Goal: Information Seeking & Learning: Learn about a topic

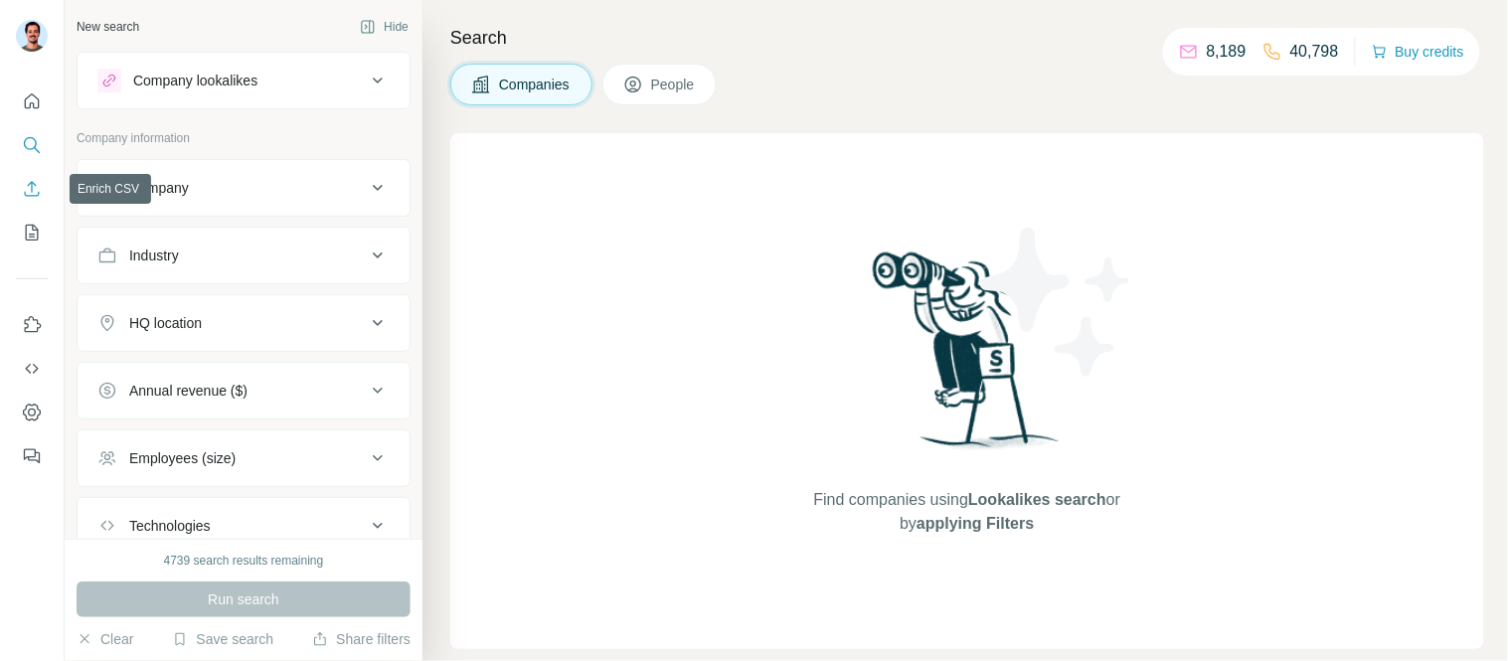
click at [34, 186] on icon "Enrich CSV" at bounding box center [32, 189] width 20 height 20
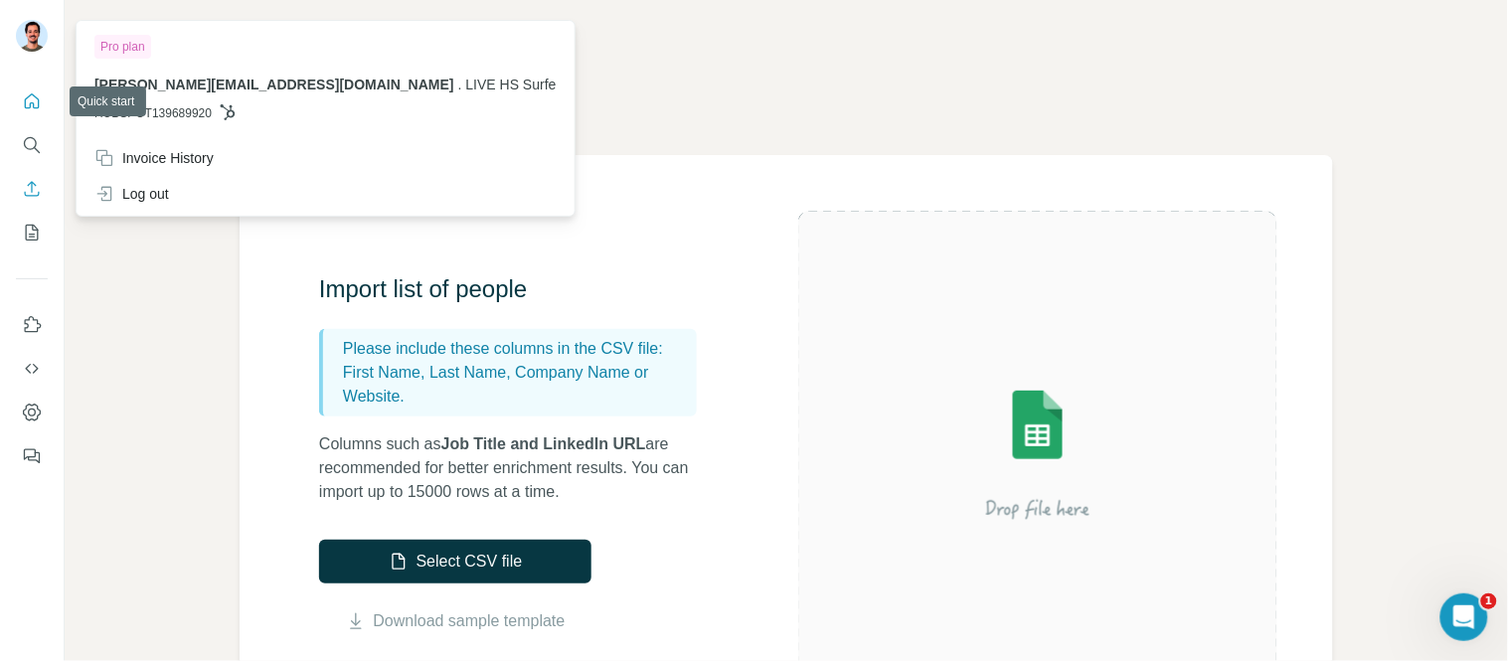
click at [33, 107] on icon "Quick start" at bounding box center [32, 101] width 20 height 20
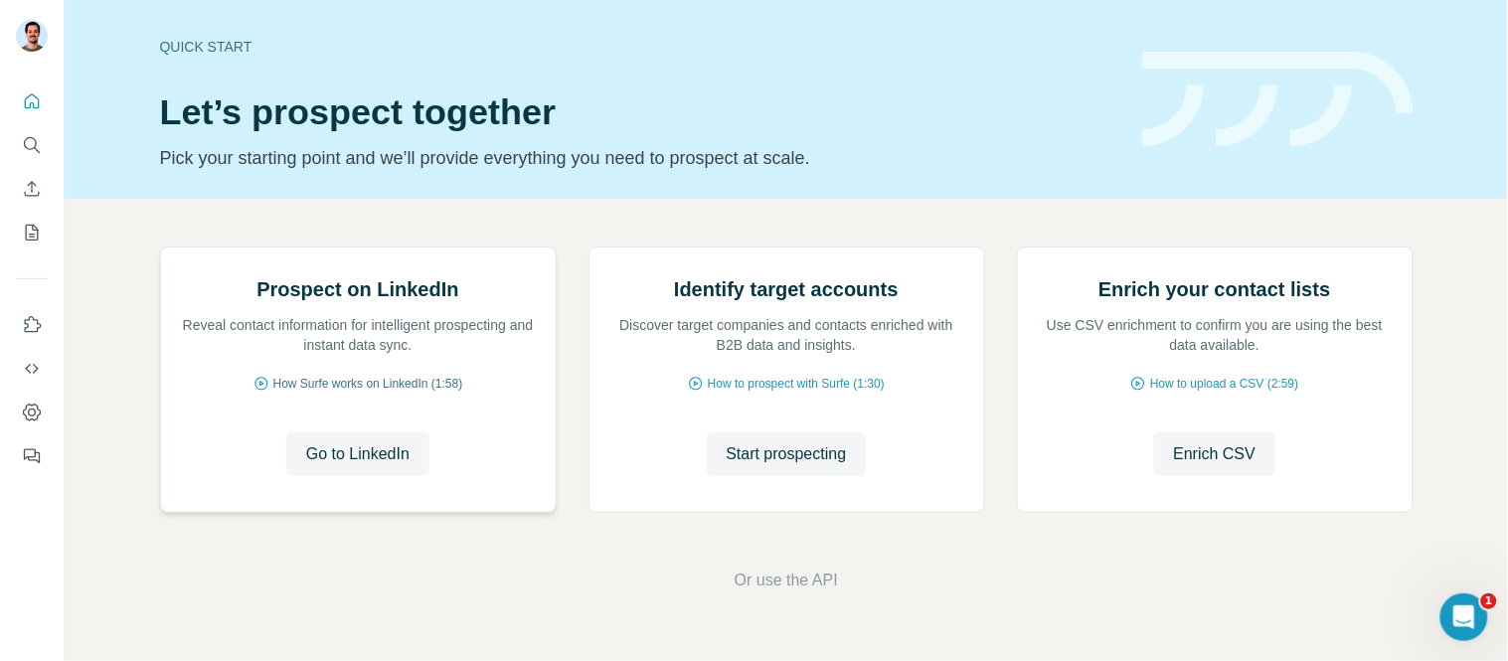
scroll to position [110, 0]
click at [748, 476] on button "Start prospecting" at bounding box center [787, 454] width 160 height 44
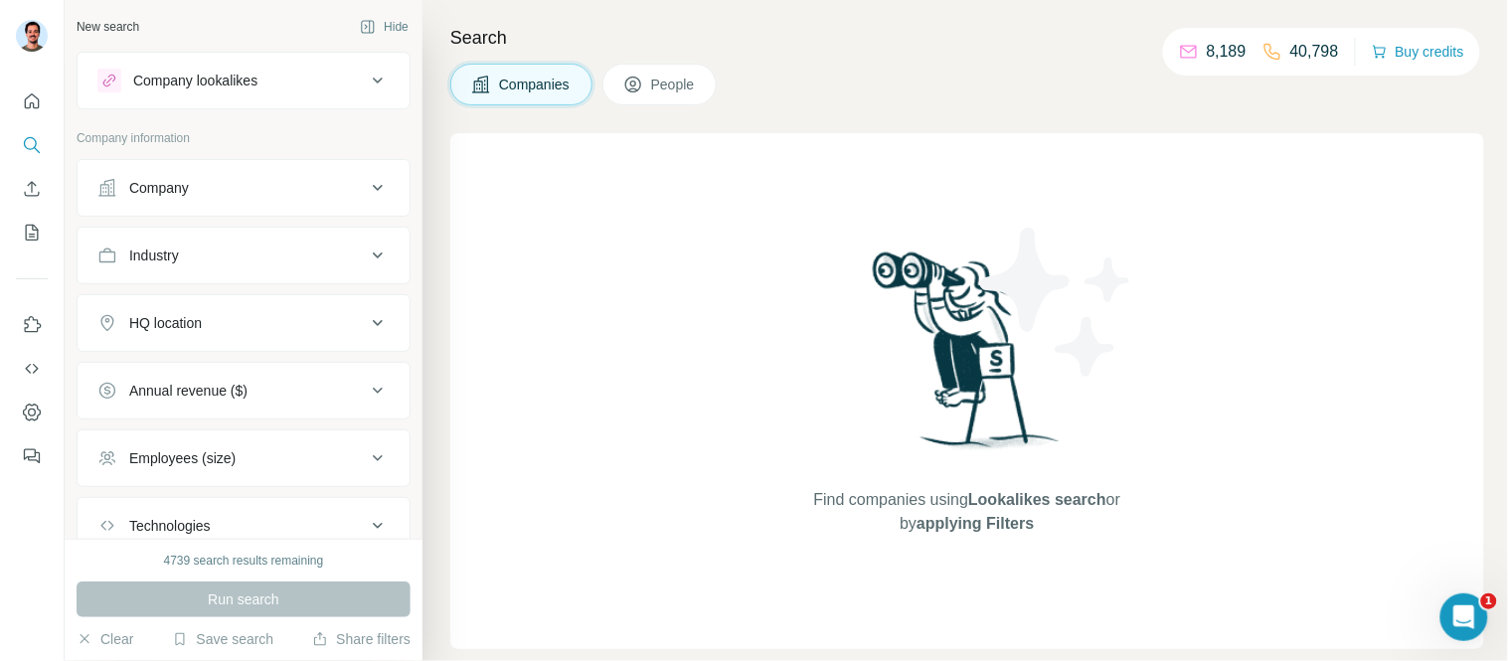
click at [194, 175] on button "Company" at bounding box center [244, 188] width 332 height 48
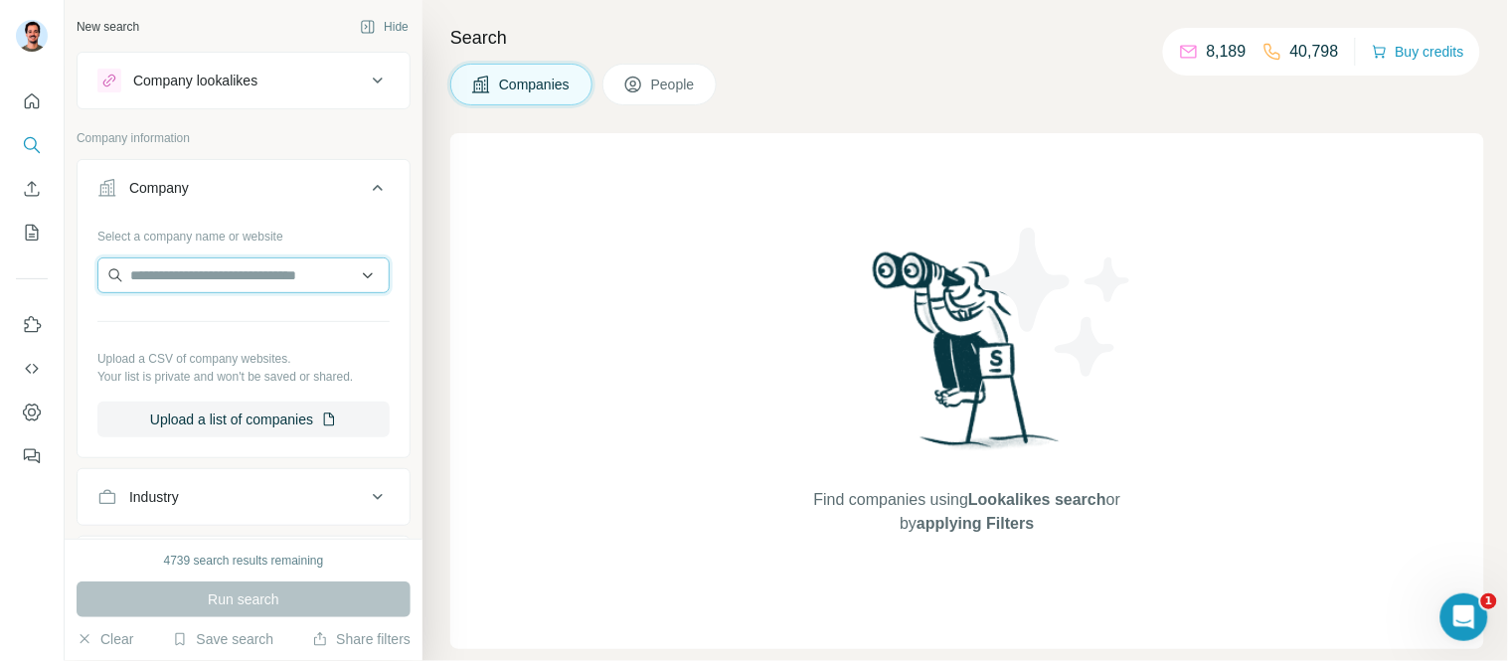
click at [224, 268] on input "text" at bounding box center [243, 275] width 292 height 36
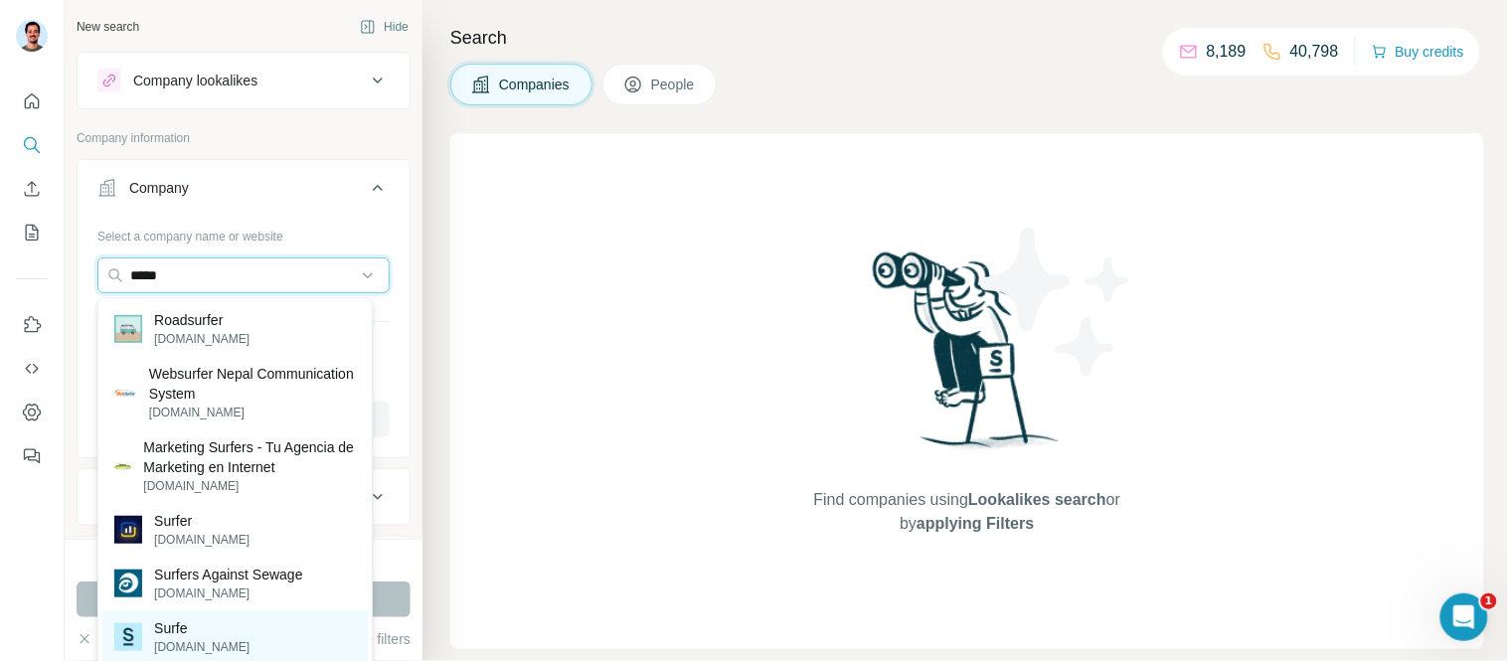
type input "*****"
click at [165, 634] on p "Surfe" at bounding box center [201, 628] width 95 height 20
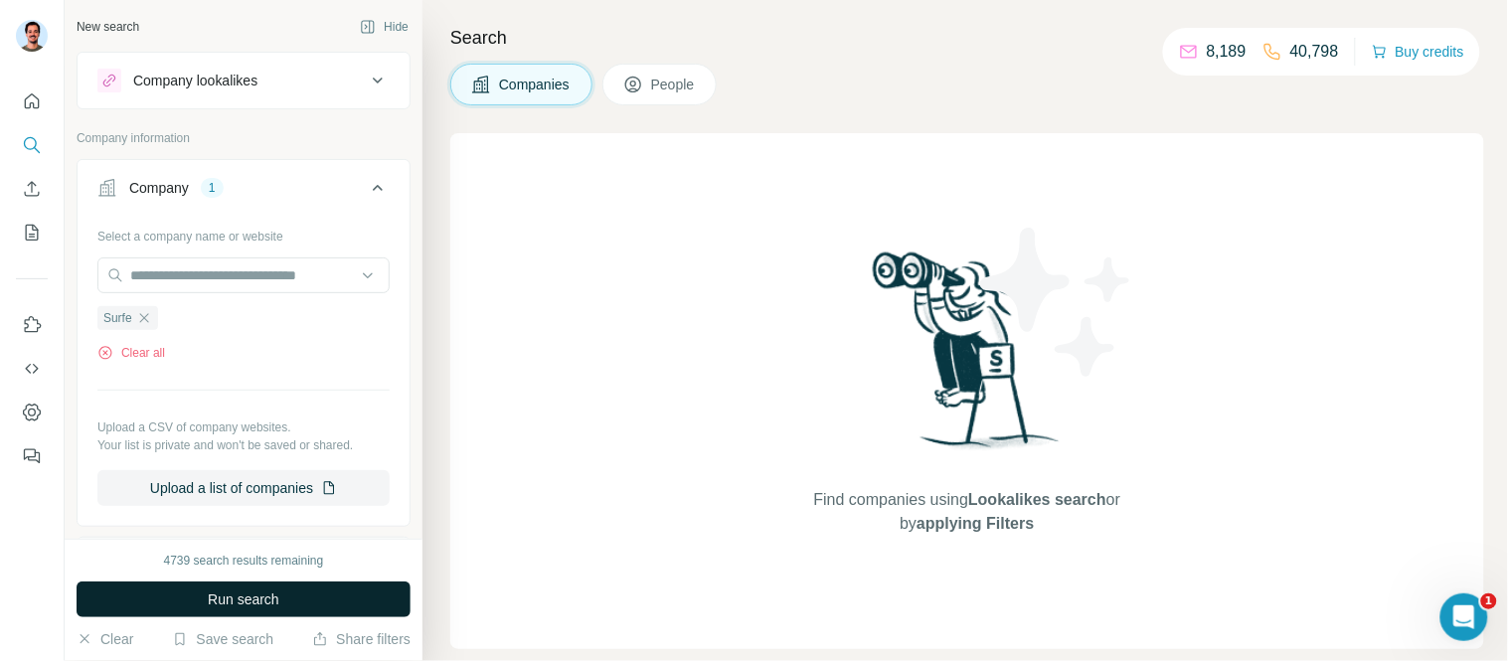
click at [235, 597] on span "Run search" at bounding box center [244, 599] width 72 height 20
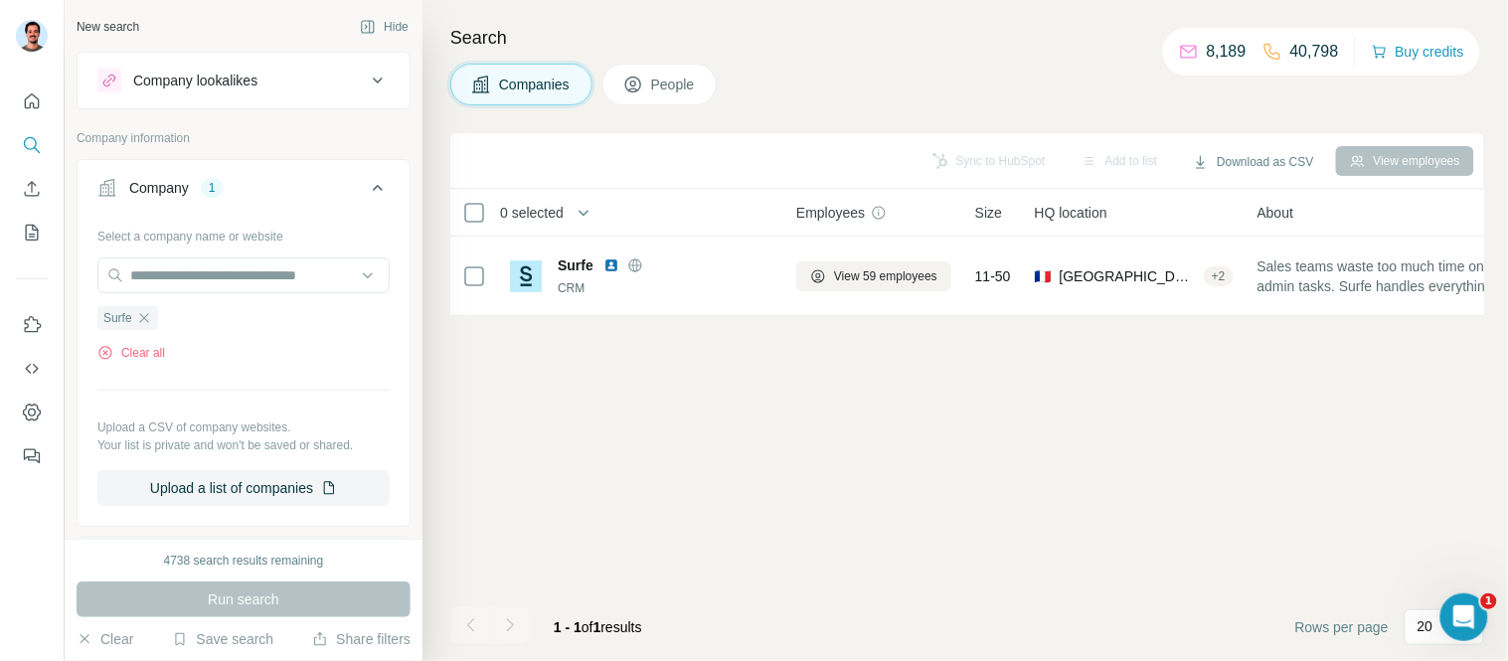
click at [174, 185] on div "Company" at bounding box center [159, 188] width 60 height 20
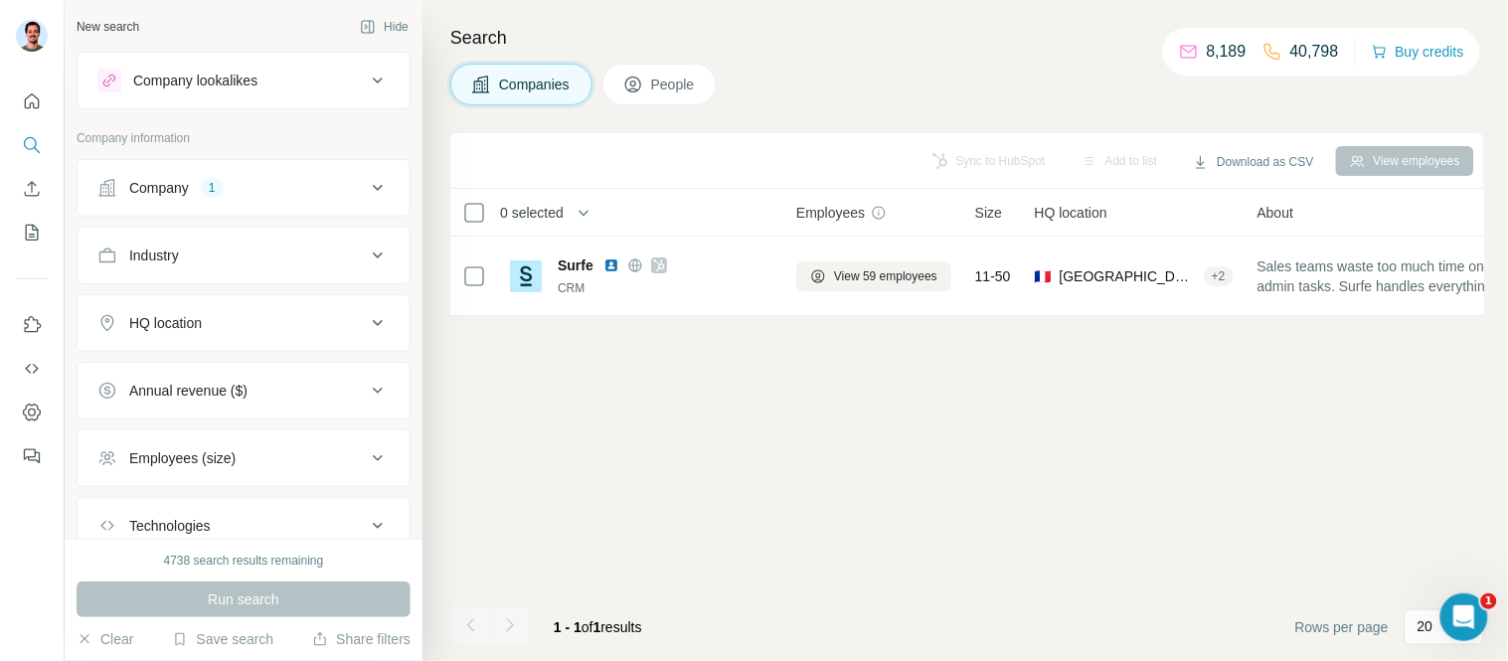
click at [676, 97] on button "People" at bounding box center [659, 85] width 115 height 42
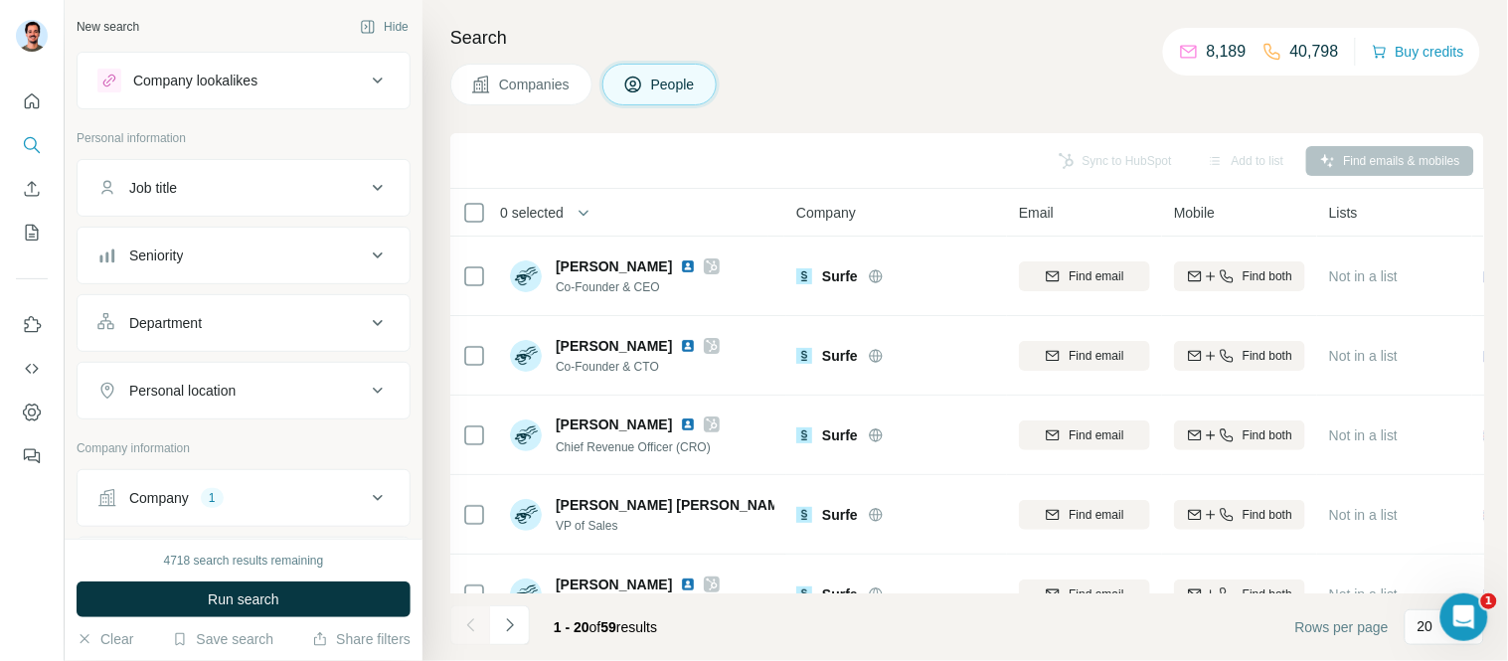
click at [224, 80] on div "Company lookalikes" at bounding box center [195, 81] width 124 height 20
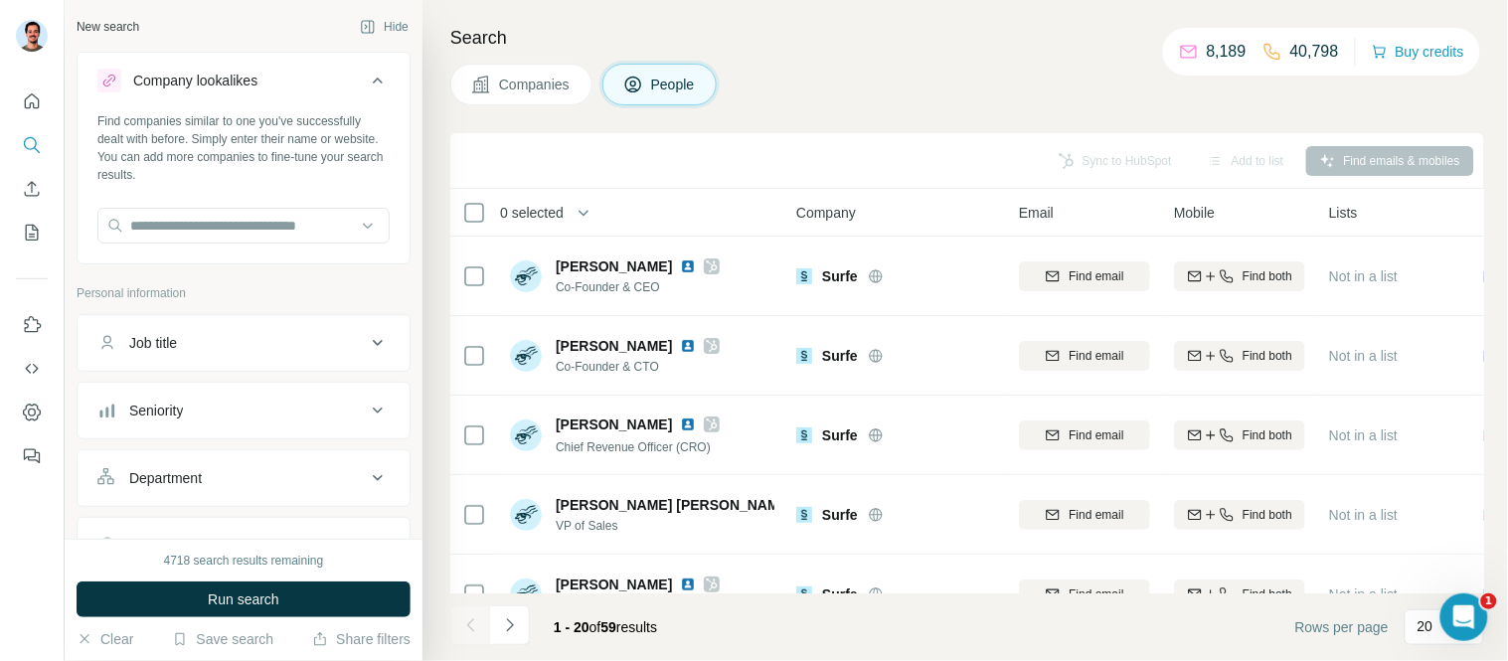
click at [199, 75] on div "Company lookalikes" at bounding box center [195, 81] width 124 height 20
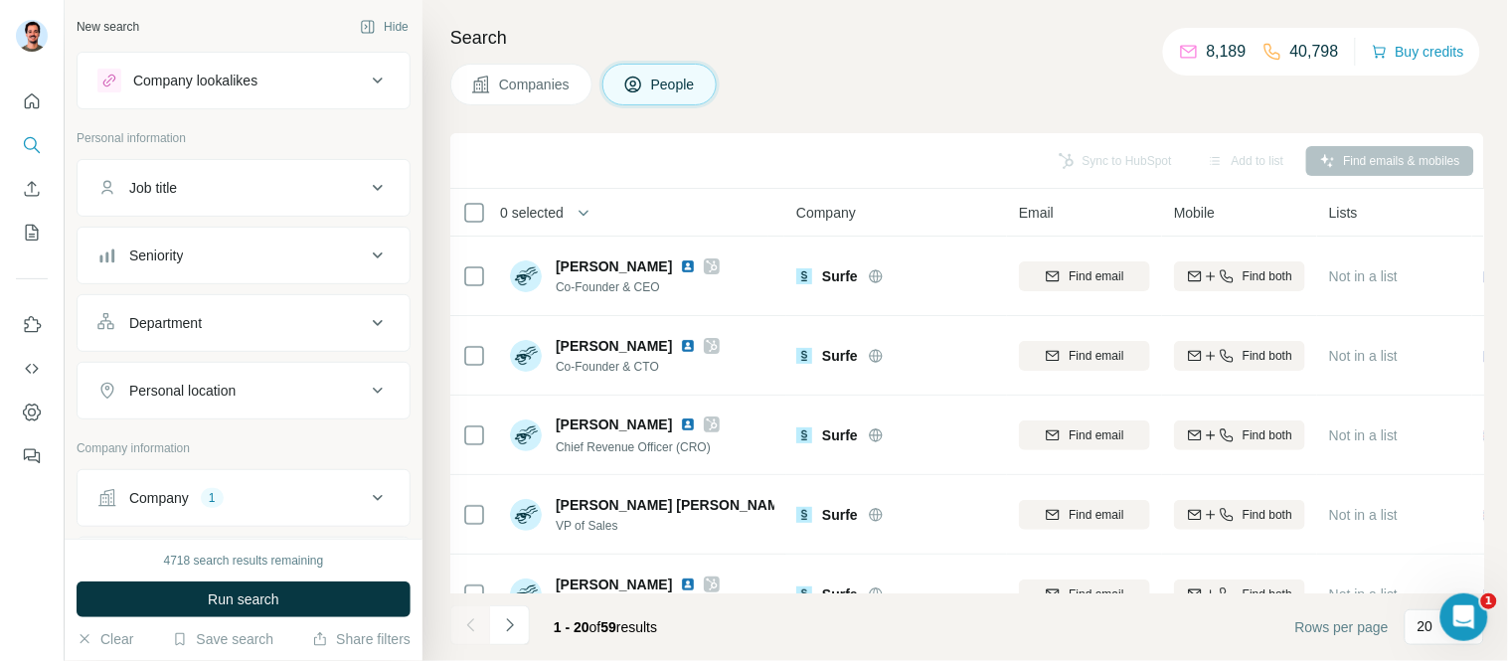
click at [153, 500] on div "Company" at bounding box center [159, 498] width 60 height 20
click at [23, 101] on icon "Quick start" at bounding box center [32, 101] width 20 height 20
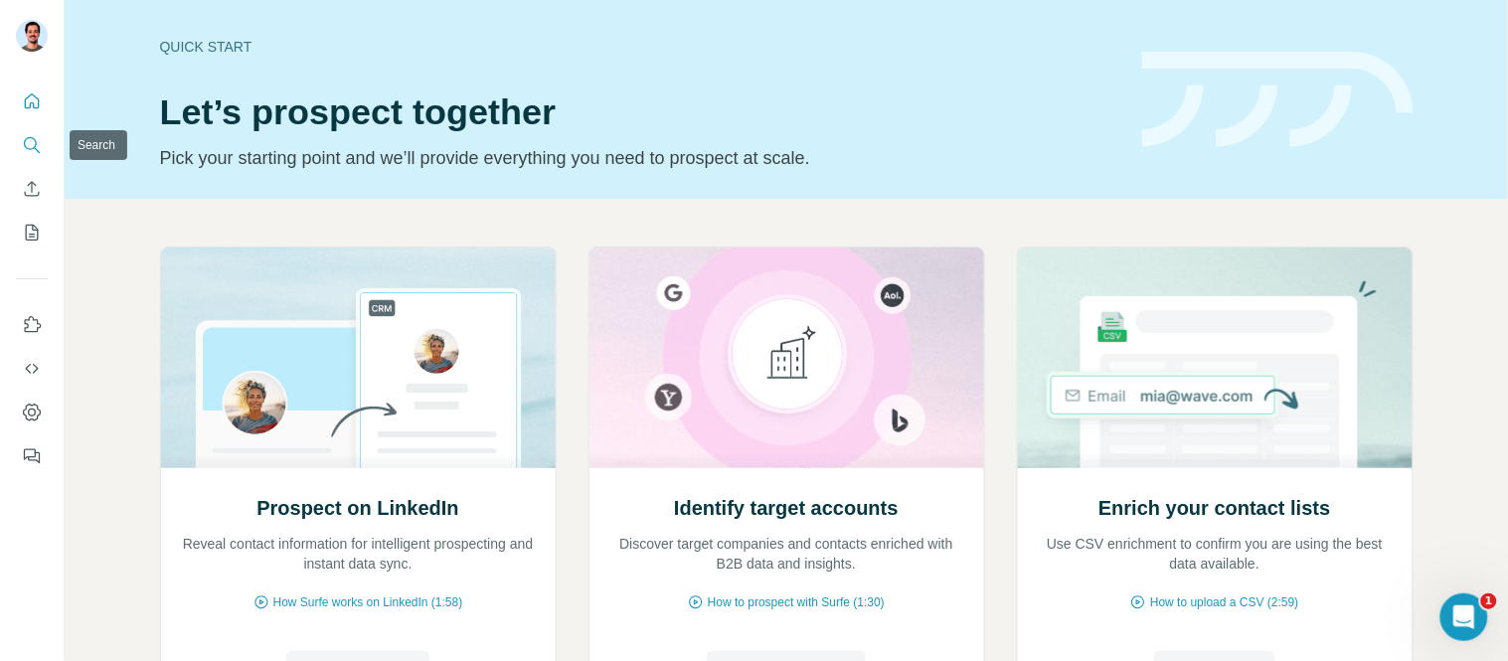
click at [24, 141] on icon "Search" at bounding box center [30, 143] width 13 height 13
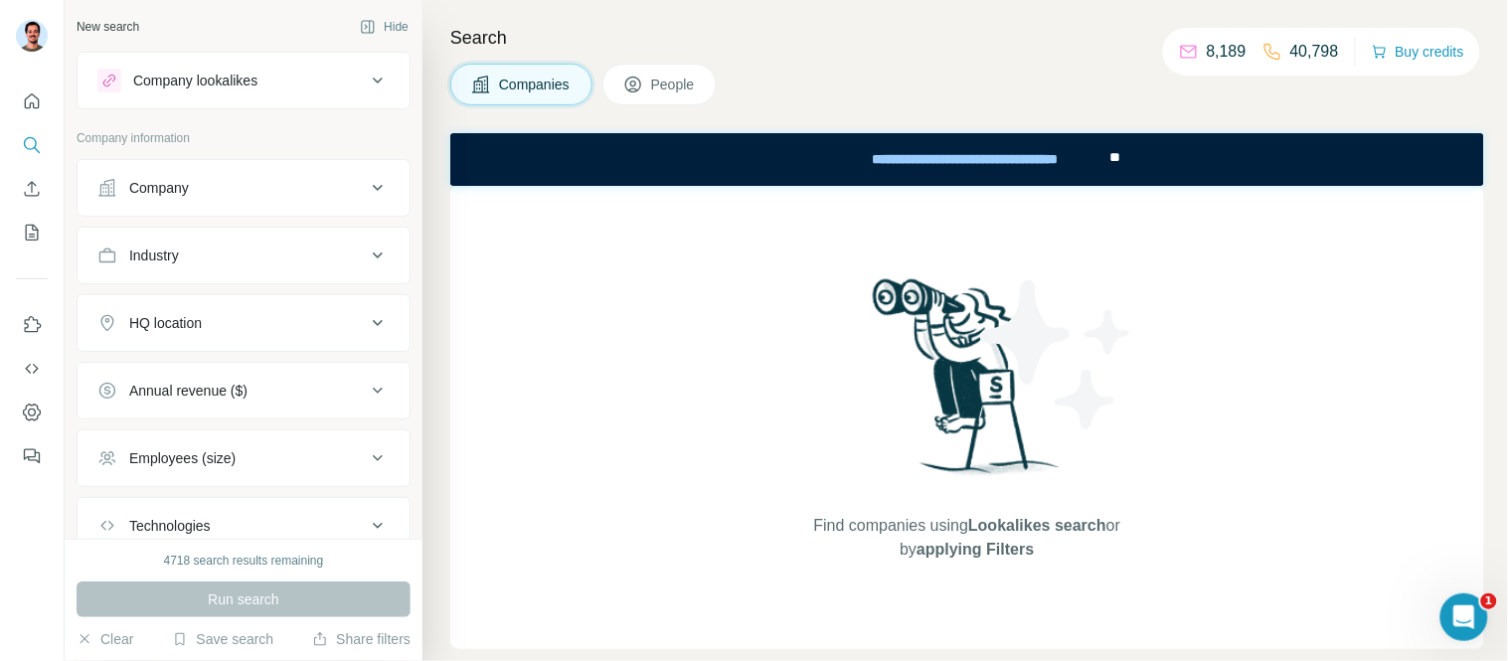
click at [219, 186] on div "Company" at bounding box center [231, 188] width 268 height 20
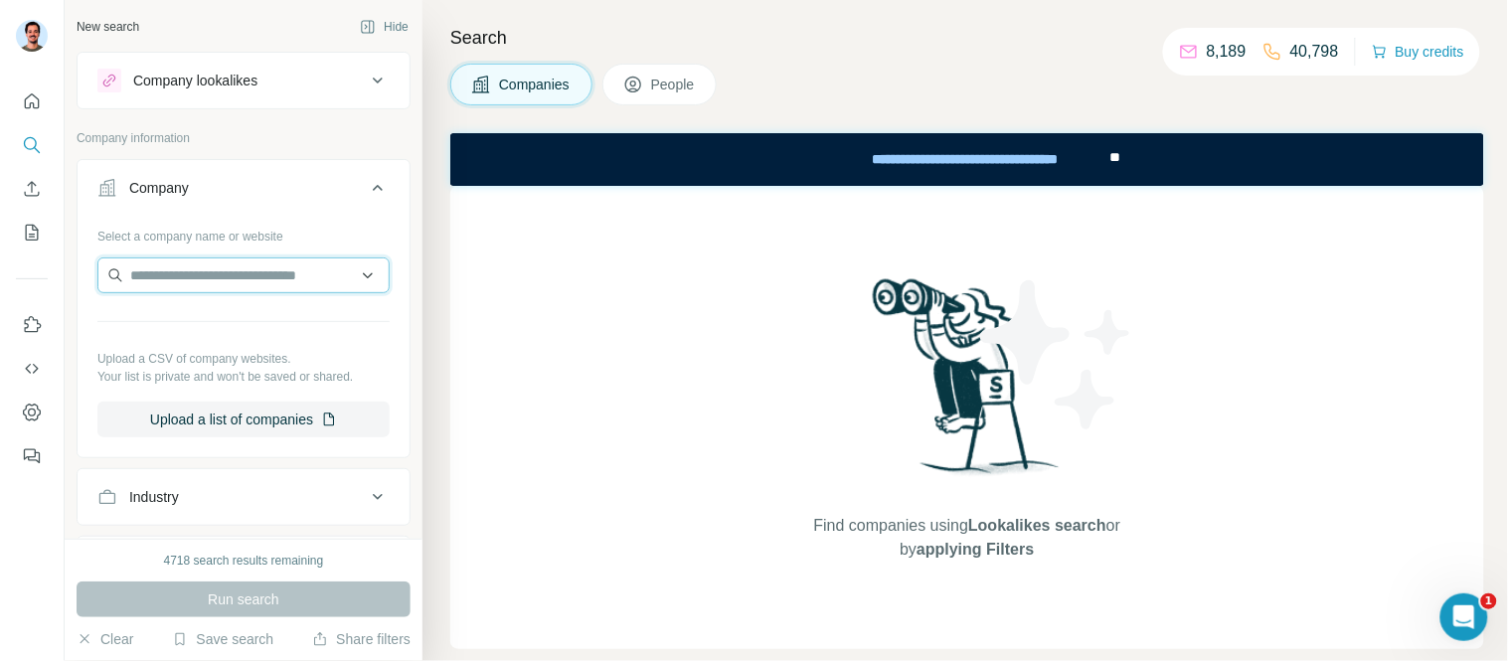
click at [200, 270] on input "text" at bounding box center [243, 275] width 292 height 36
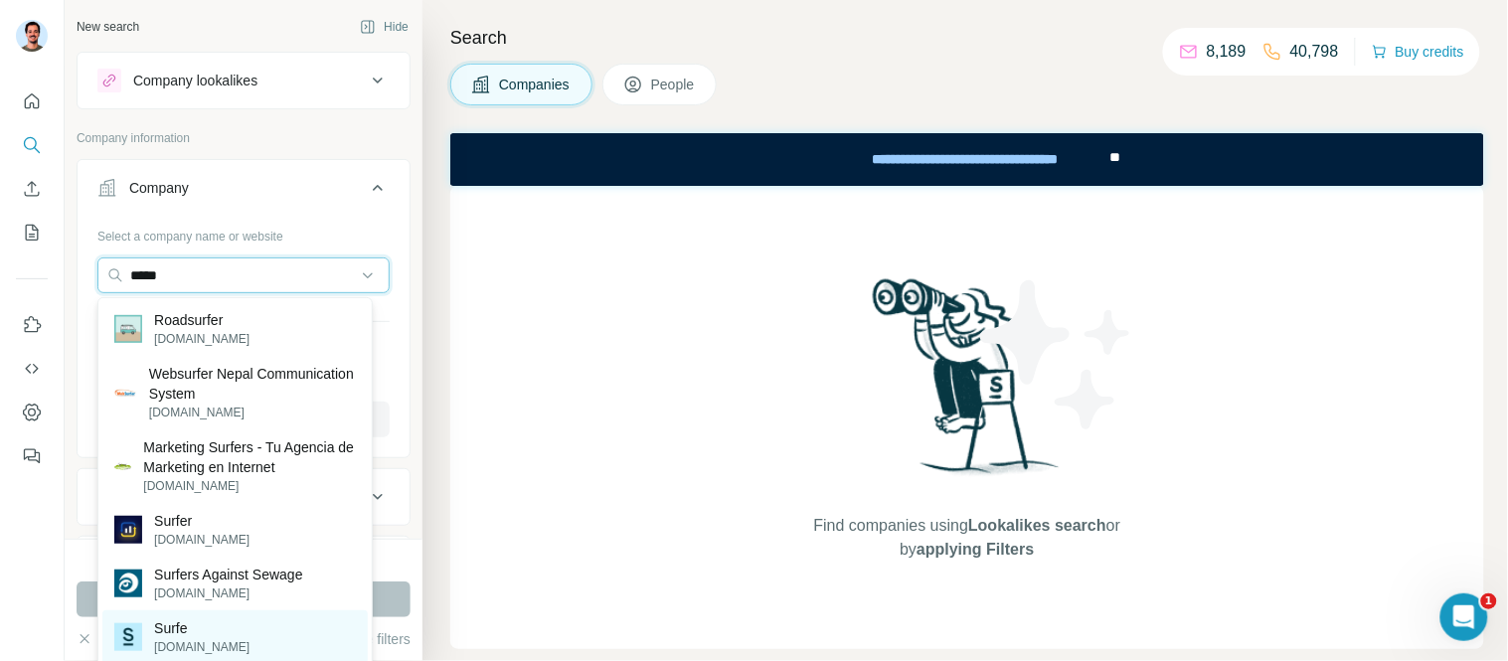
type input "*****"
click at [214, 633] on div "Surfe [DOMAIN_NAME]" at bounding box center [234, 637] width 265 height 54
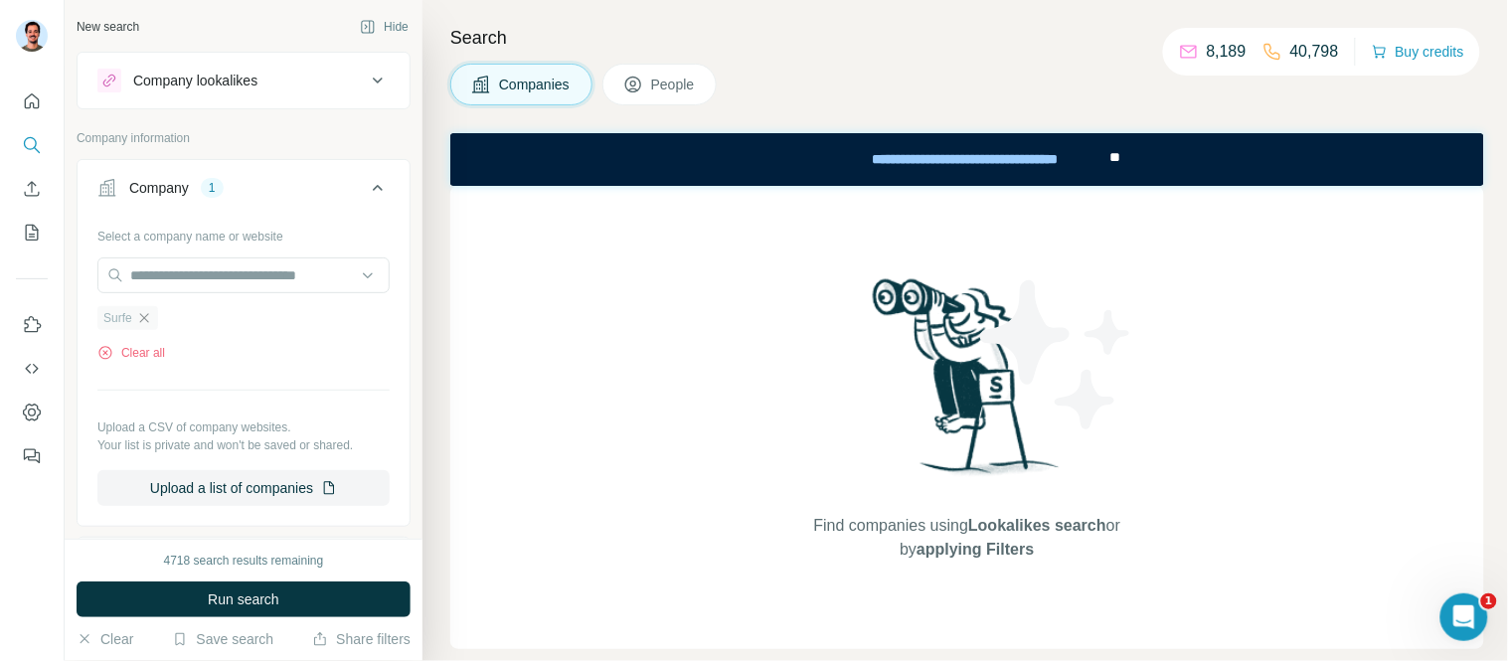
click at [150, 321] on icon "button" at bounding box center [144, 318] width 16 height 16
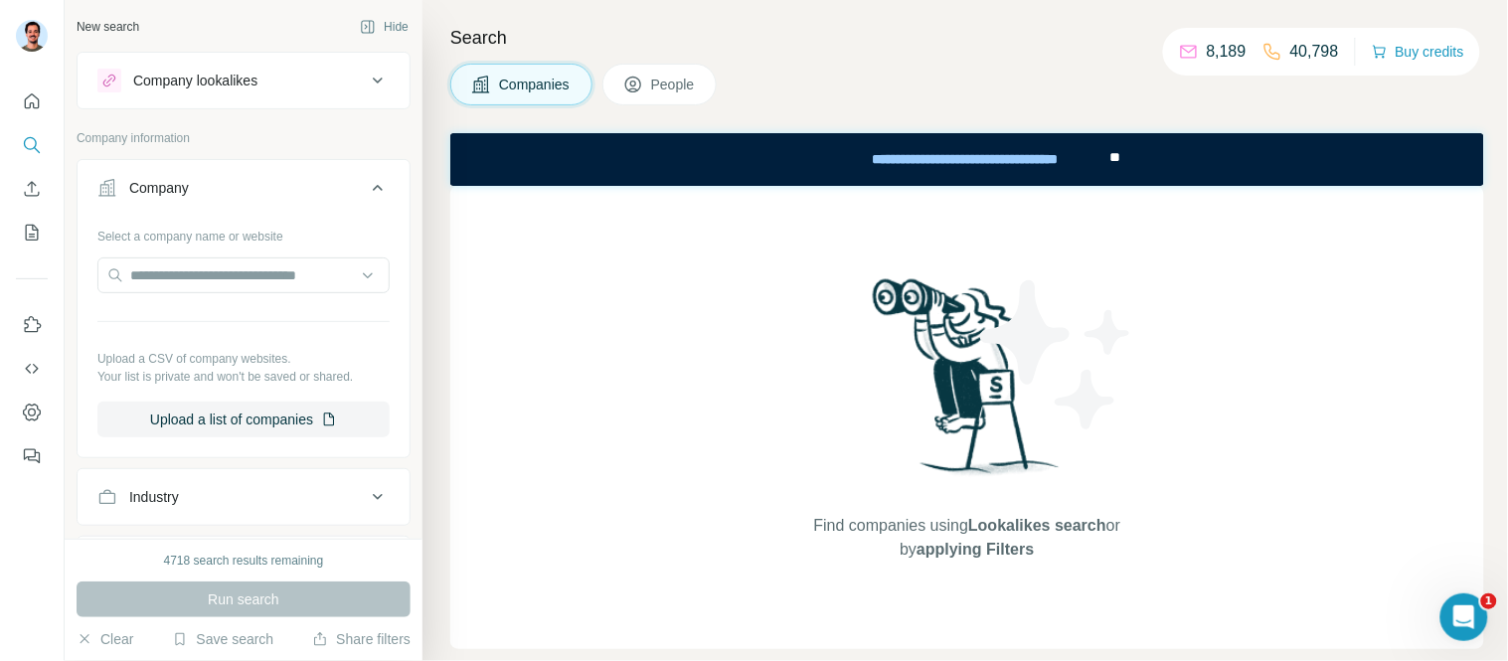
click at [176, 174] on button "Company" at bounding box center [244, 192] width 332 height 56
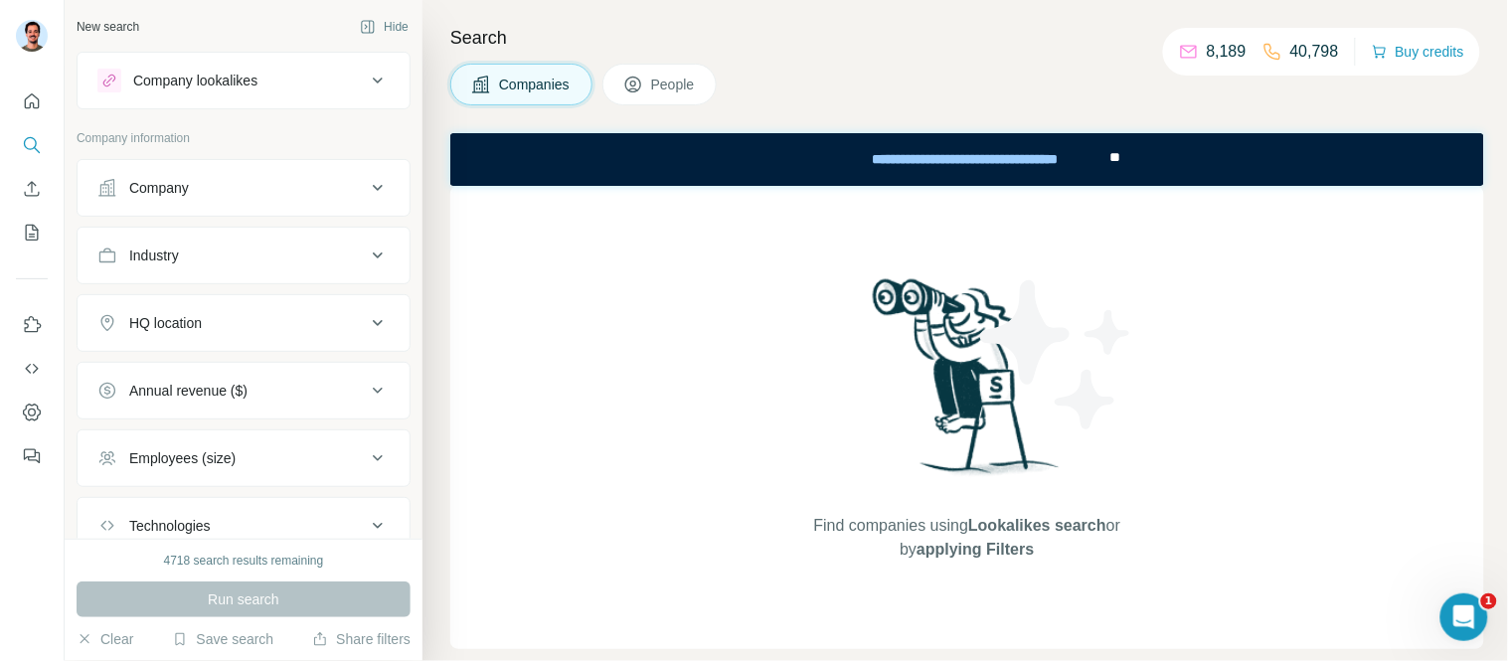
click at [233, 80] on div "Company lookalikes" at bounding box center [195, 81] width 124 height 20
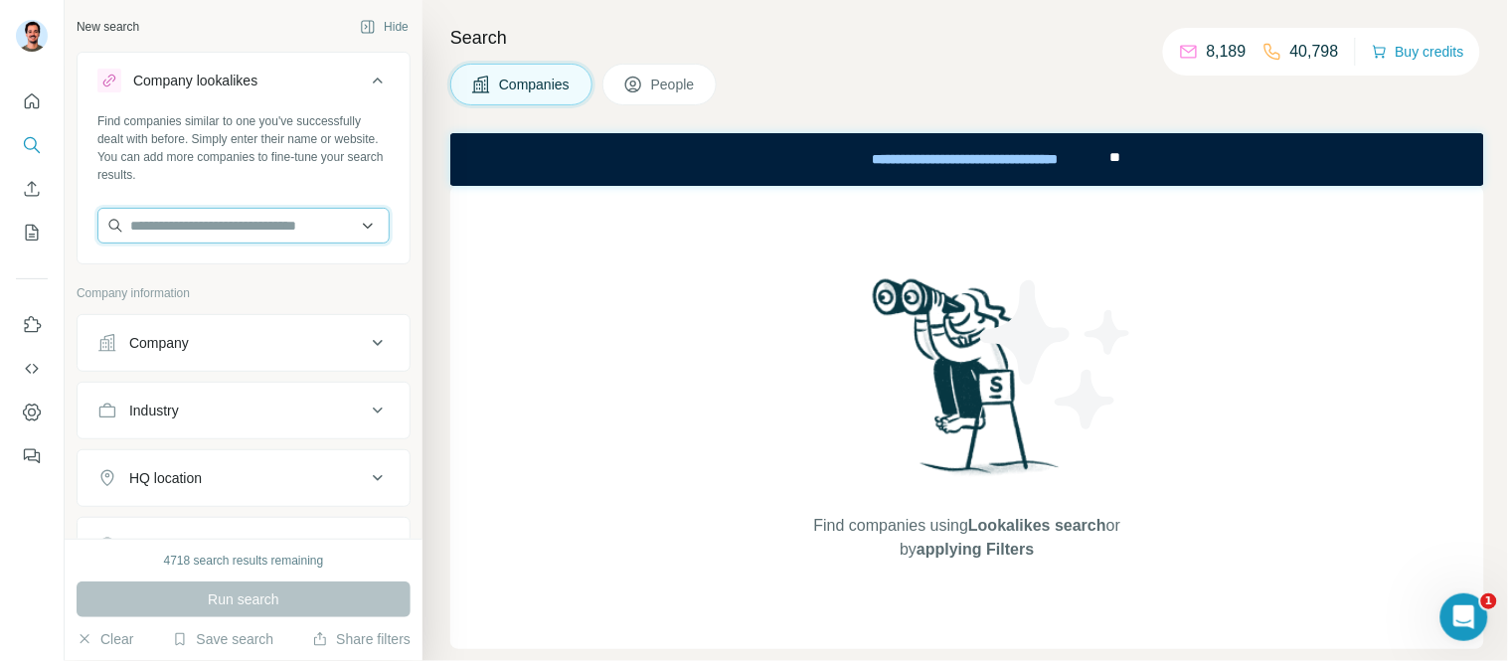
click at [194, 214] on input "text" at bounding box center [243, 226] width 292 height 36
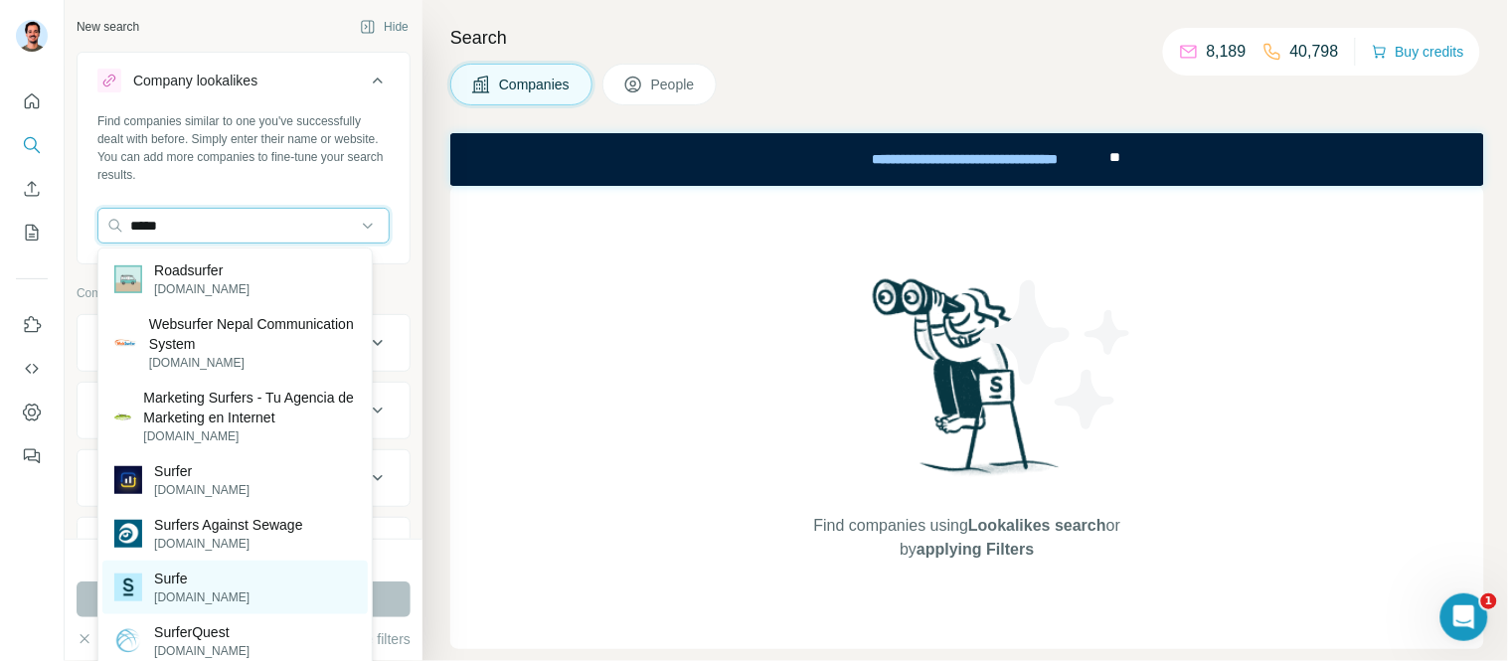
type input "*****"
click at [194, 568] on p "Surfe" at bounding box center [201, 578] width 95 height 20
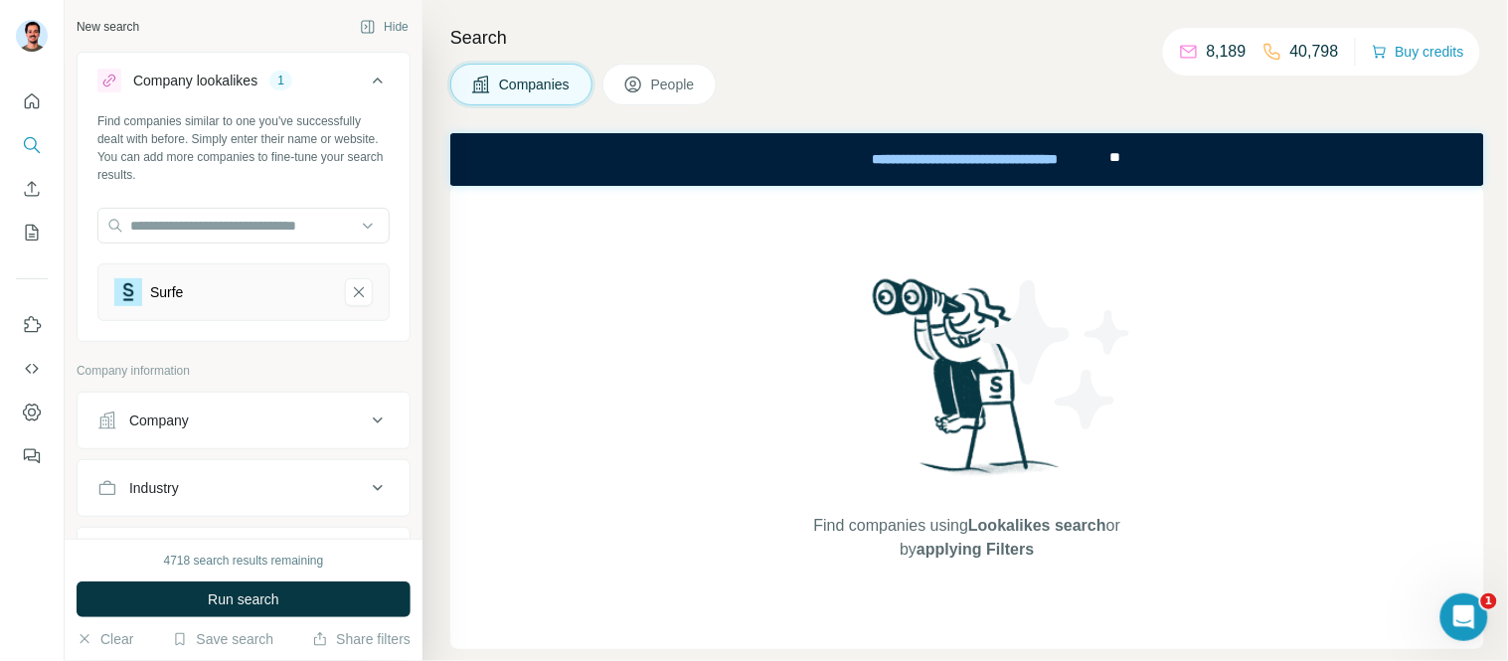
click at [189, 494] on div "Industry" at bounding box center [231, 488] width 268 height 20
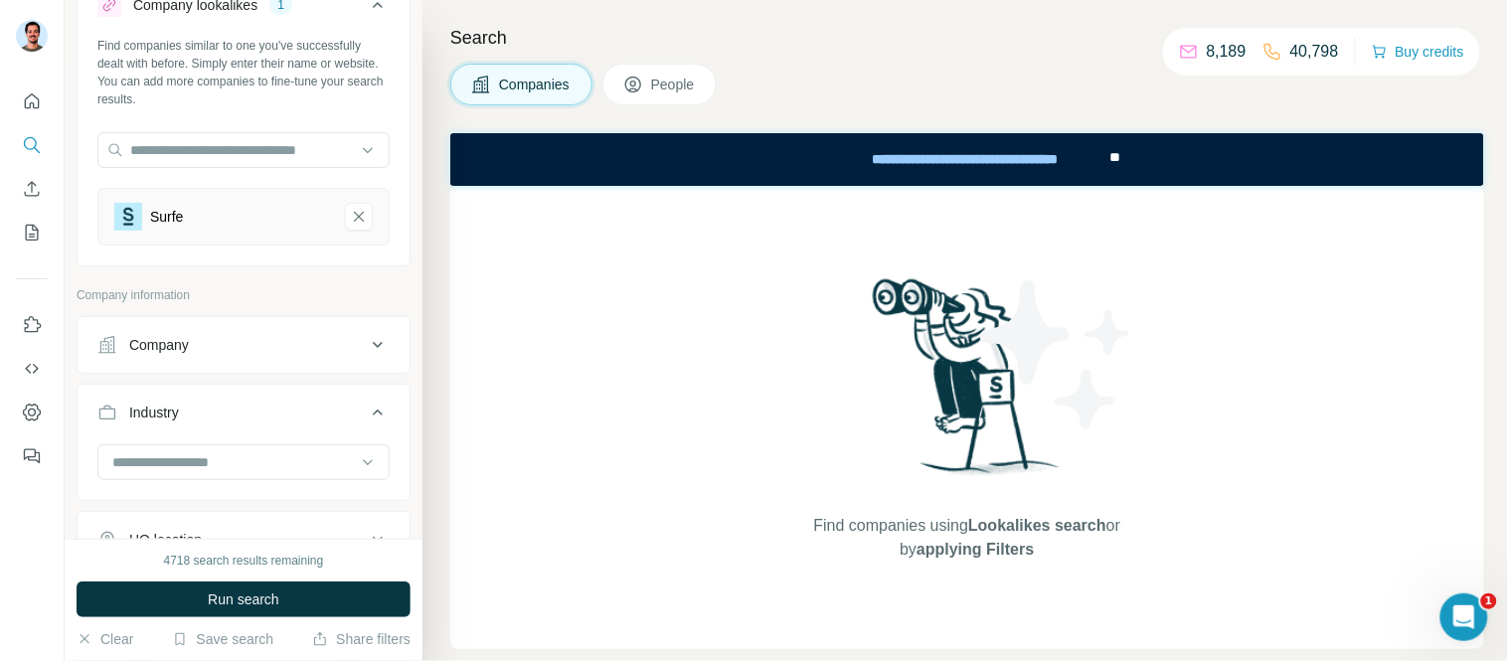
scroll to position [110, 0]
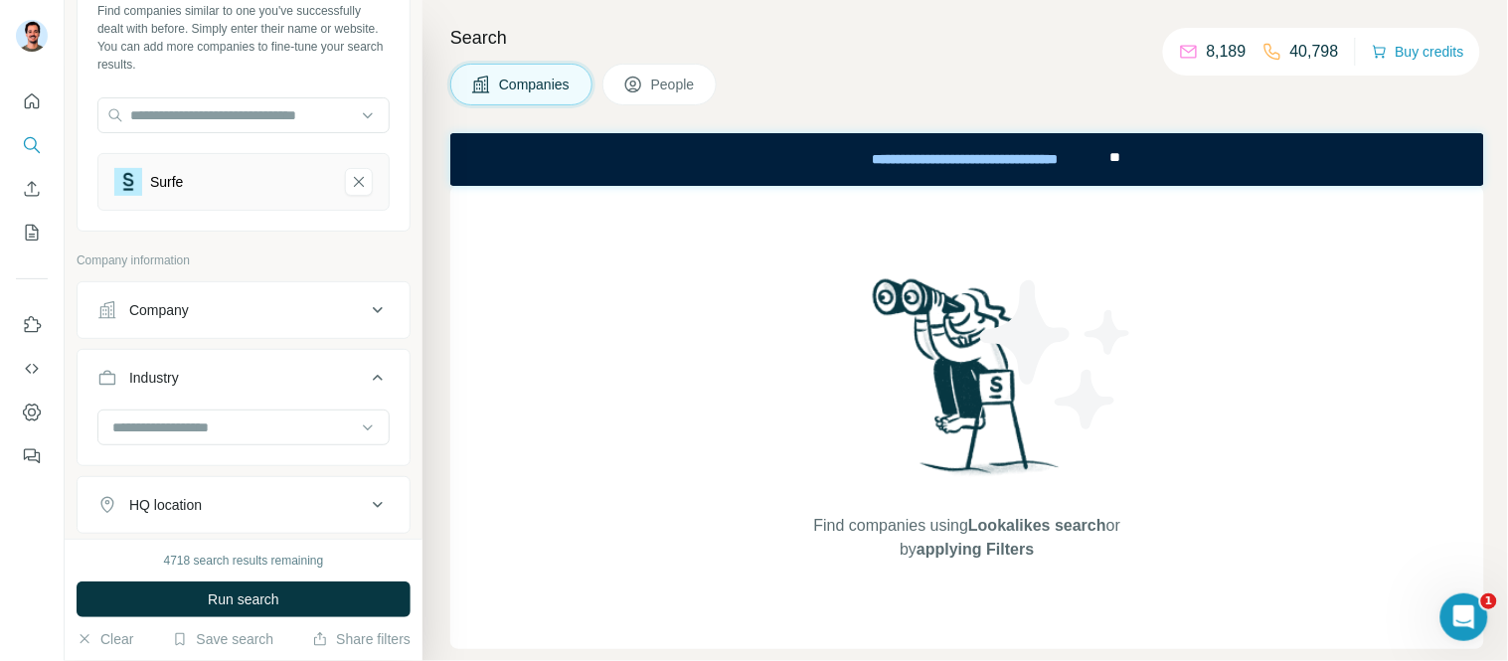
click at [230, 304] on div "Company" at bounding box center [231, 310] width 268 height 20
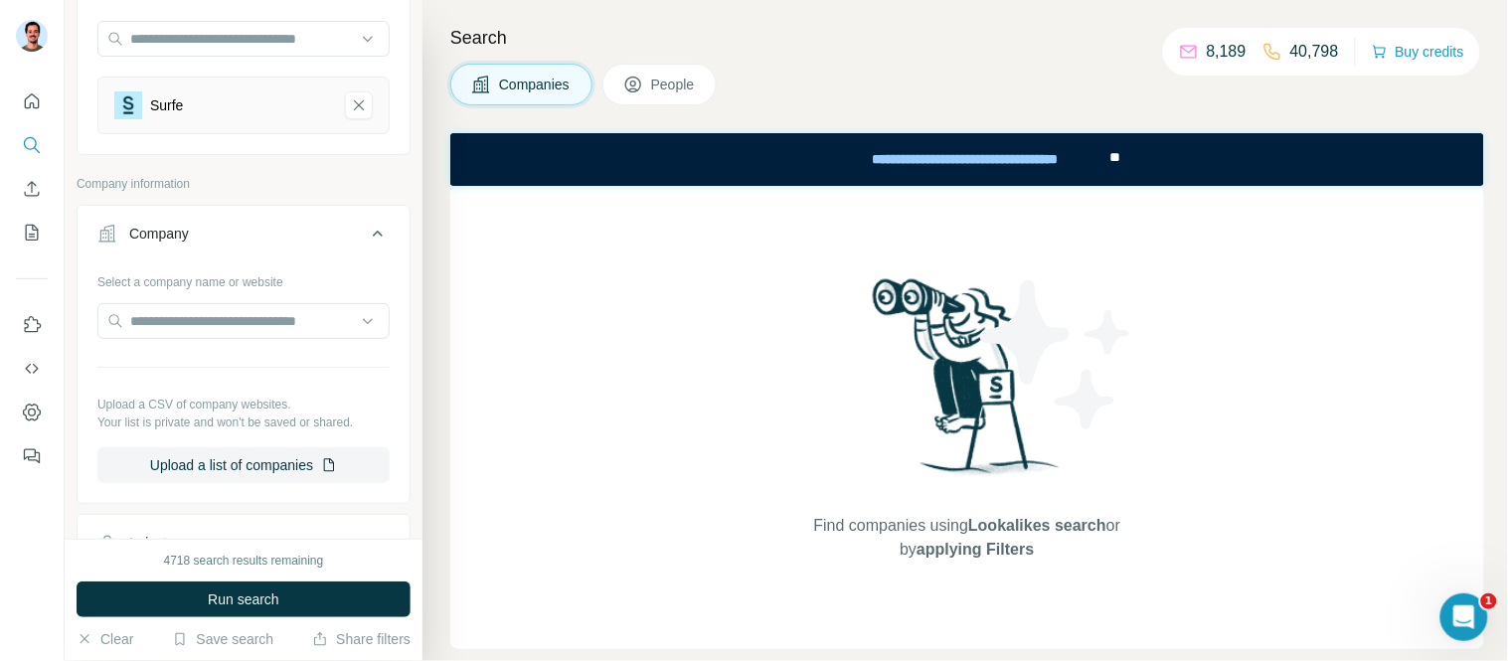
scroll to position [331, 0]
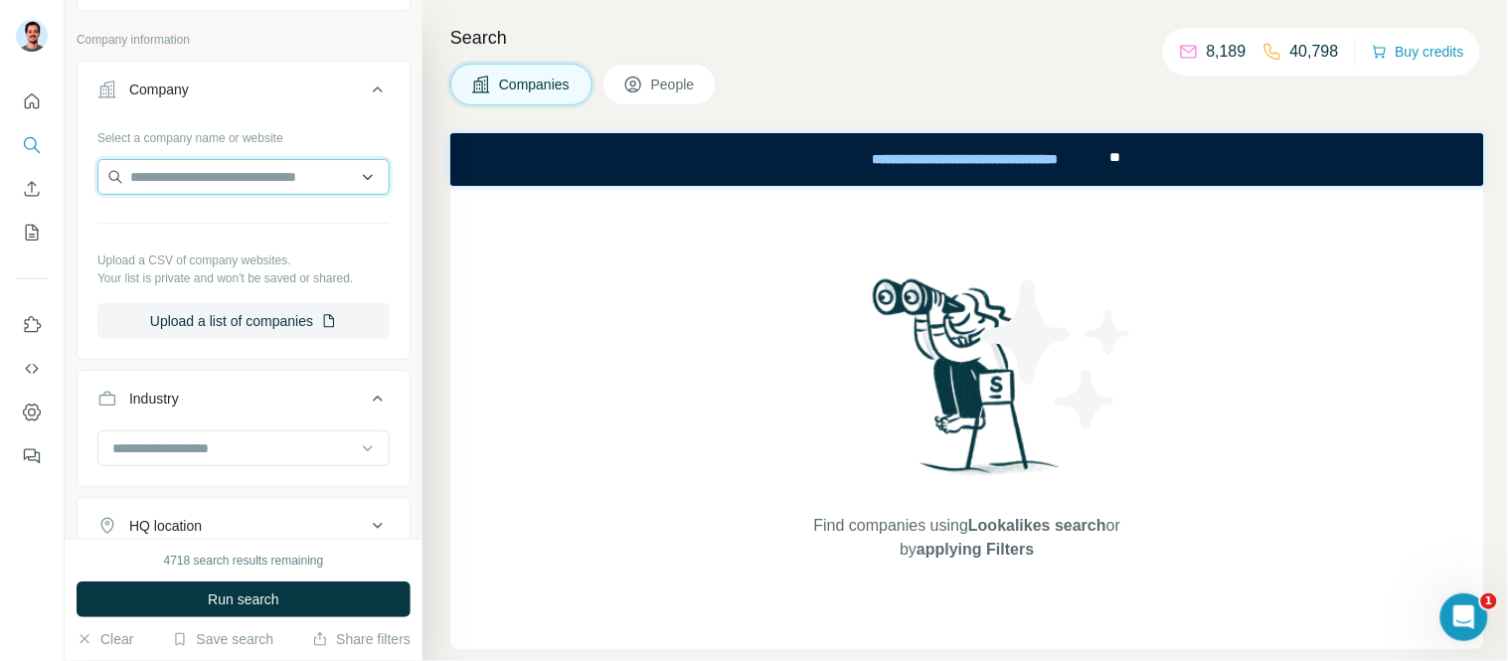
click at [211, 176] on input "text" at bounding box center [243, 177] width 292 height 36
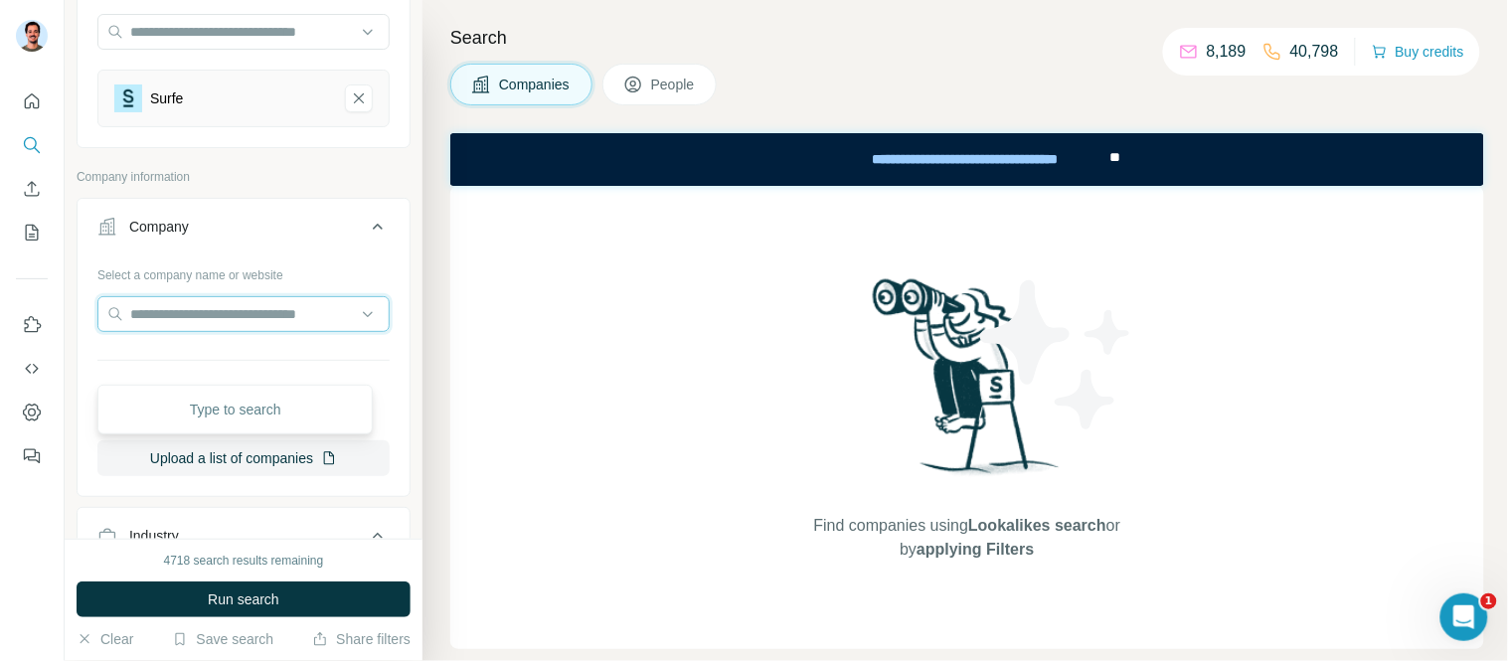
scroll to position [0, 0]
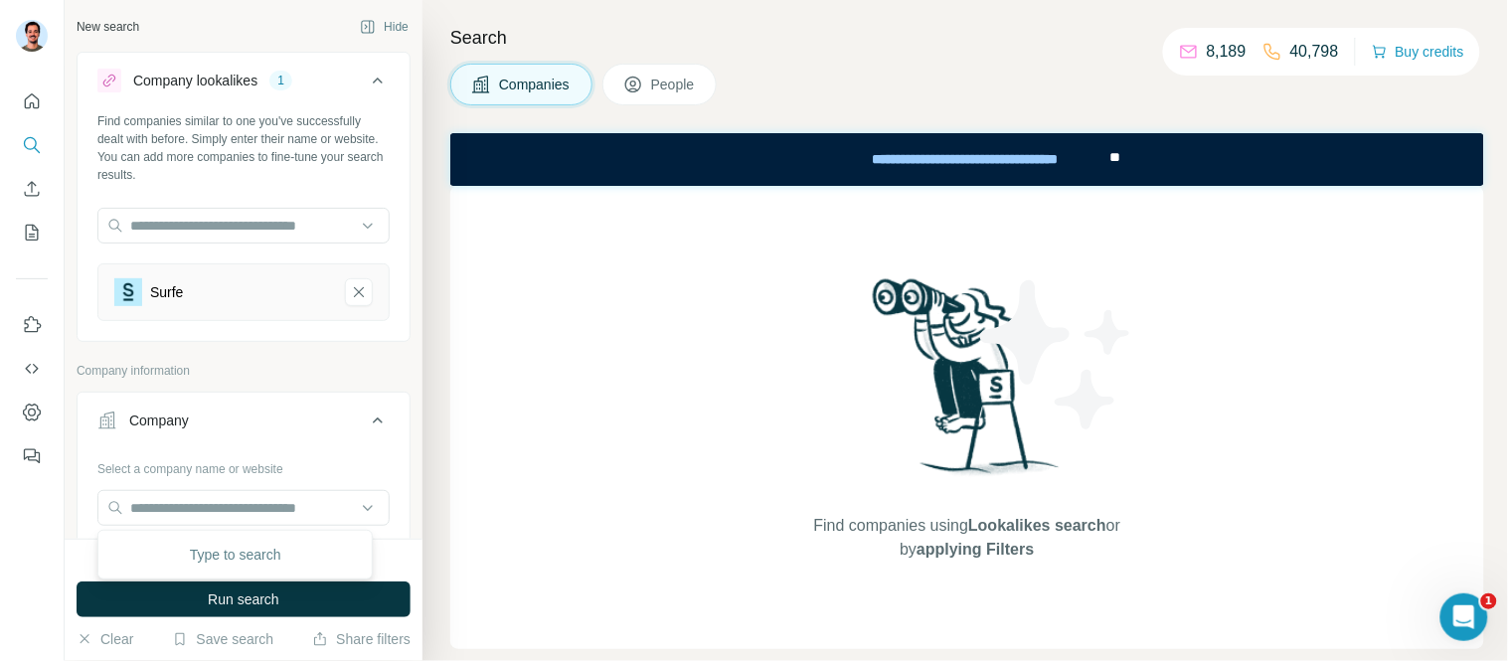
click at [174, 411] on div "Company" at bounding box center [159, 420] width 60 height 20
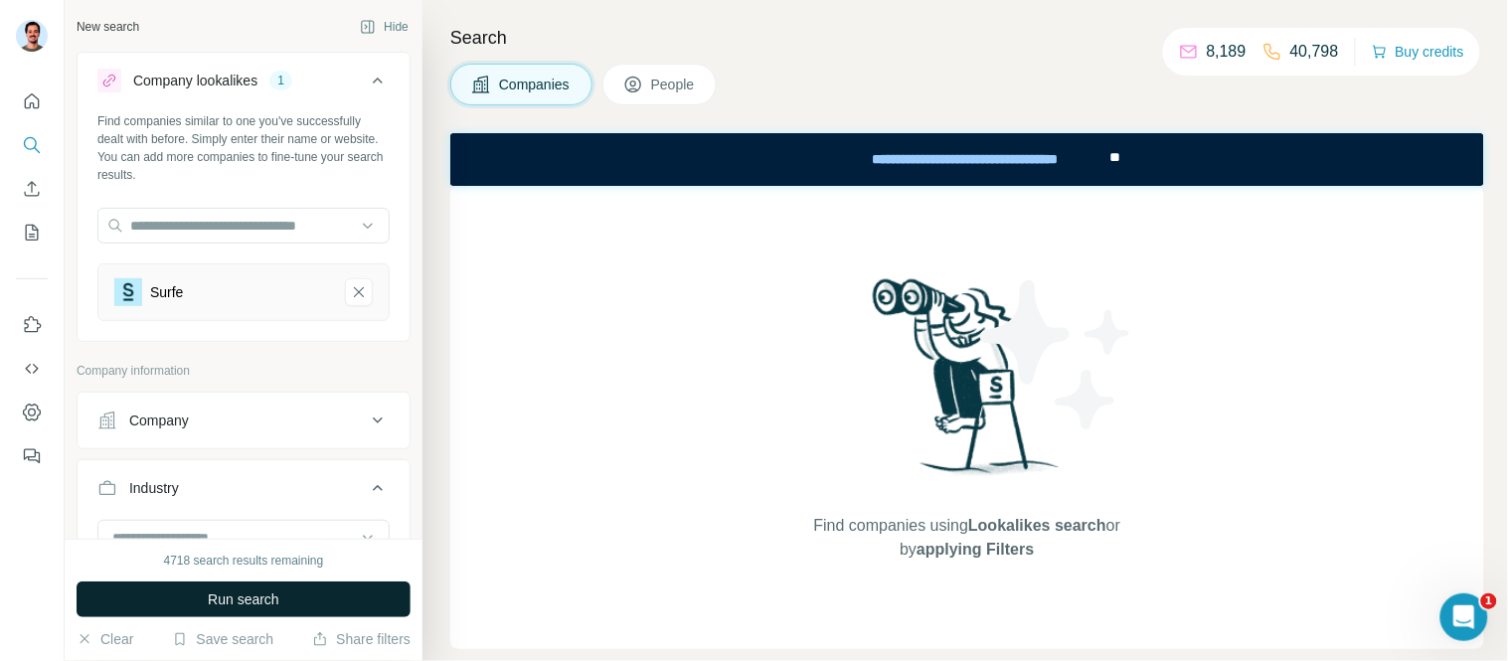
click at [271, 600] on span "Run search" at bounding box center [244, 599] width 72 height 20
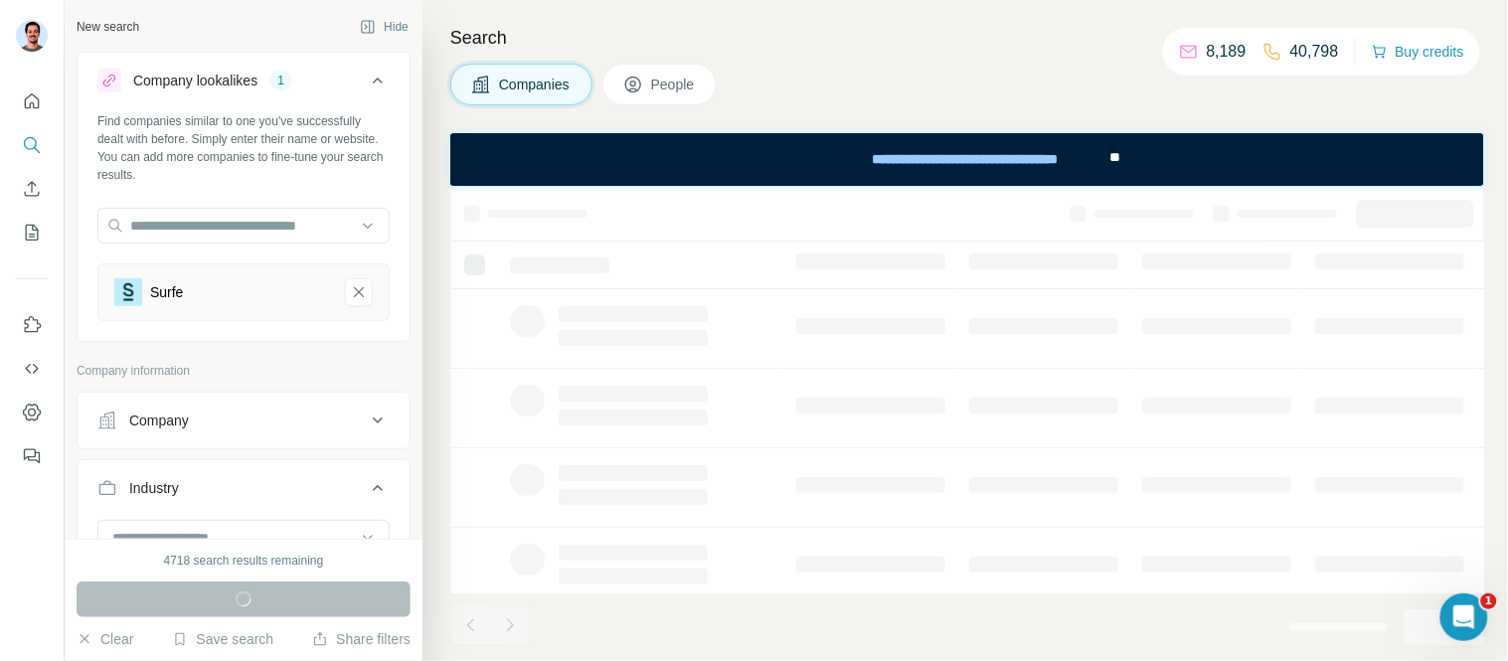
scroll to position [110, 0]
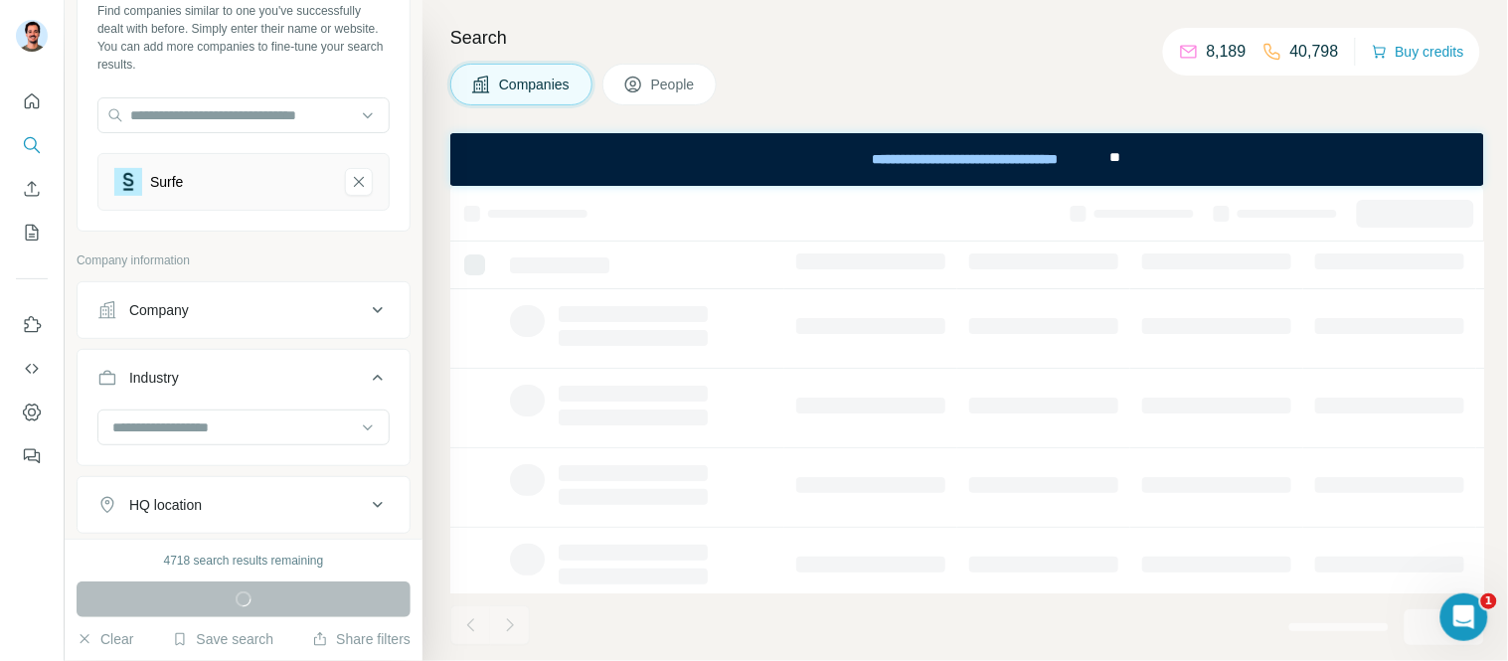
click at [167, 380] on div "Industry" at bounding box center [154, 378] width 50 height 20
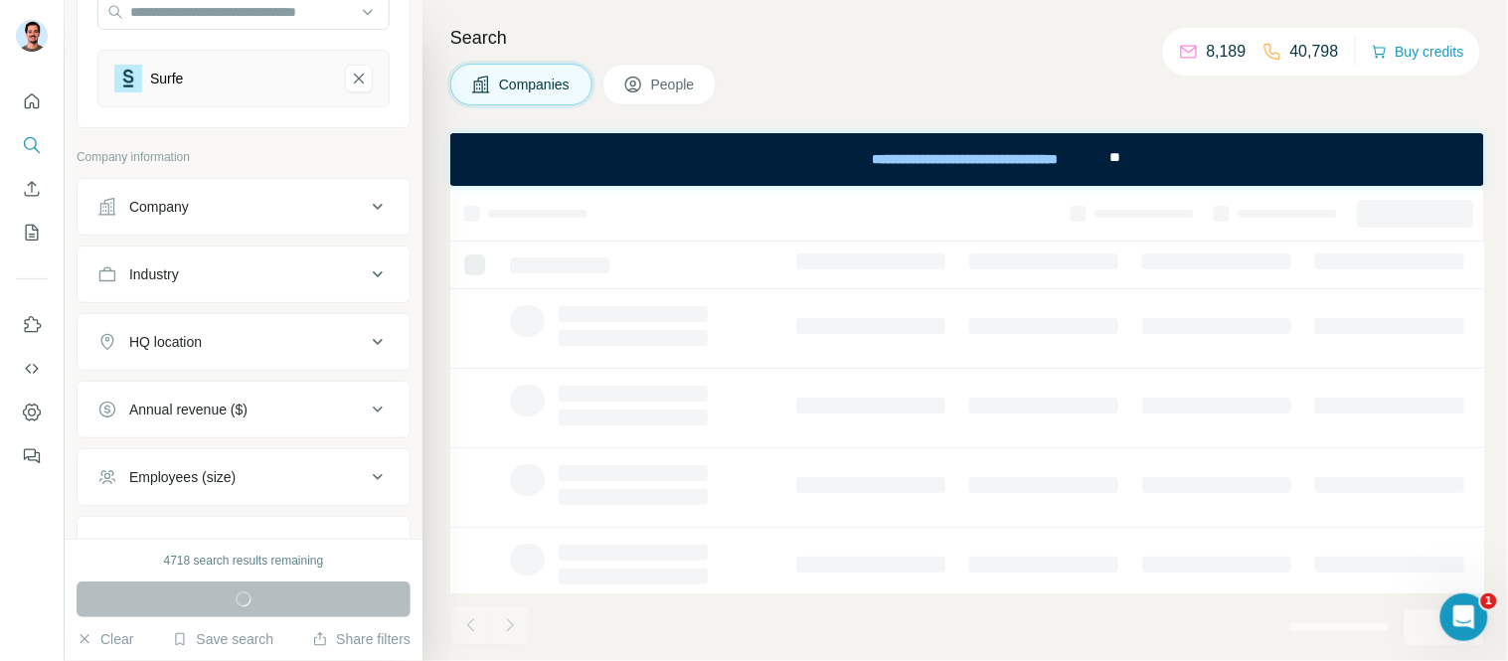
scroll to position [331, 0]
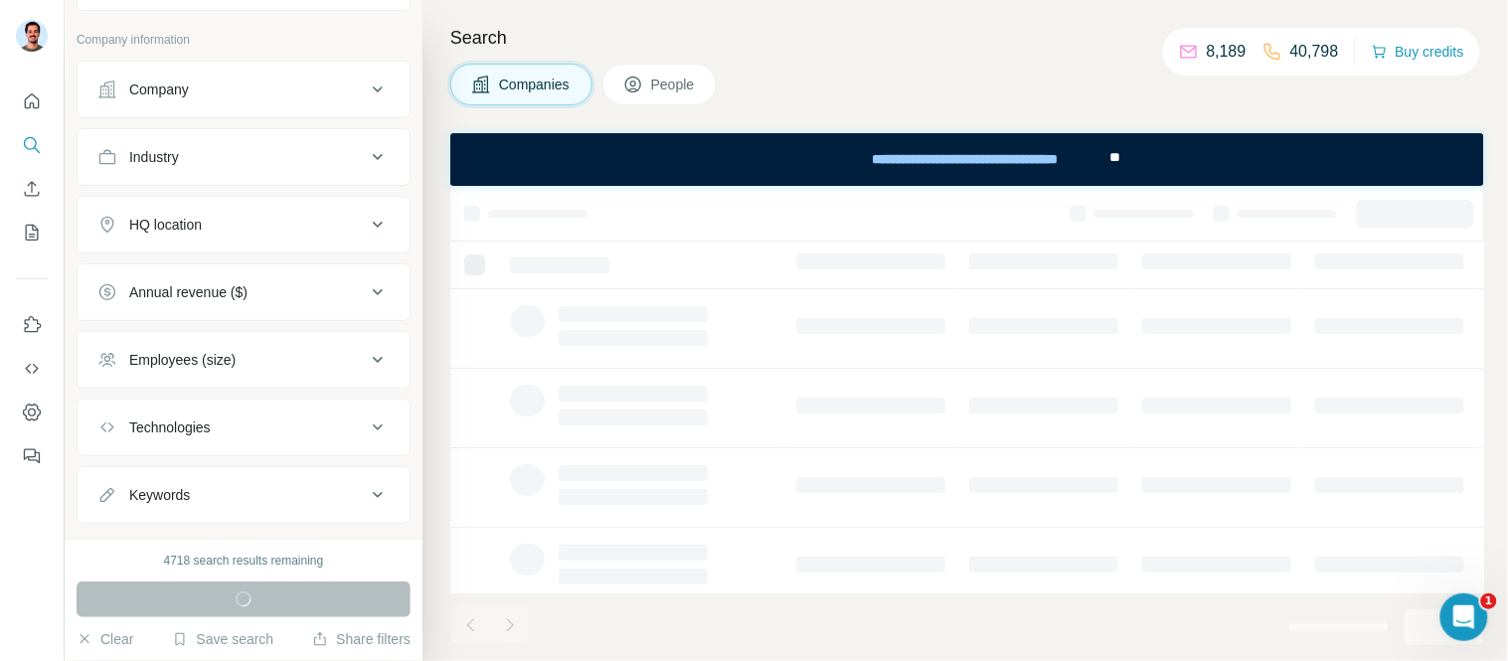
click at [177, 80] on button "Company" at bounding box center [244, 90] width 332 height 48
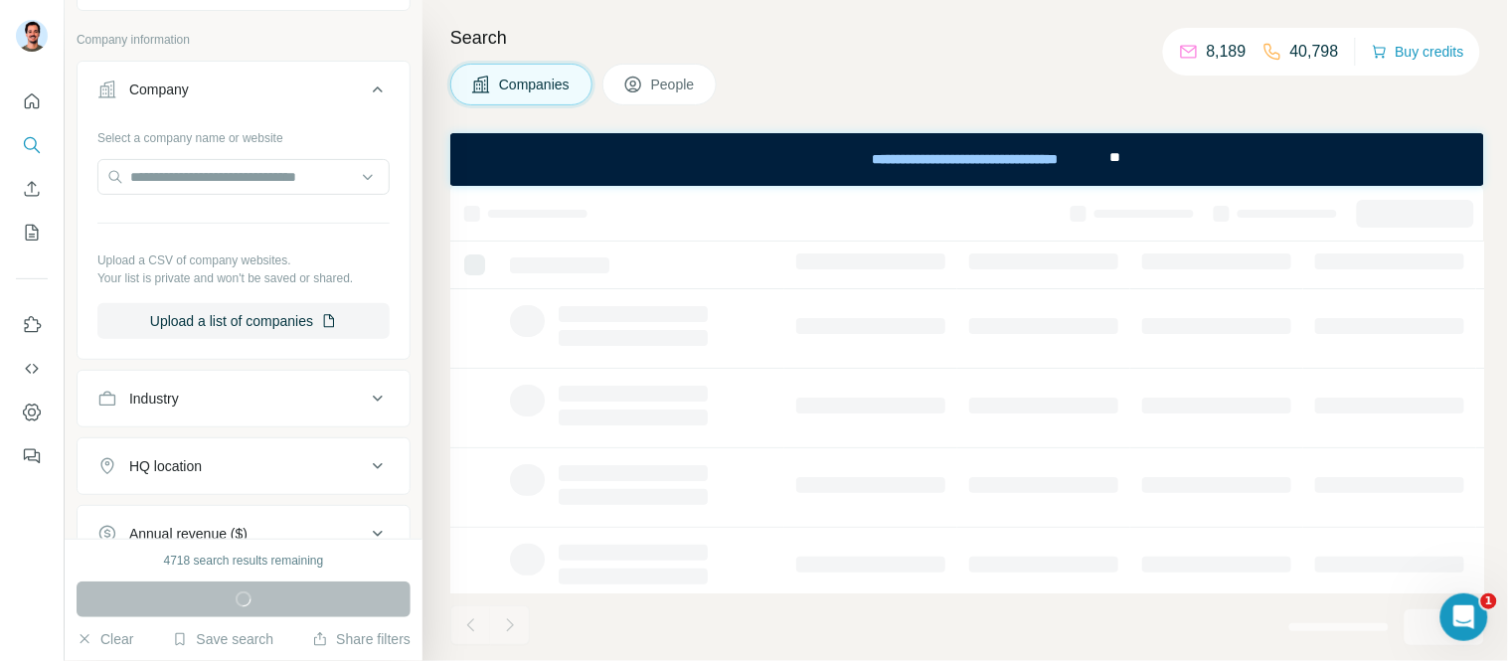
click at [177, 80] on div "Company" at bounding box center [159, 90] width 60 height 20
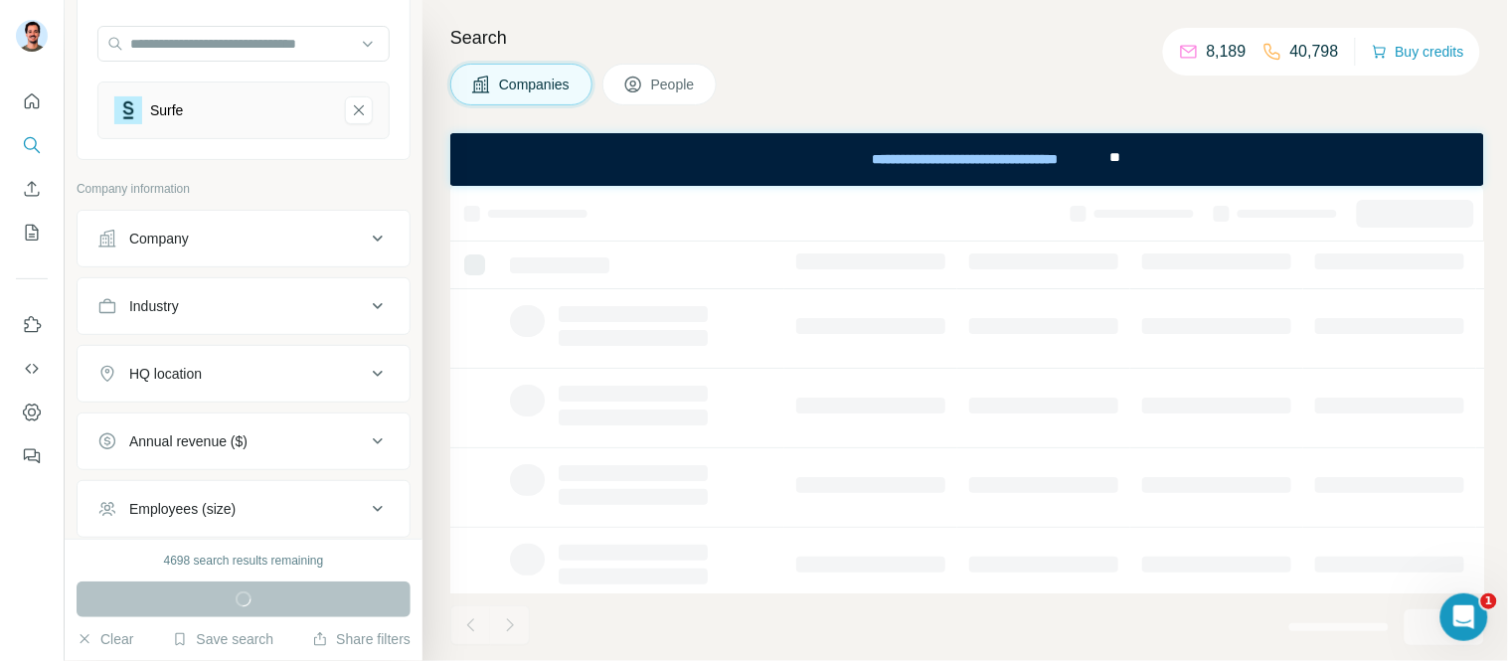
scroll to position [221, 0]
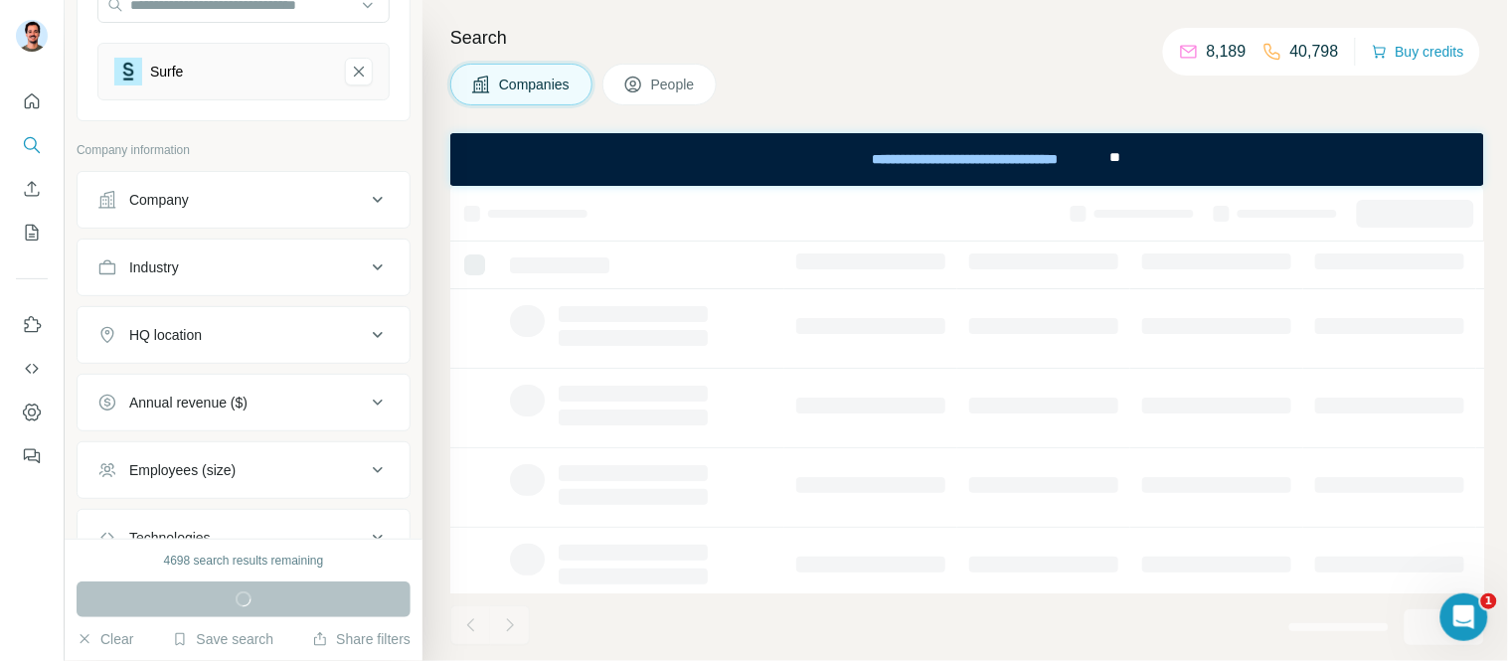
click at [202, 341] on div "HQ location" at bounding box center [165, 335] width 73 height 20
click at [236, 372] on input "text" at bounding box center [243, 385] width 292 height 36
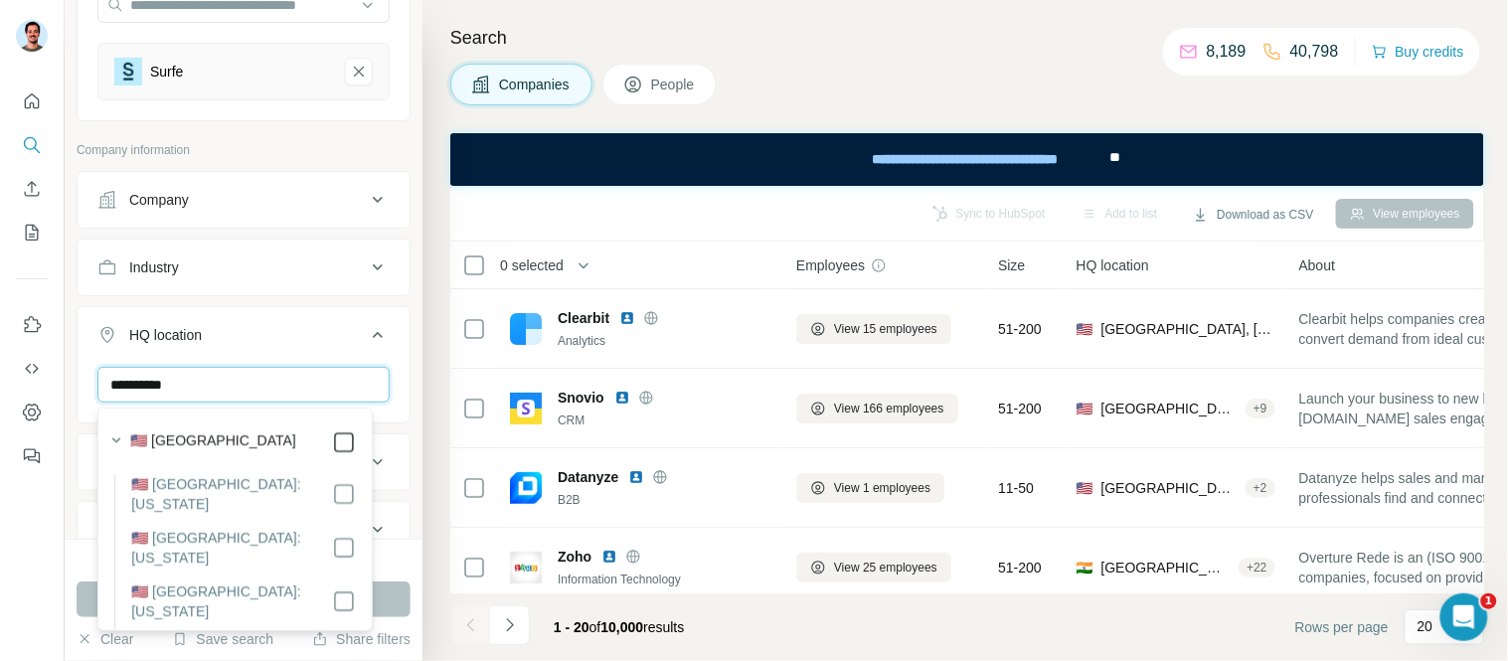
type input "**********"
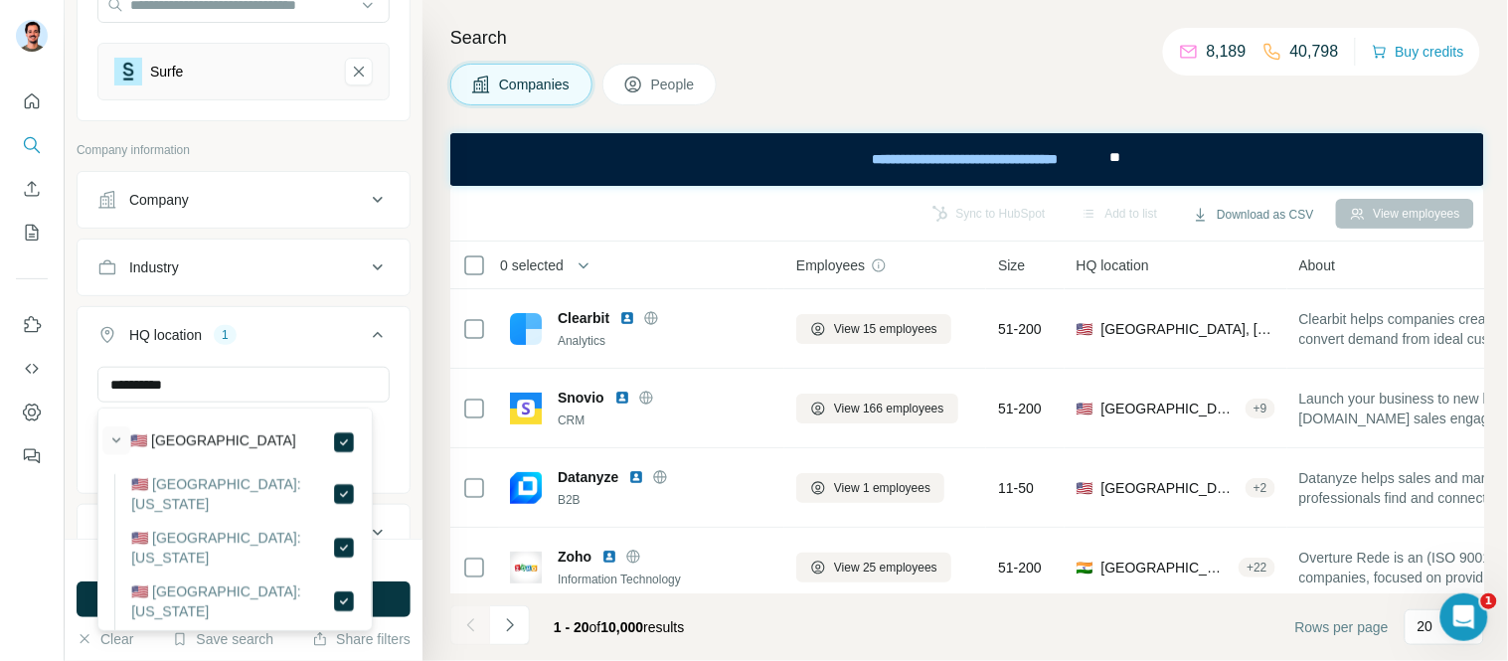
click at [110, 430] on icon "button" at bounding box center [116, 440] width 20 height 20
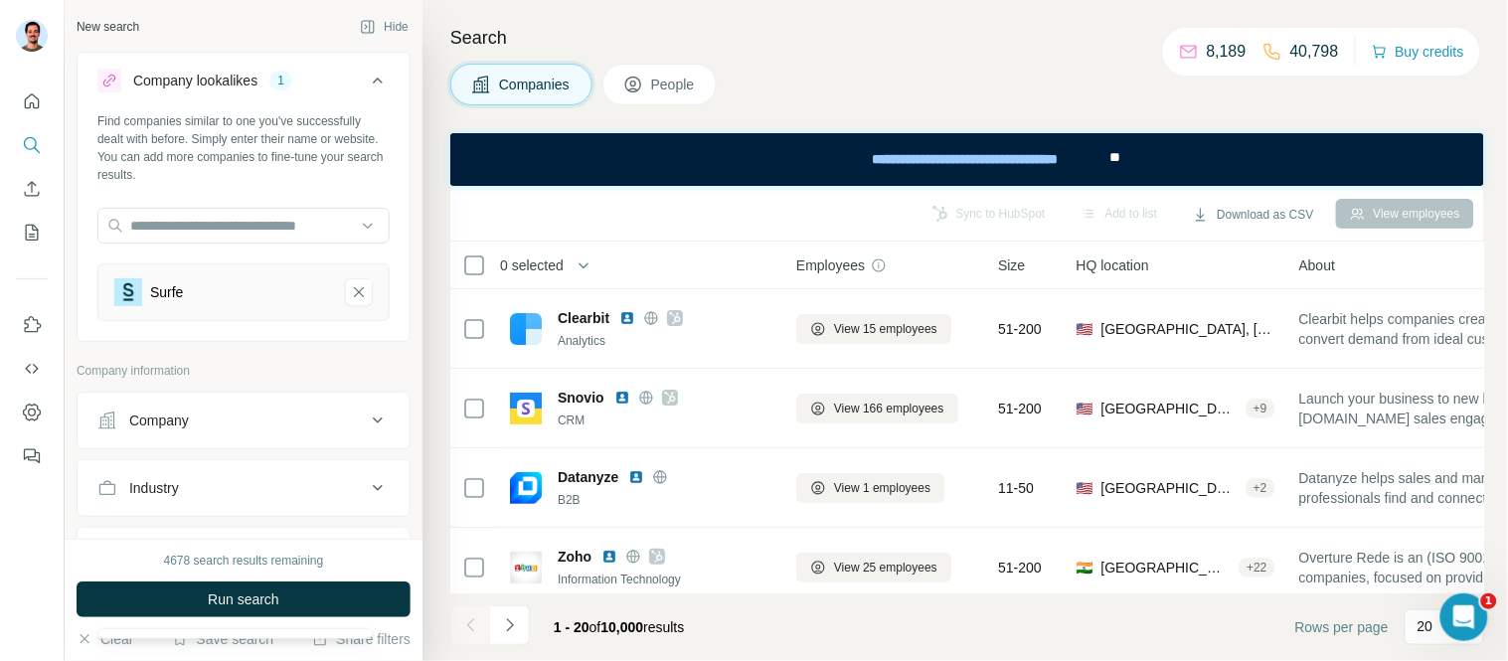
click at [226, 424] on div "Company" at bounding box center [231, 420] width 268 height 20
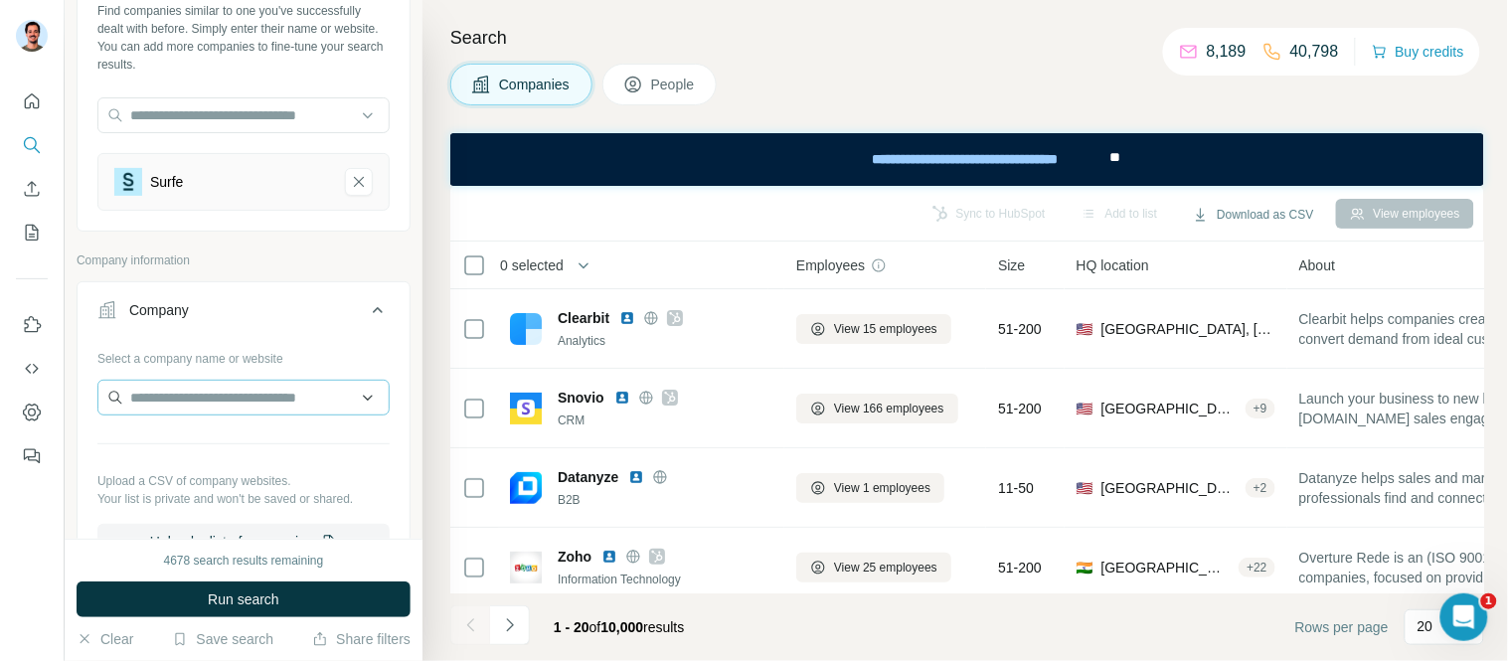
scroll to position [221, 0]
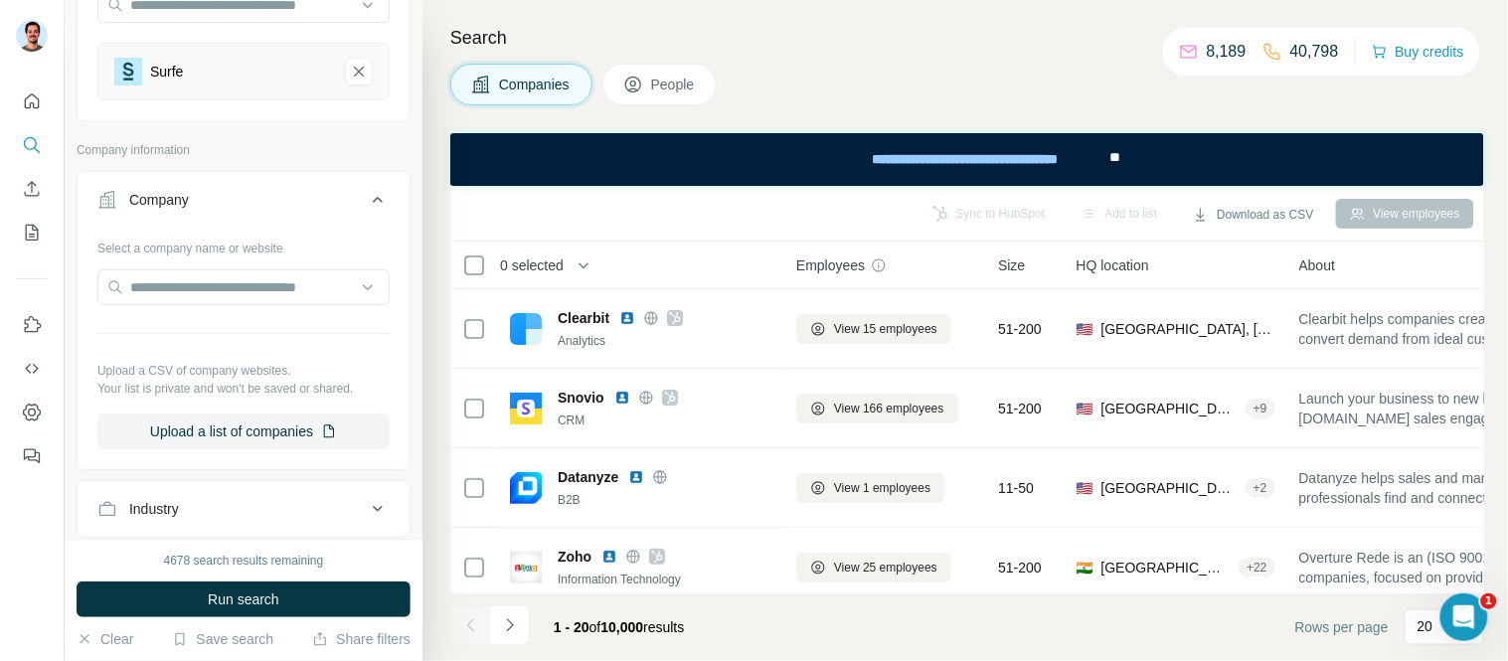
click at [109, 205] on icon at bounding box center [106, 199] width 17 height 17
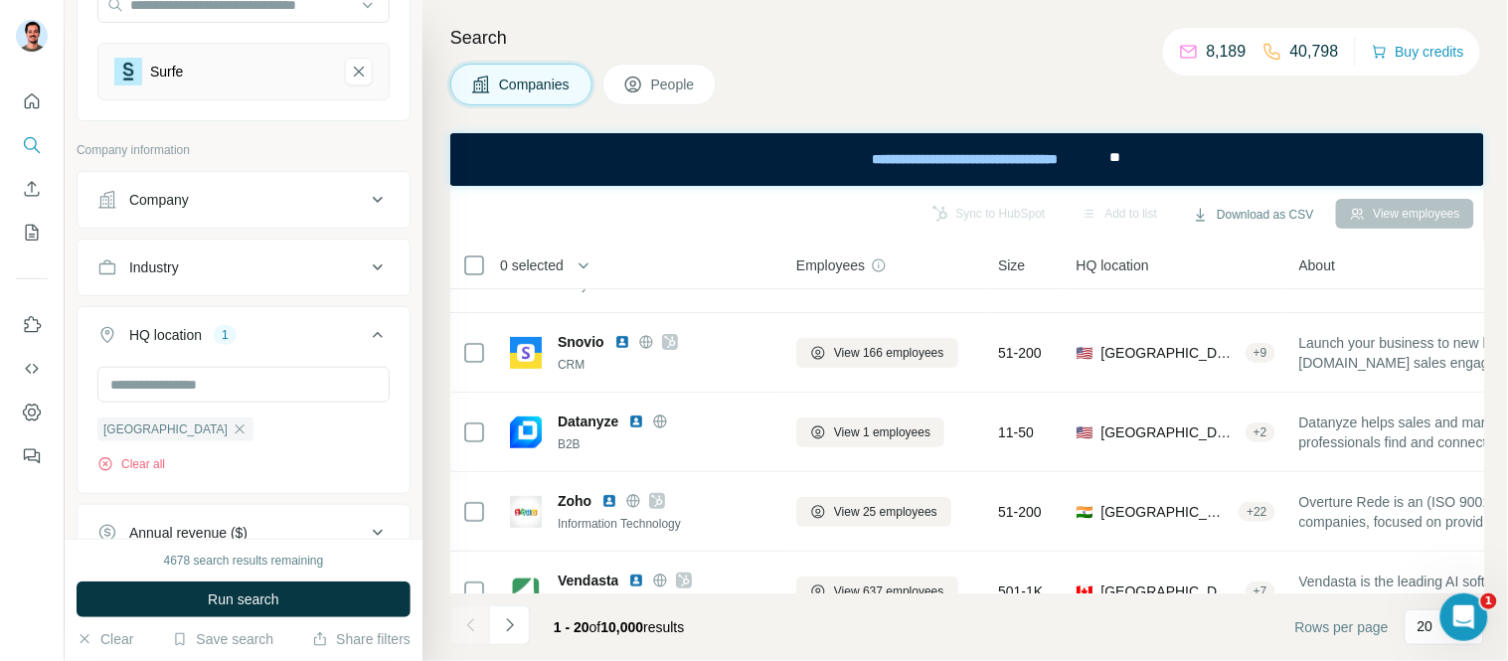
scroll to position [110, 0]
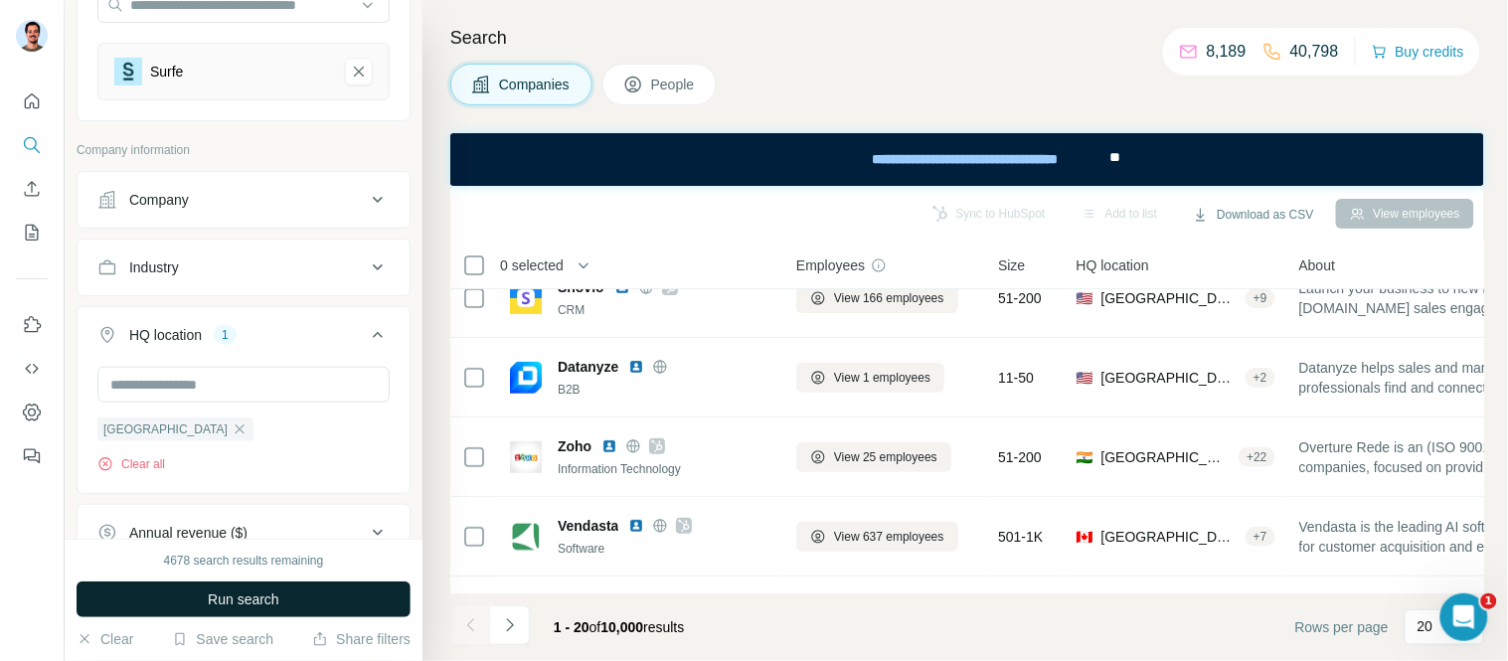
click at [255, 601] on span "Run search" at bounding box center [244, 599] width 72 height 20
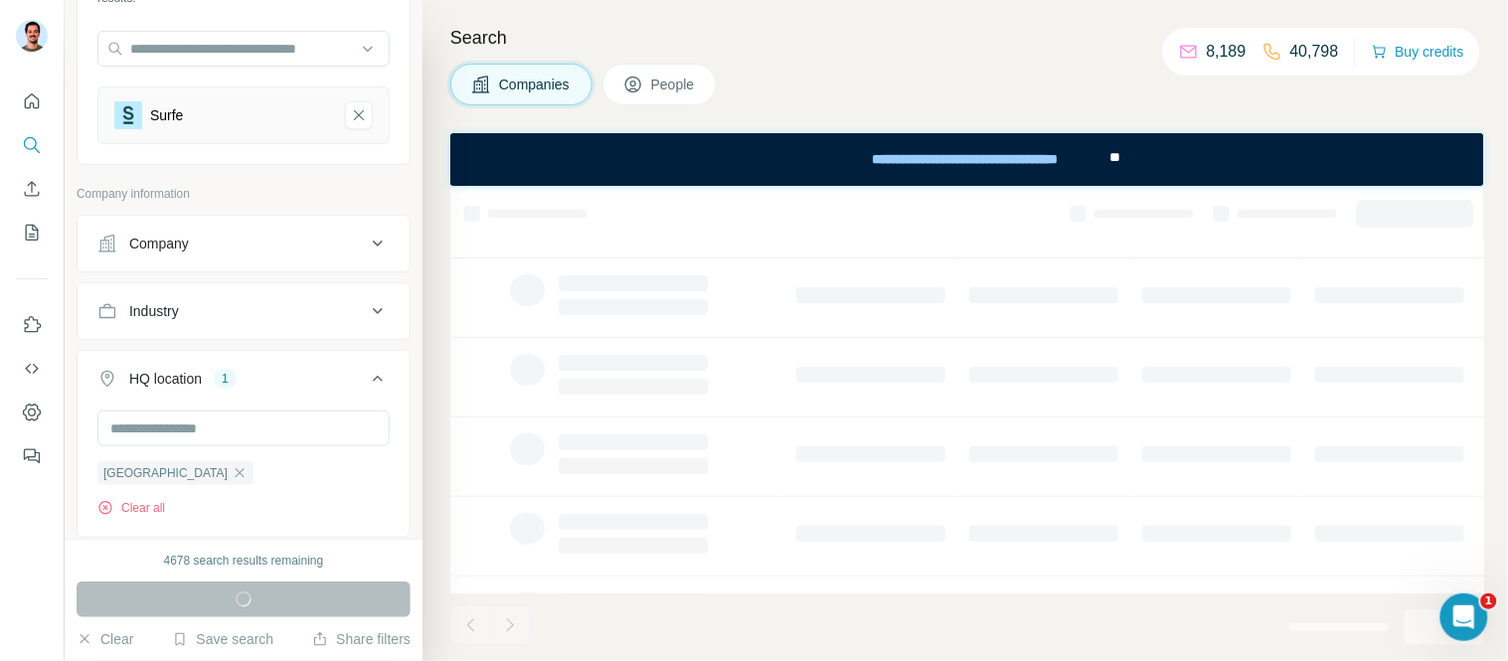
scroll to position [173, 0]
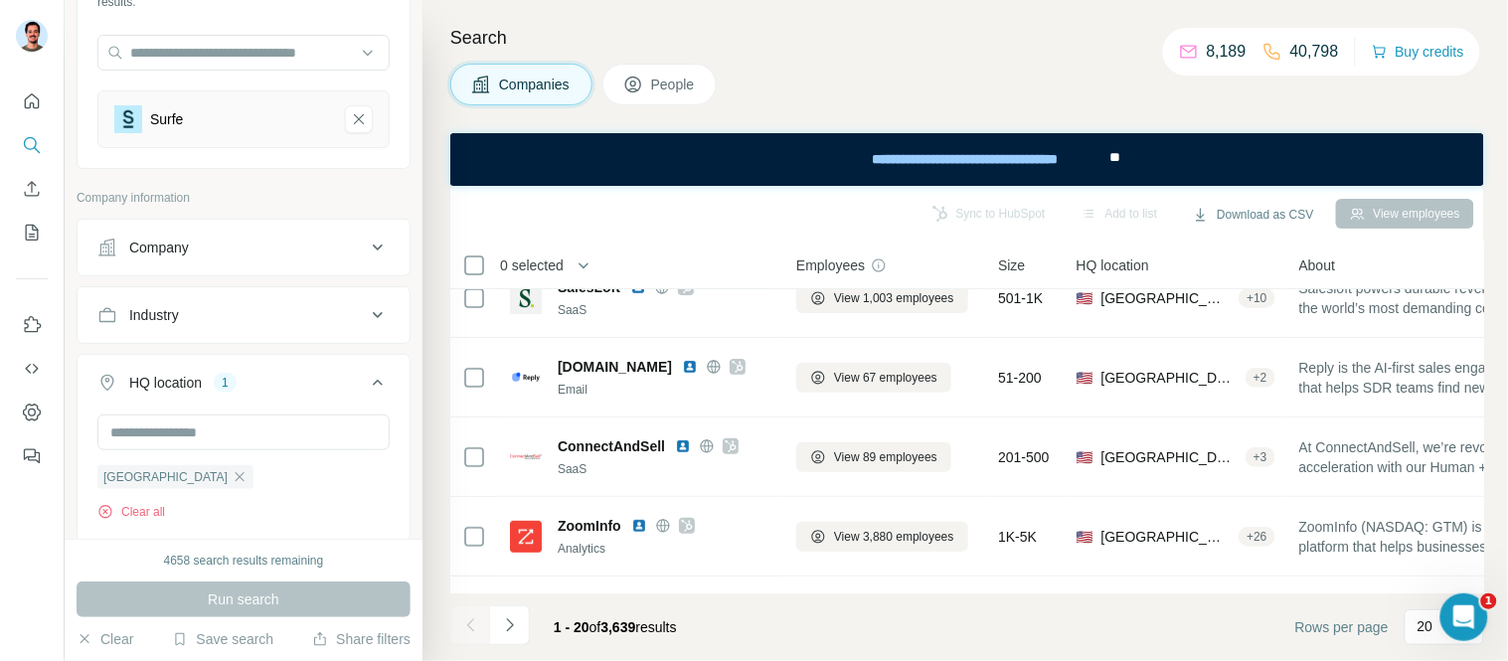
click at [683, 83] on span "People" at bounding box center [674, 85] width 46 height 20
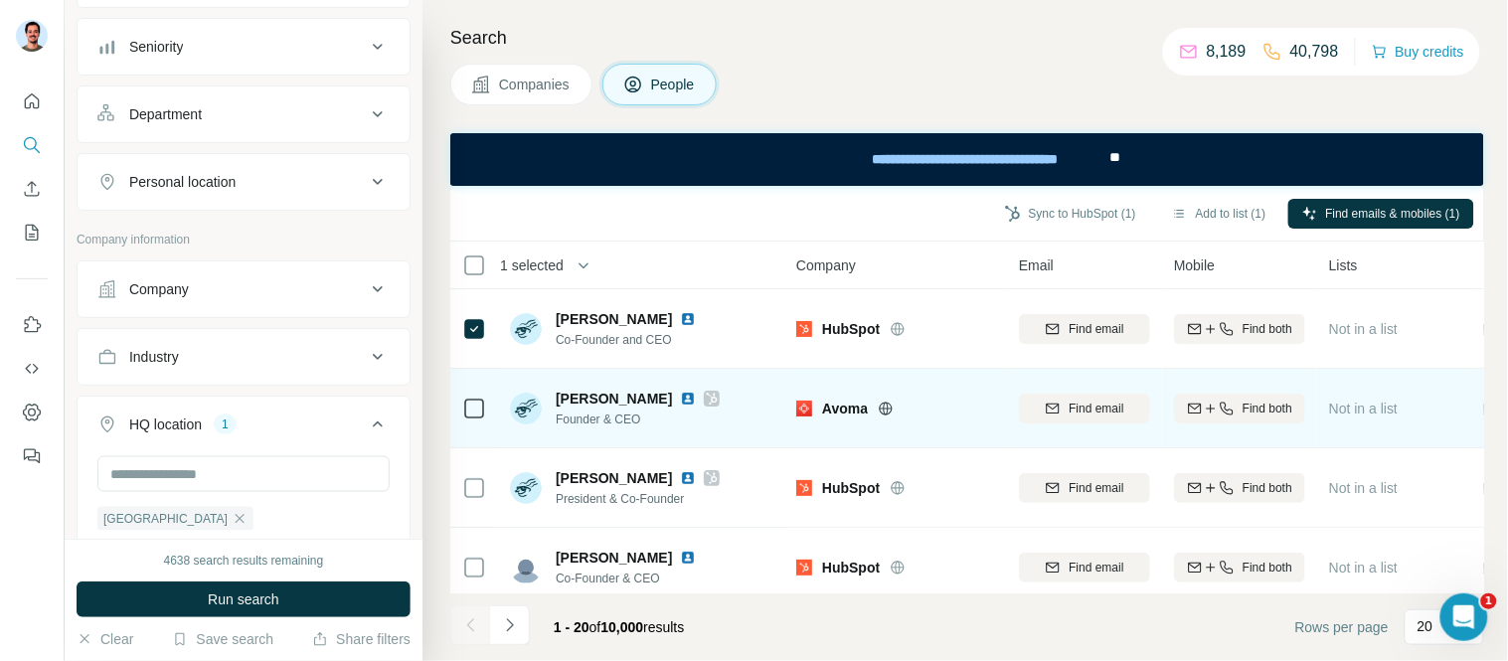
click at [474, 398] on div at bounding box center [474, 409] width 24 height 24
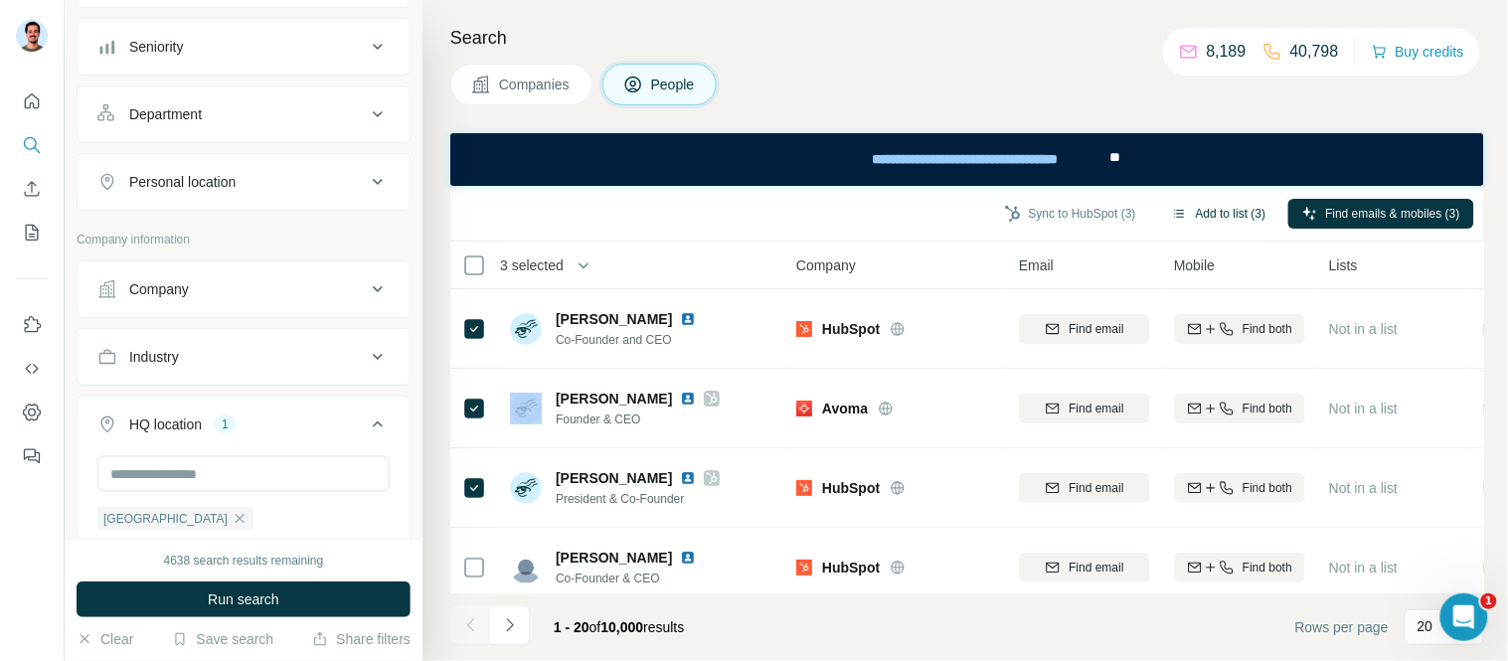
click at [1175, 212] on button "Add to list (3)" at bounding box center [1219, 214] width 122 height 30
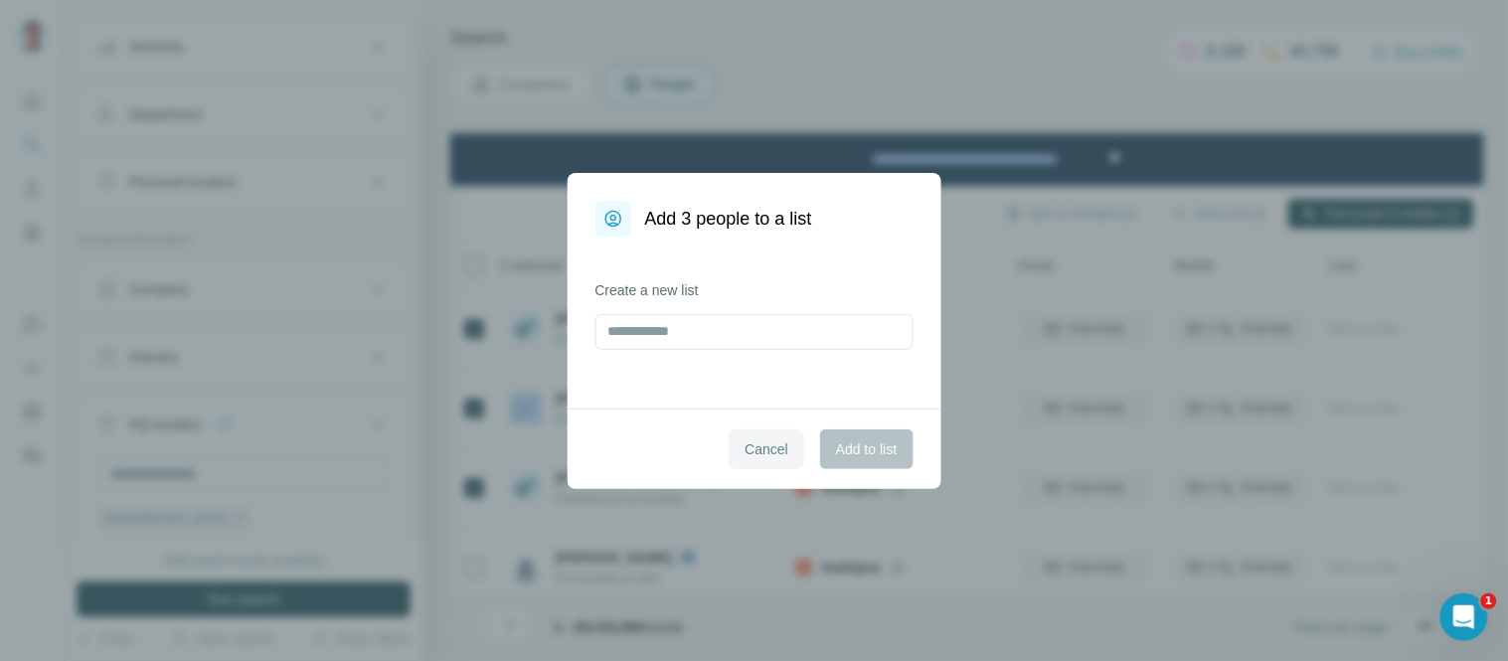
click at [776, 442] on span "Cancel" at bounding box center [766, 449] width 44 height 20
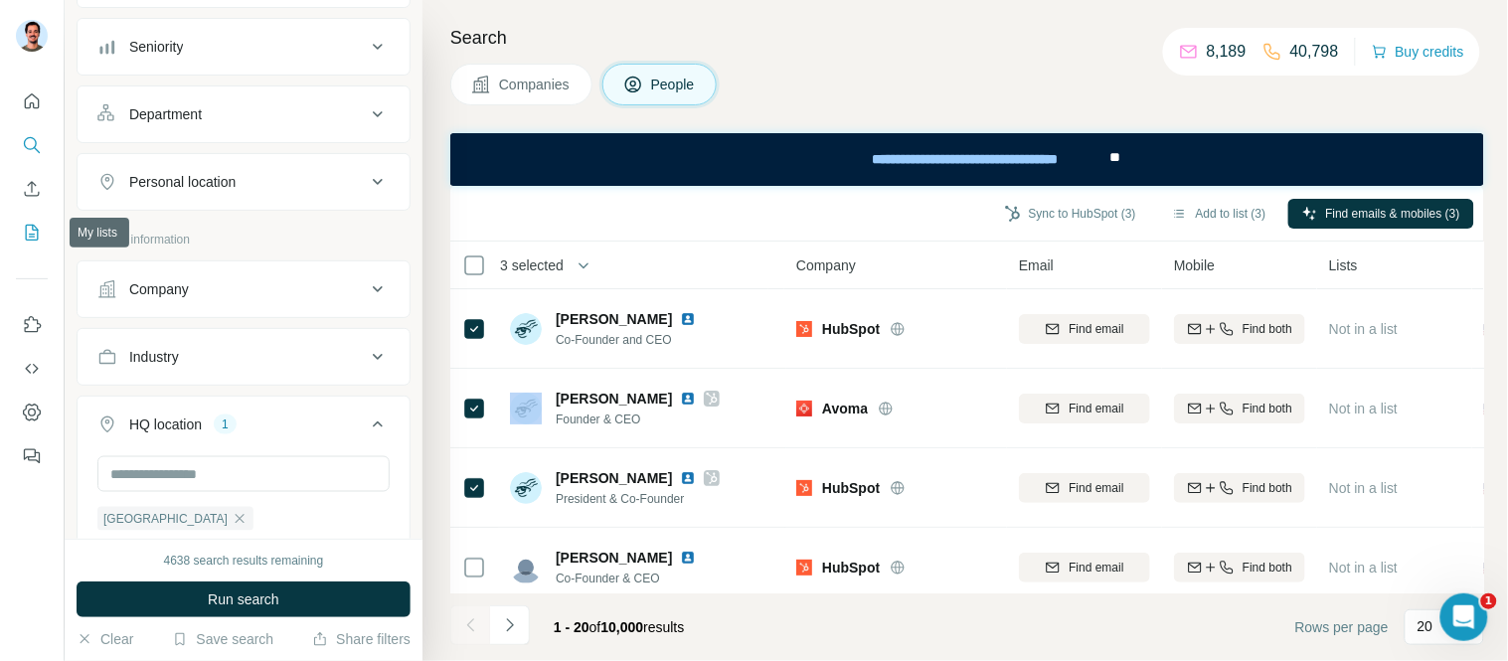
click at [30, 230] on icon "My lists" at bounding box center [32, 233] width 20 height 20
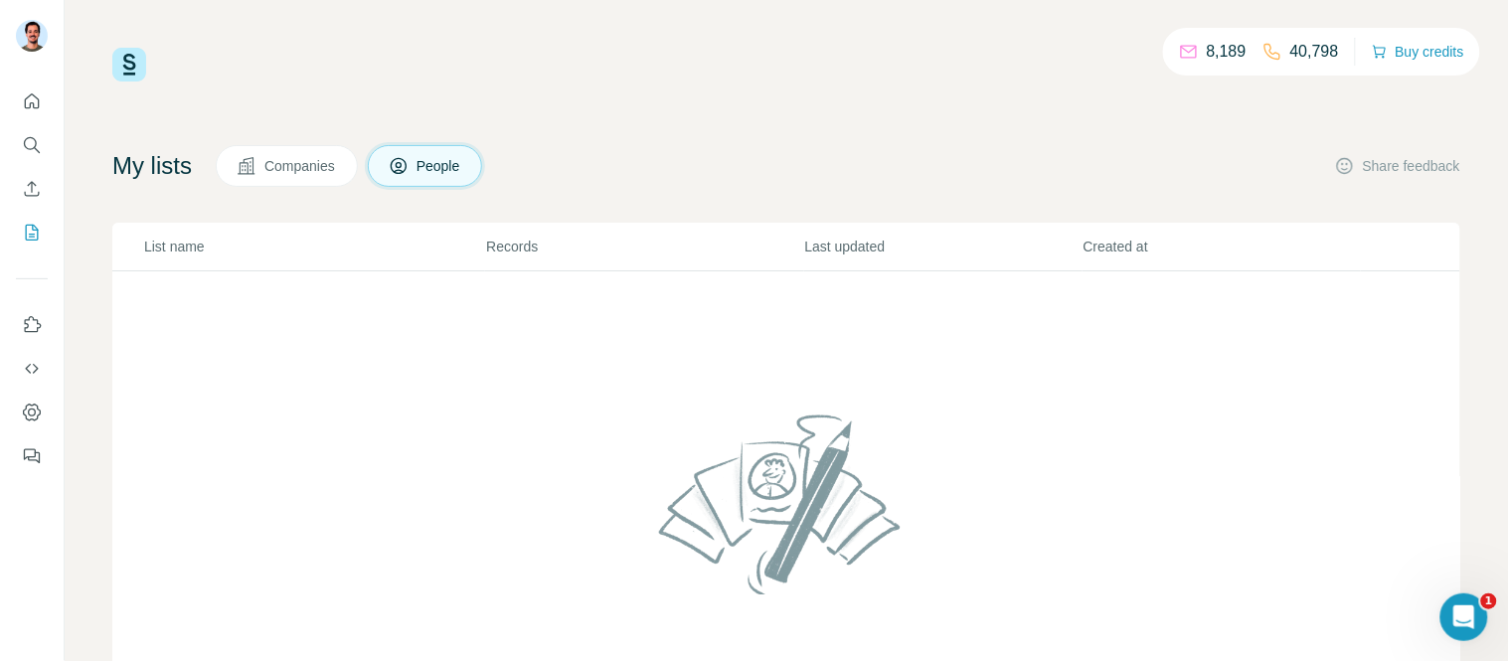
click at [295, 164] on span "Companies" at bounding box center [300, 166] width 73 height 20
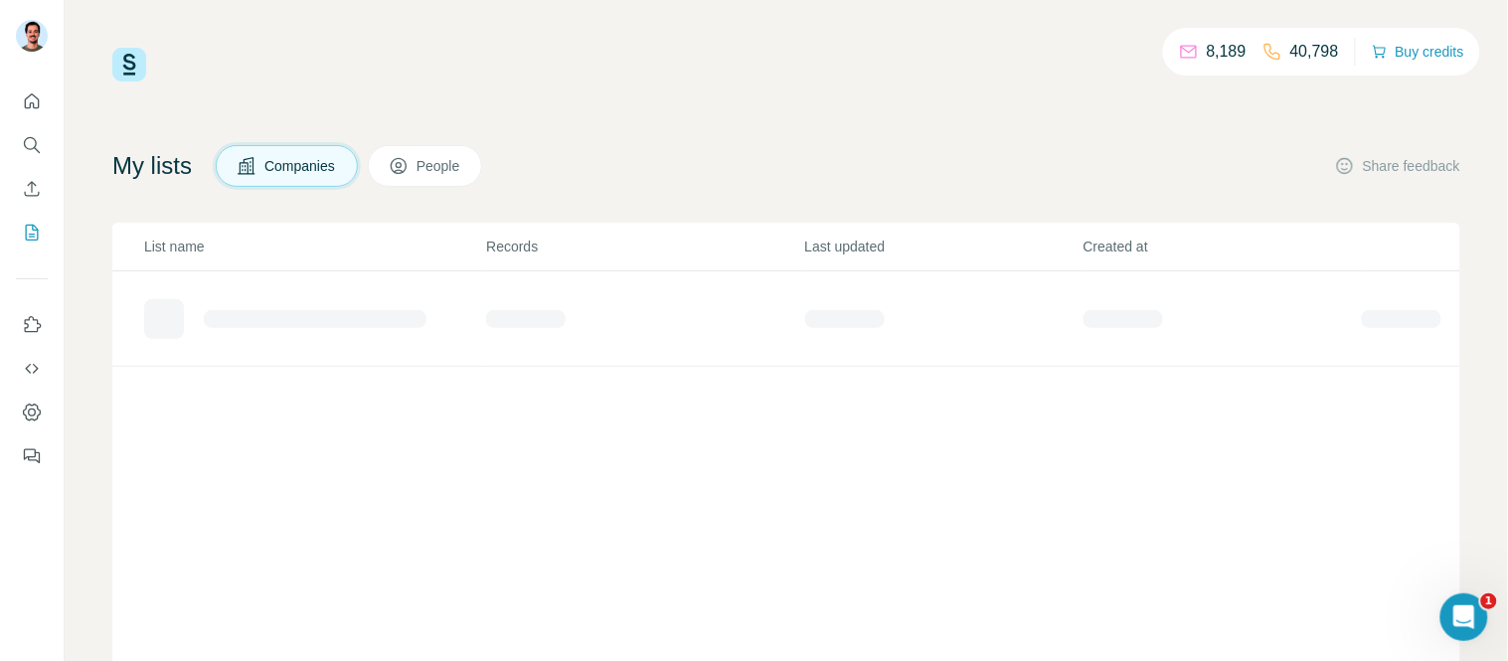
click at [439, 164] on span "People" at bounding box center [439, 166] width 46 height 20
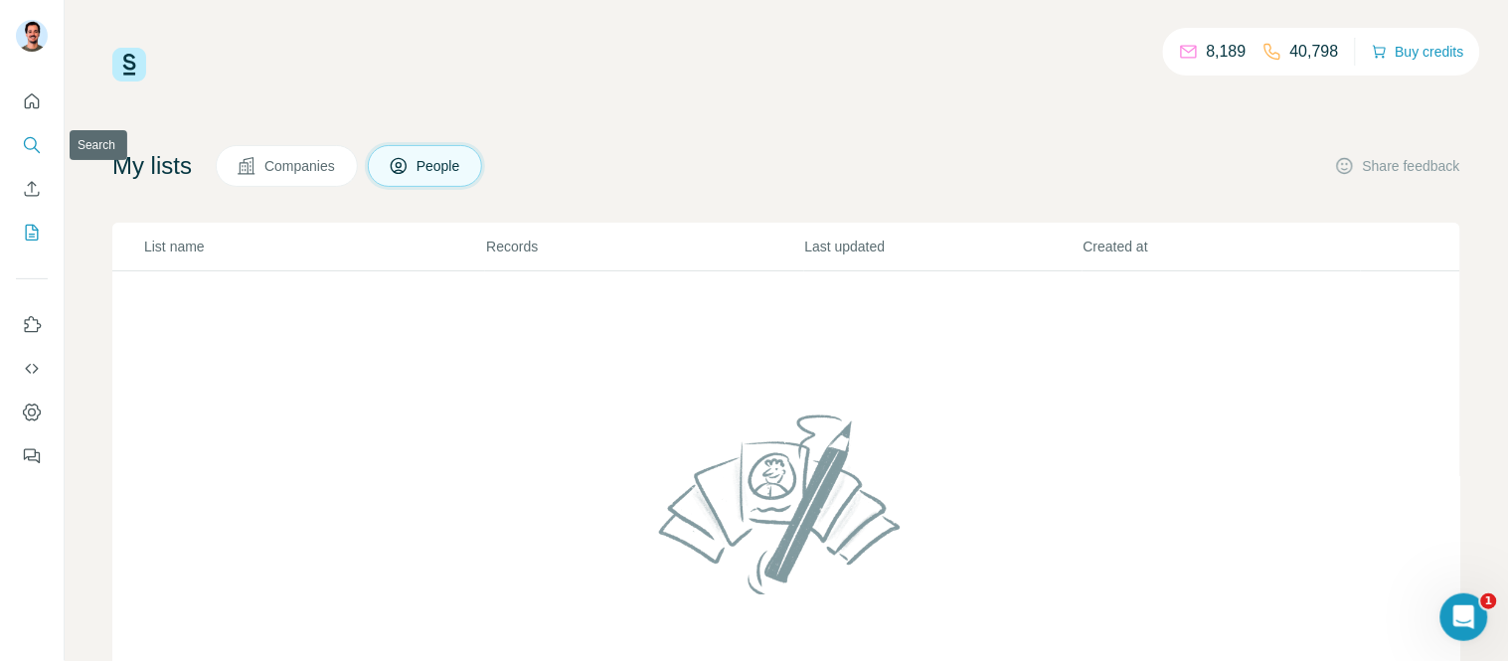
click at [31, 140] on icon "Search" at bounding box center [32, 145] width 20 height 20
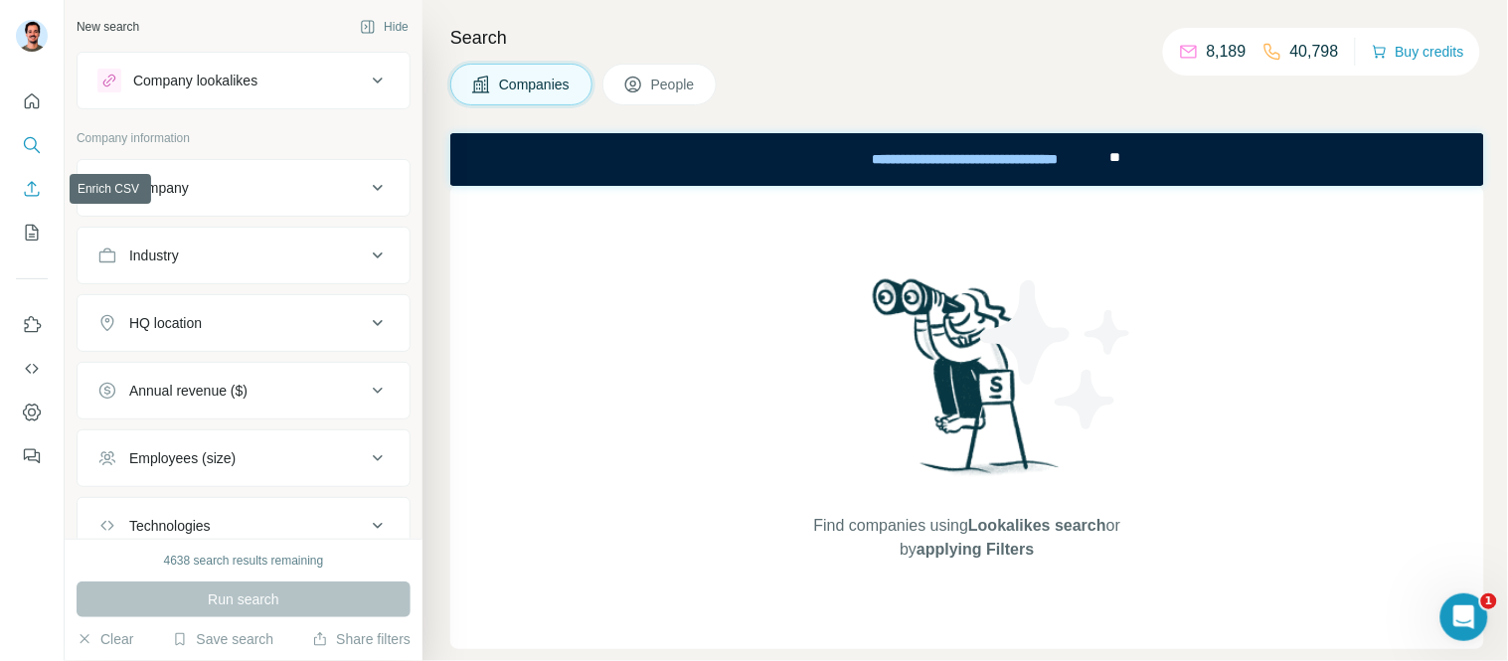
click at [31, 189] on icon "Enrich CSV" at bounding box center [32, 189] width 20 height 20
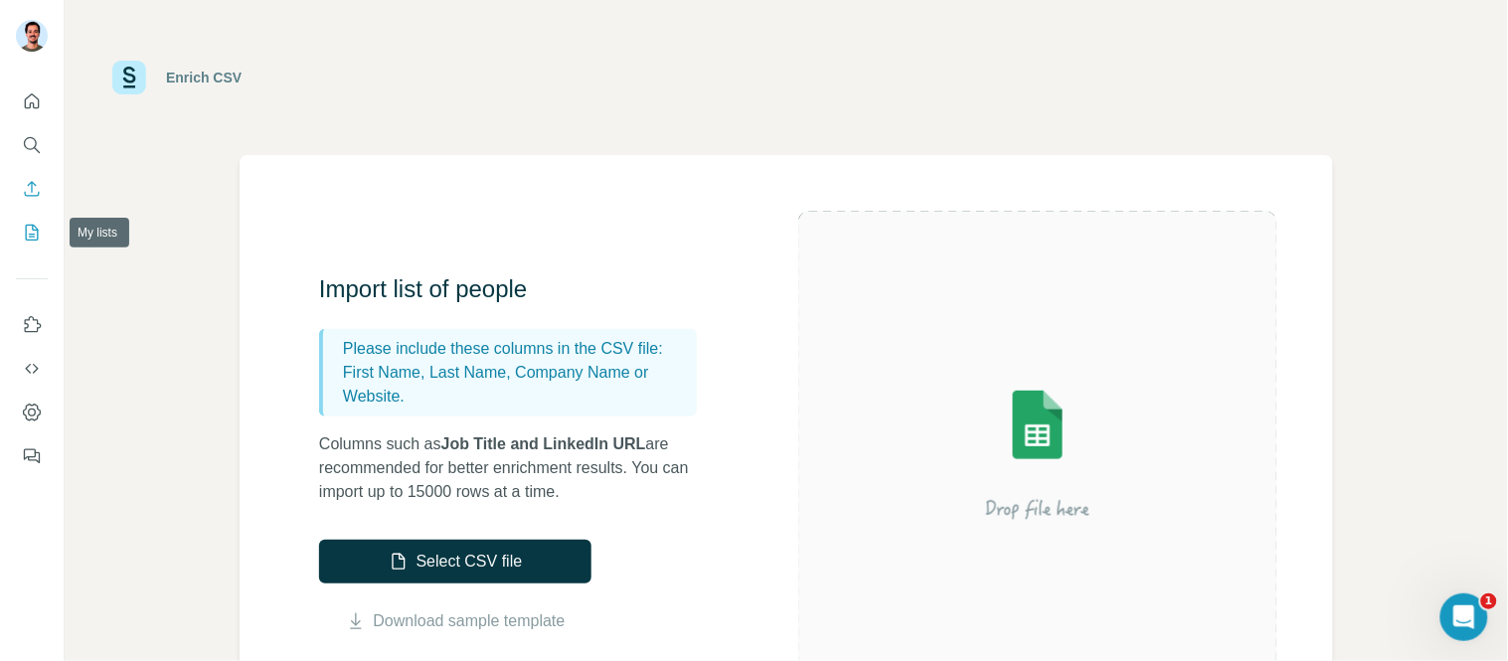
click at [24, 234] on icon "My lists" at bounding box center [32, 233] width 20 height 20
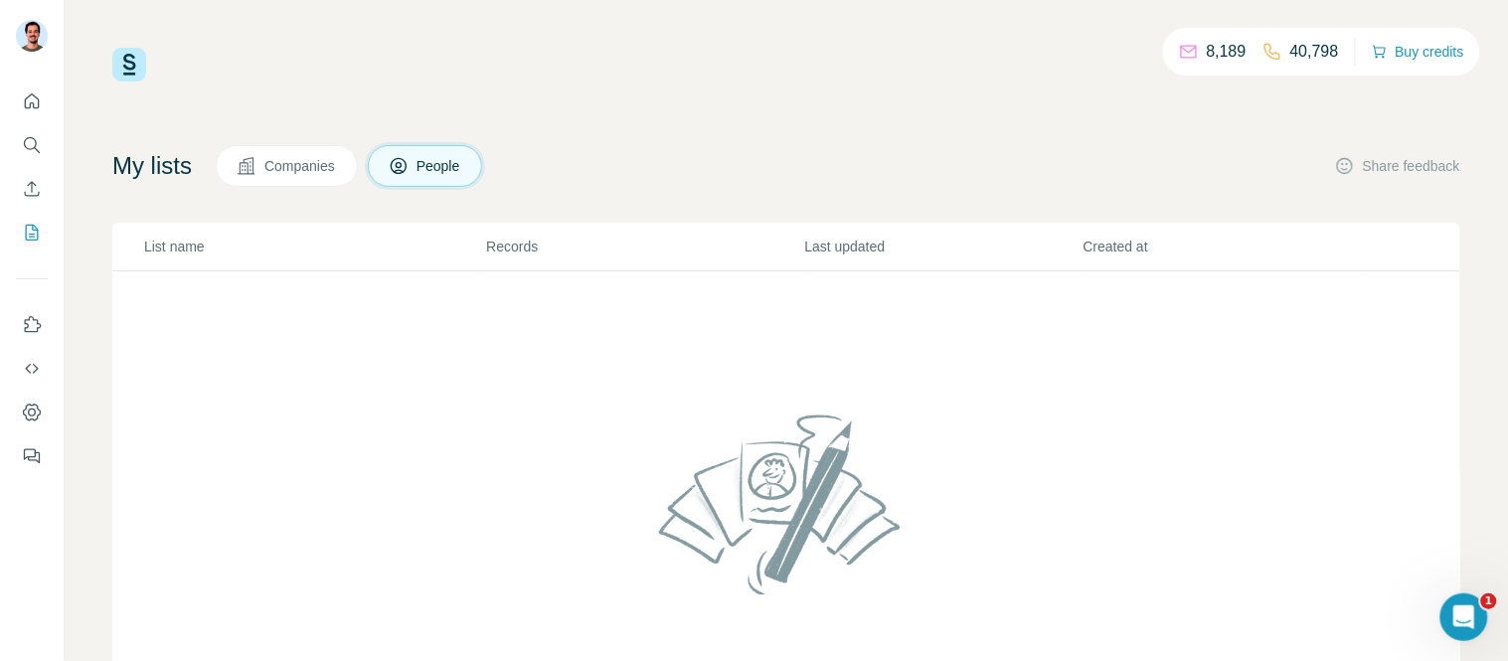
click at [245, 160] on icon at bounding box center [247, 166] width 20 height 20
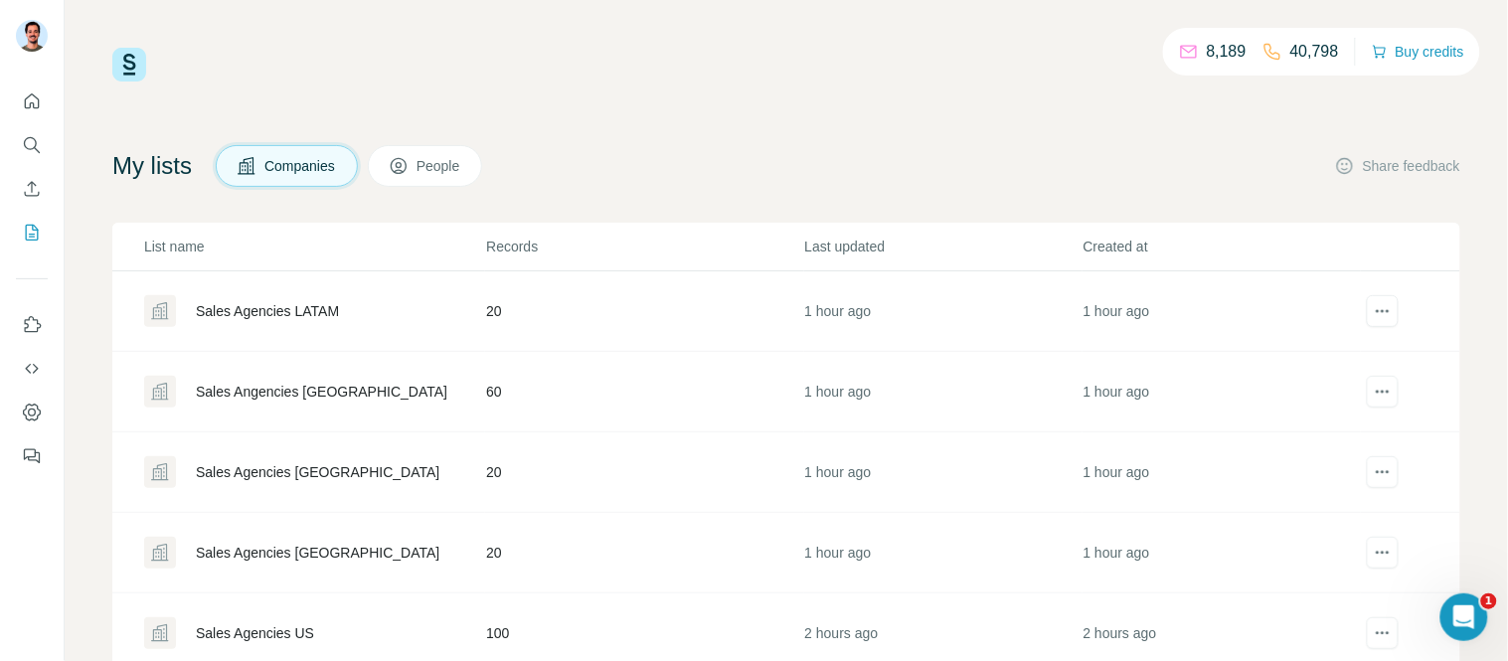
click at [306, 394] on div "Sales Angencies [GEOGRAPHIC_DATA]" at bounding box center [321, 392] width 251 height 20
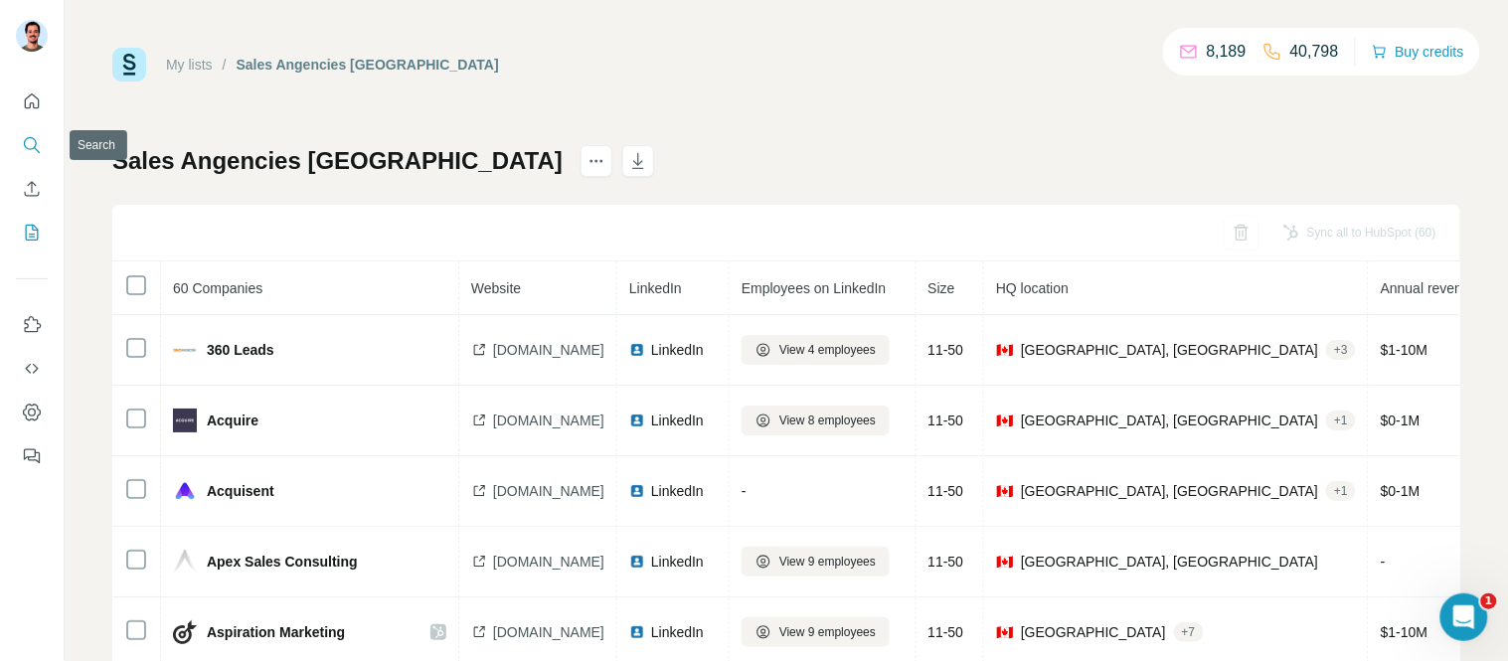
drag, startPoint x: 44, startPoint y: 129, endPoint x: 22, endPoint y: 142, distance: 25.4
click at [22, 142] on button "Search" at bounding box center [32, 145] width 32 height 36
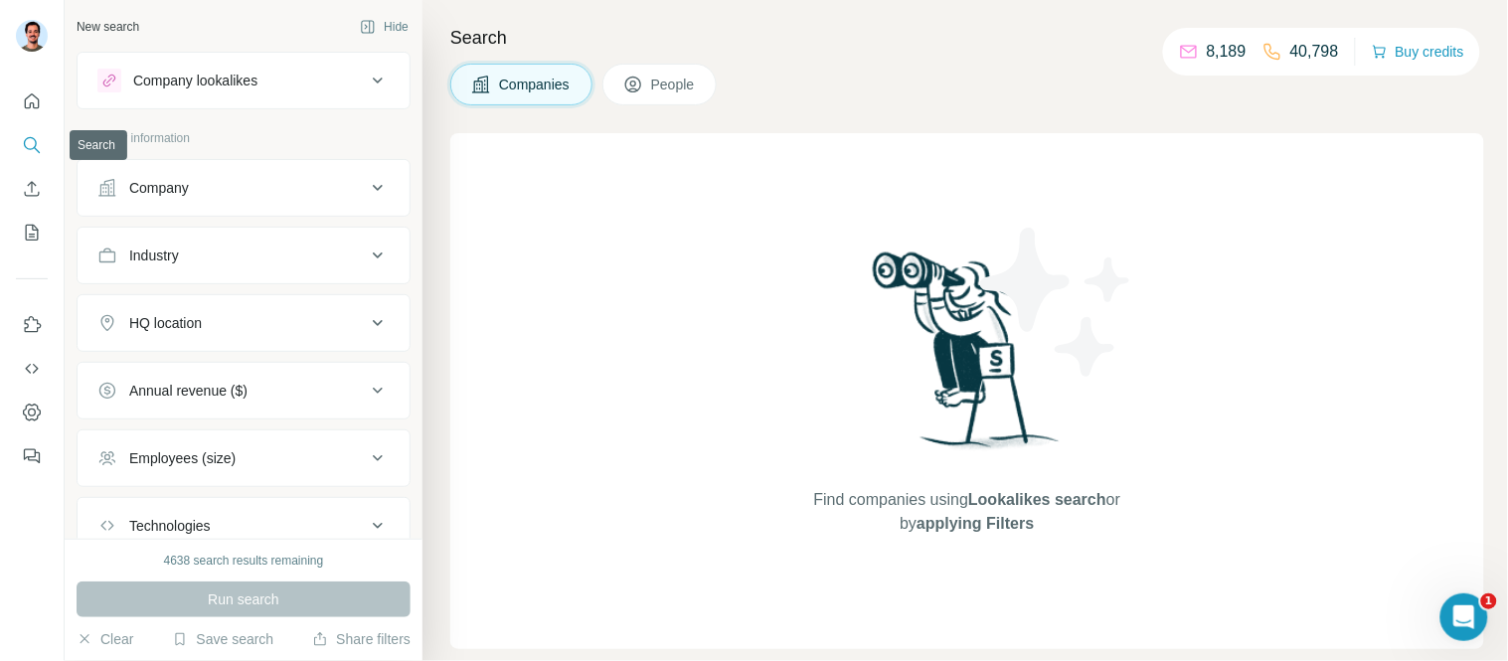
click at [25, 142] on icon "Search" at bounding box center [32, 145] width 20 height 20
click at [212, 203] on button "Company" at bounding box center [244, 188] width 332 height 48
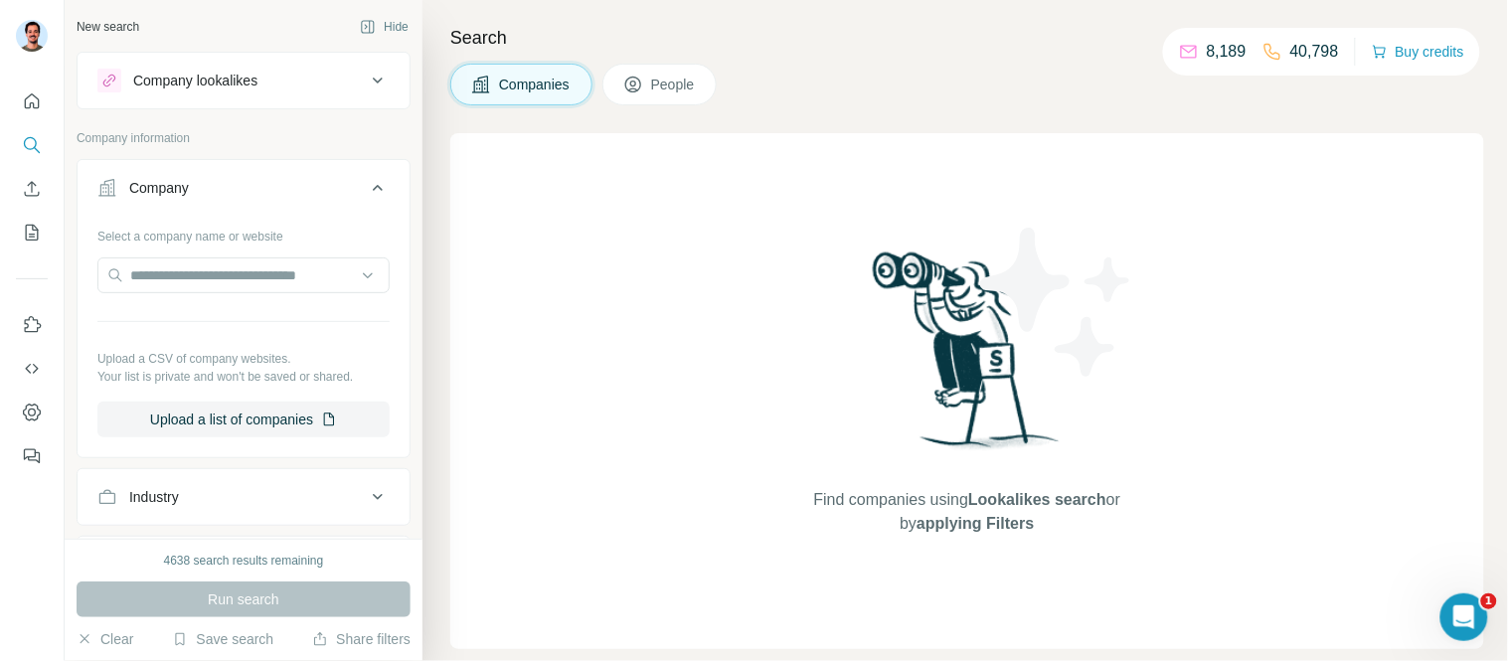
click at [236, 255] on div "Select a company name or website Upload a CSV of company websites. Your list is…" at bounding box center [243, 329] width 292 height 218
click at [234, 264] on input "text" at bounding box center [243, 275] width 292 height 36
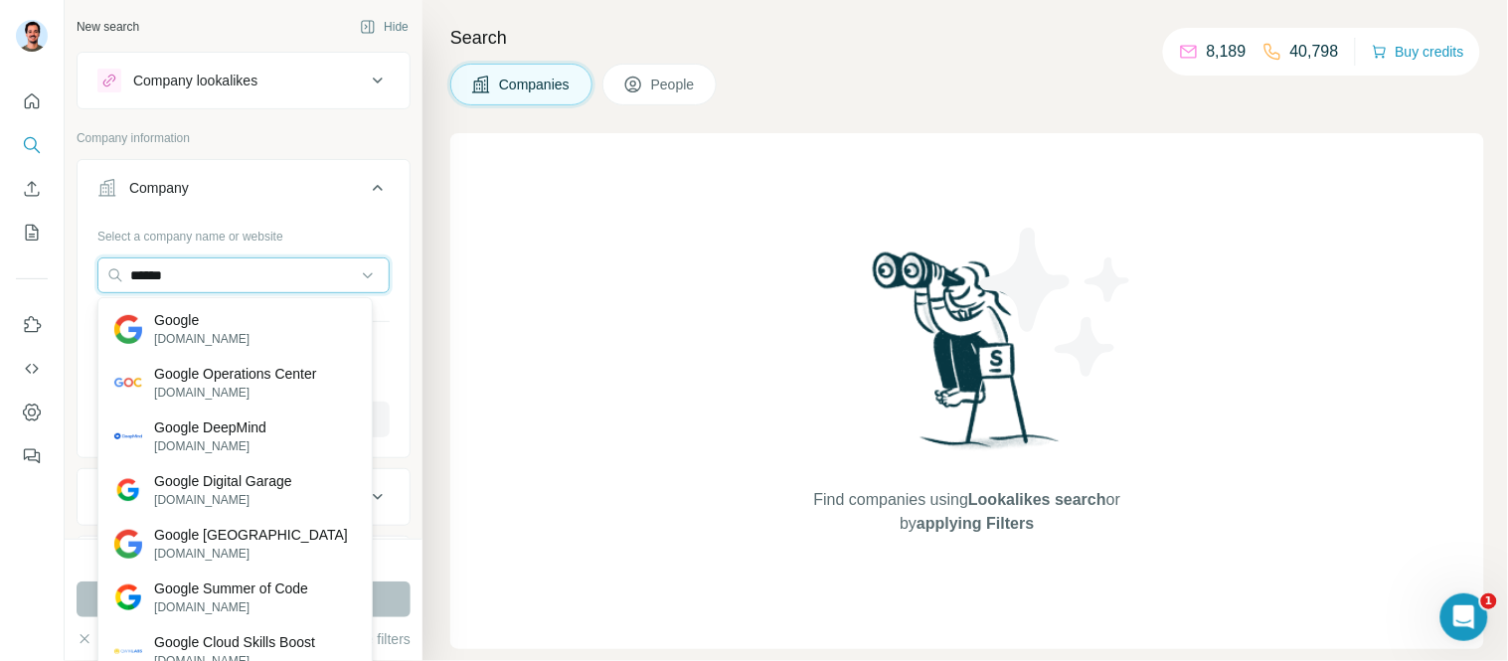
type input "******"
click at [220, 326] on p "Google" at bounding box center [201, 320] width 95 height 20
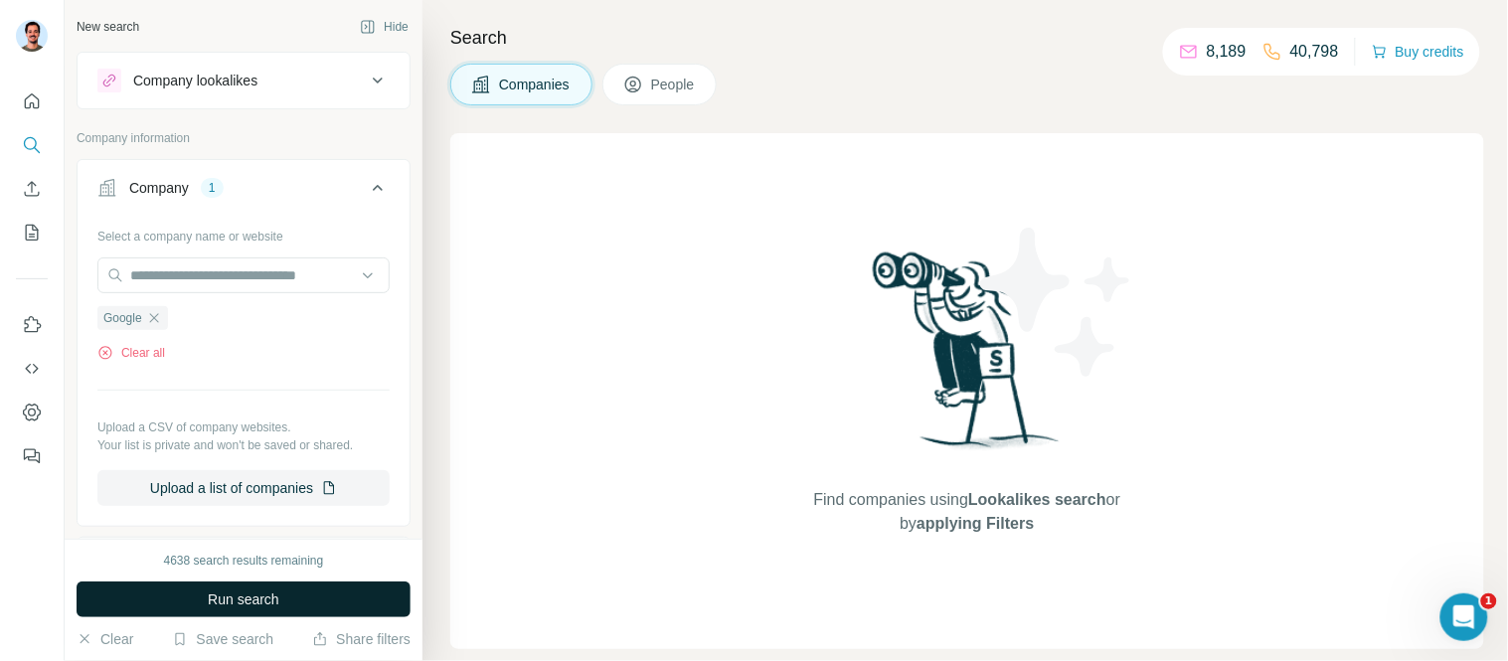
click at [315, 604] on button "Run search" at bounding box center [244, 599] width 334 height 36
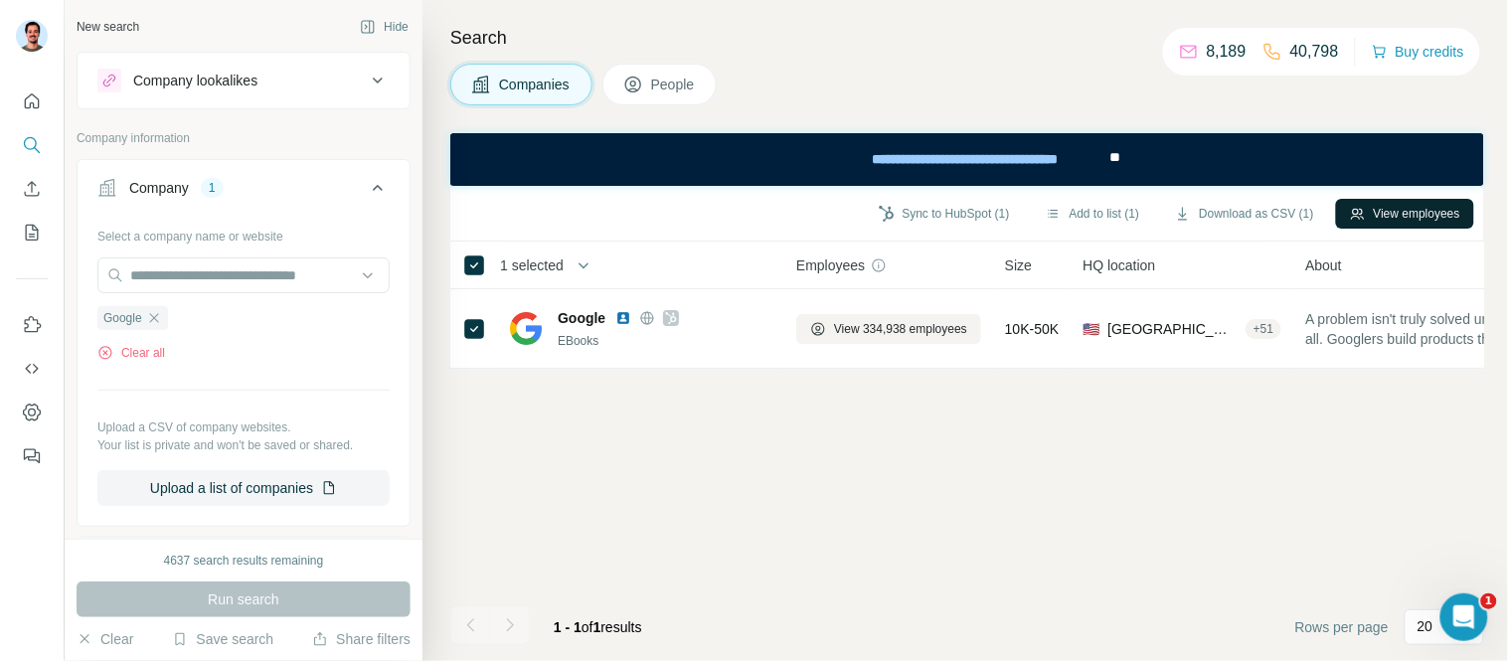
click at [1395, 199] on button "View employees" at bounding box center [1405, 214] width 138 height 30
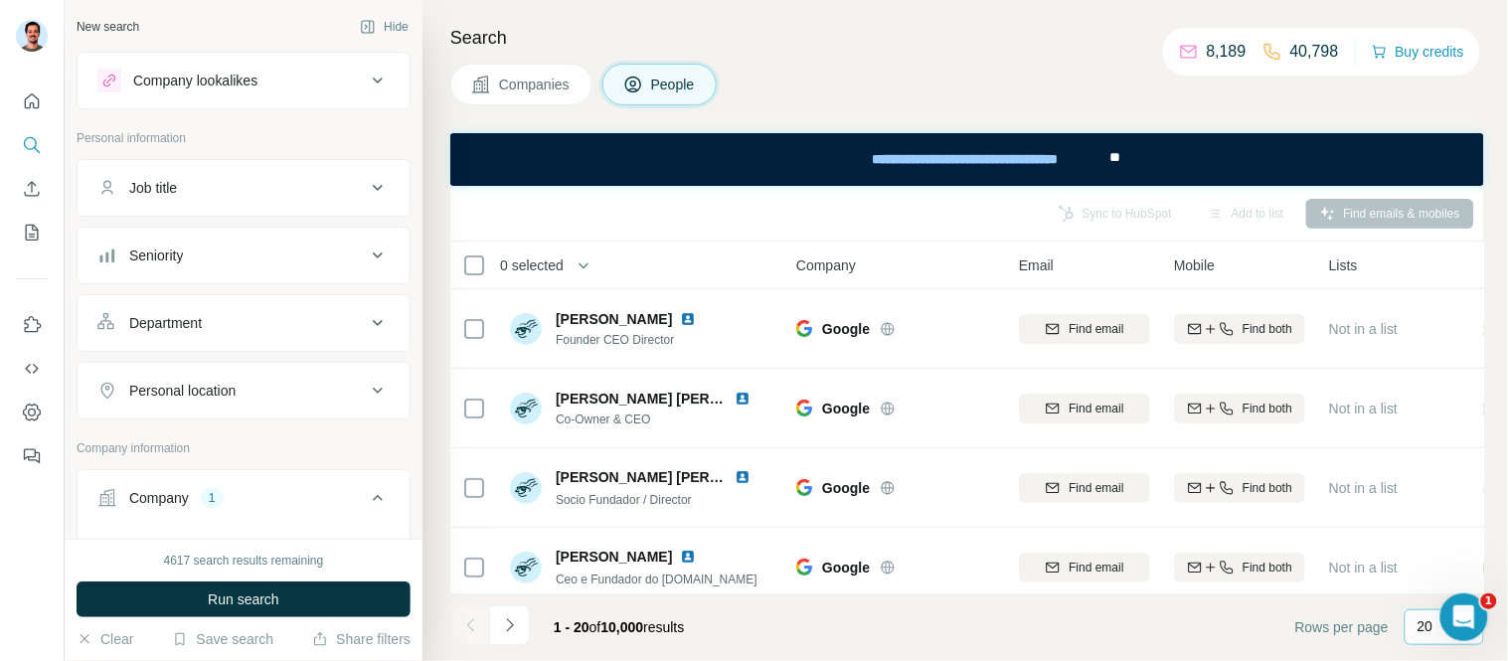
click at [1432, 624] on p "20" at bounding box center [1425, 626] width 16 height 20
click at [1448, 471] on div "60" at bounding box center [1445, 475] width 46 height 20
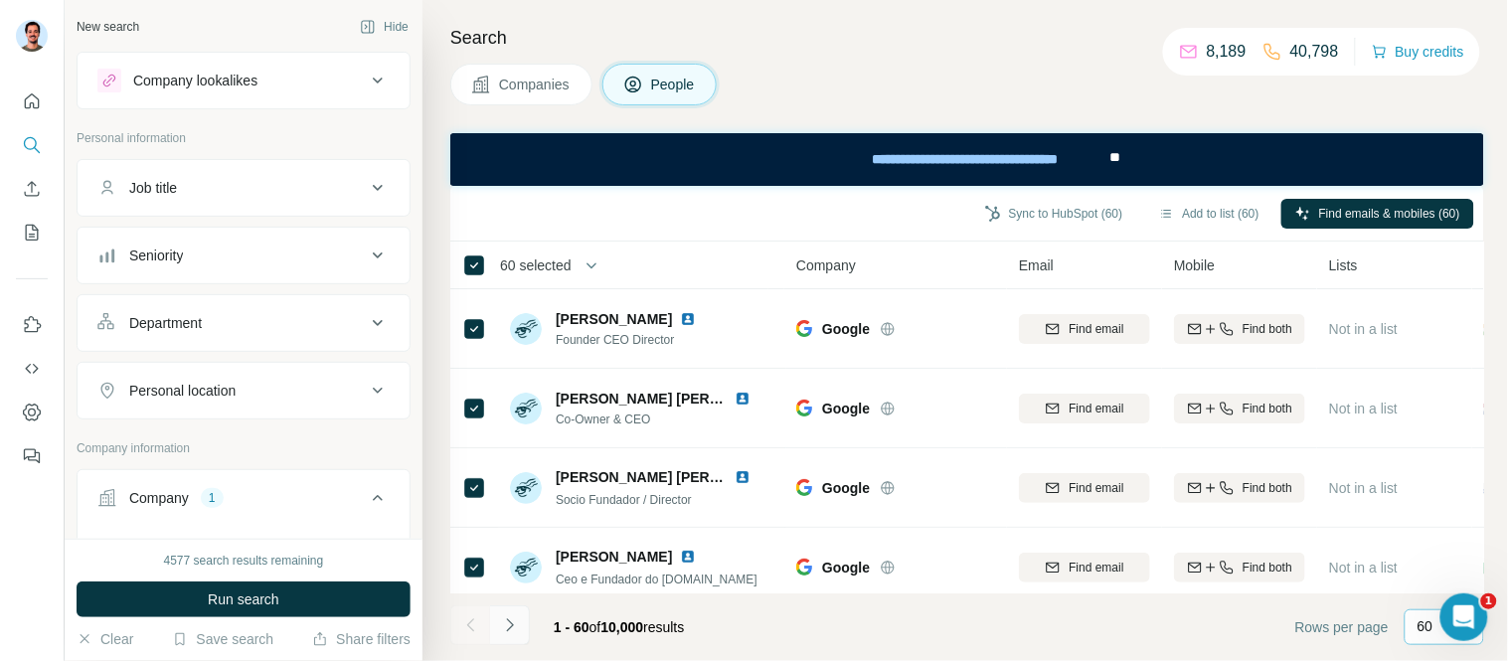
click at [513, 619] on icon "Navigate to next page" at bounding box center [510, 625] width 20 height 20
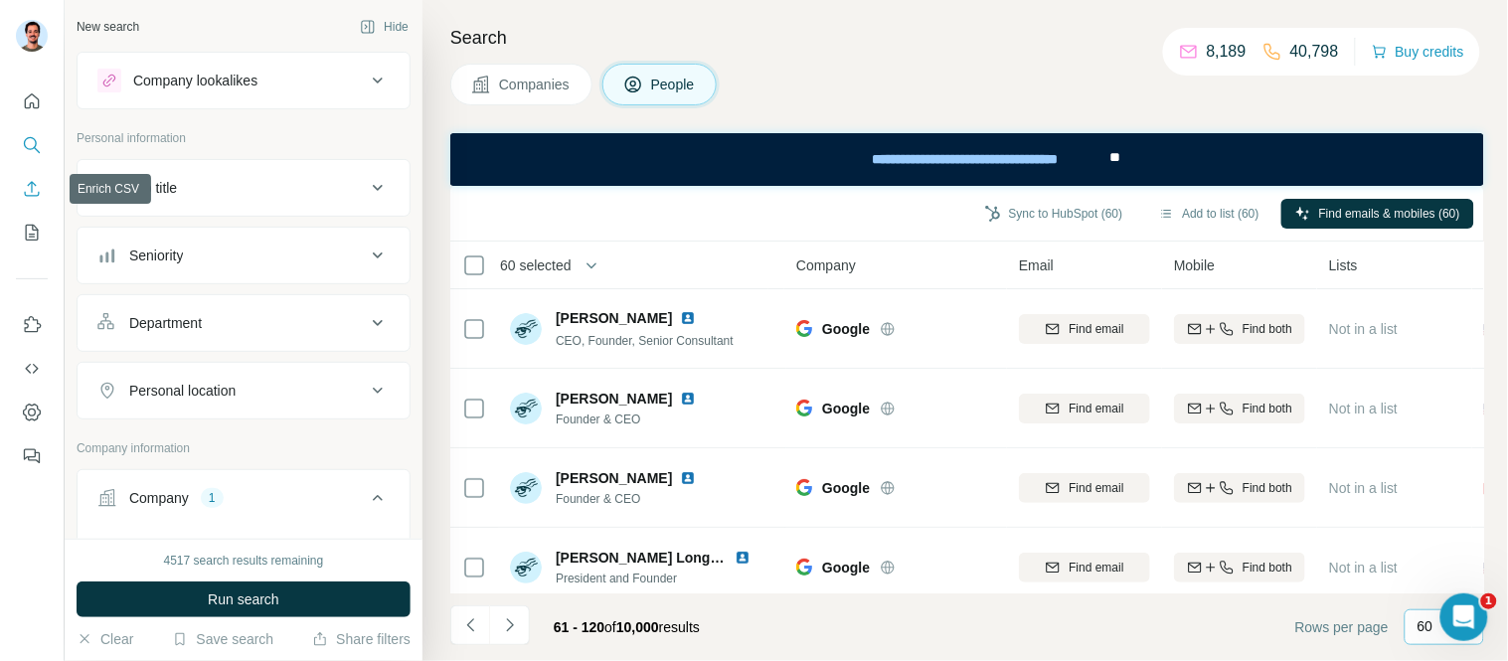
click at [25, 196] on icon "Enrich CSV" at bounding box center [32, 189] width 20 height 20
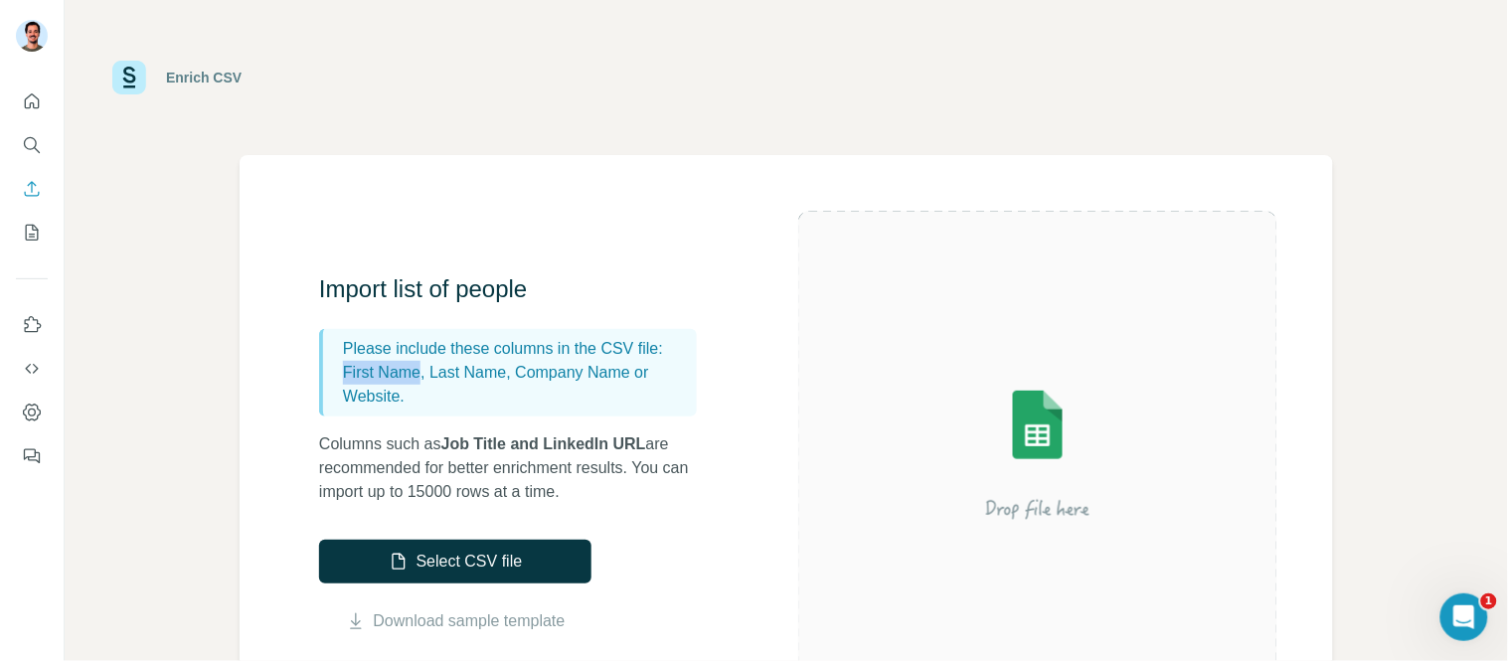
drag, startPoint x: 336, startPoint y: 371, endPoint x: 419, endPoint y: 374, distance: 83.5
click at [419, 374] on div "Please include these columns in the CSV file: First Name, Last Name, Company Na…" at bounding box center [508, 372] width 378 height 87
drag, startPoint x: 434, startPoint y: 374, endPoint x: 509, endPoint y: 373, distance: 74.5
click at [509, 373] on p "First Name, Last Name, Company Name or Website." at bounding box center [516, 385] width 346 height 48
drag, startPoint x: 521, startPoint y: 356, endPoint x: 602, endPoint y: 361, distance: 81.6
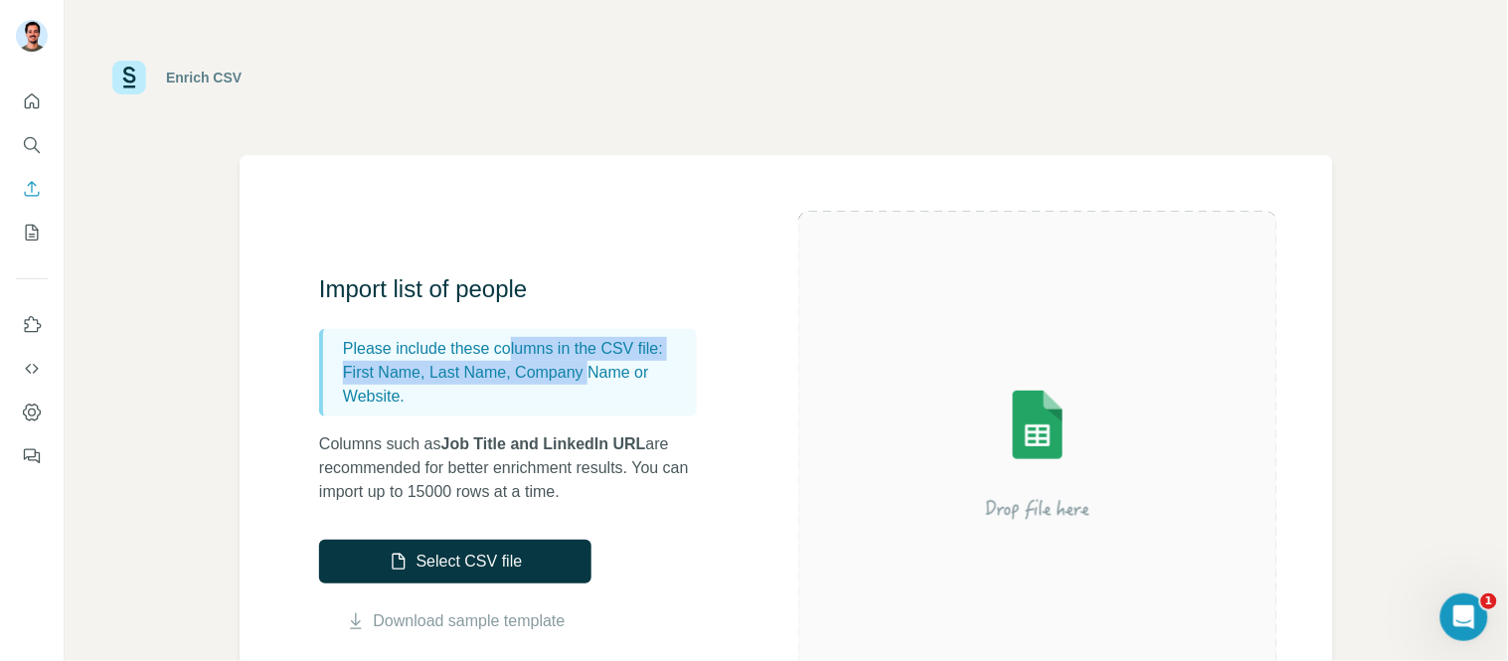
click at [602, 361] on div "Please include these columns in the CSV file: First Name, Last Name, Company Na…" at bounding box center [508, 372] width 378 height 87
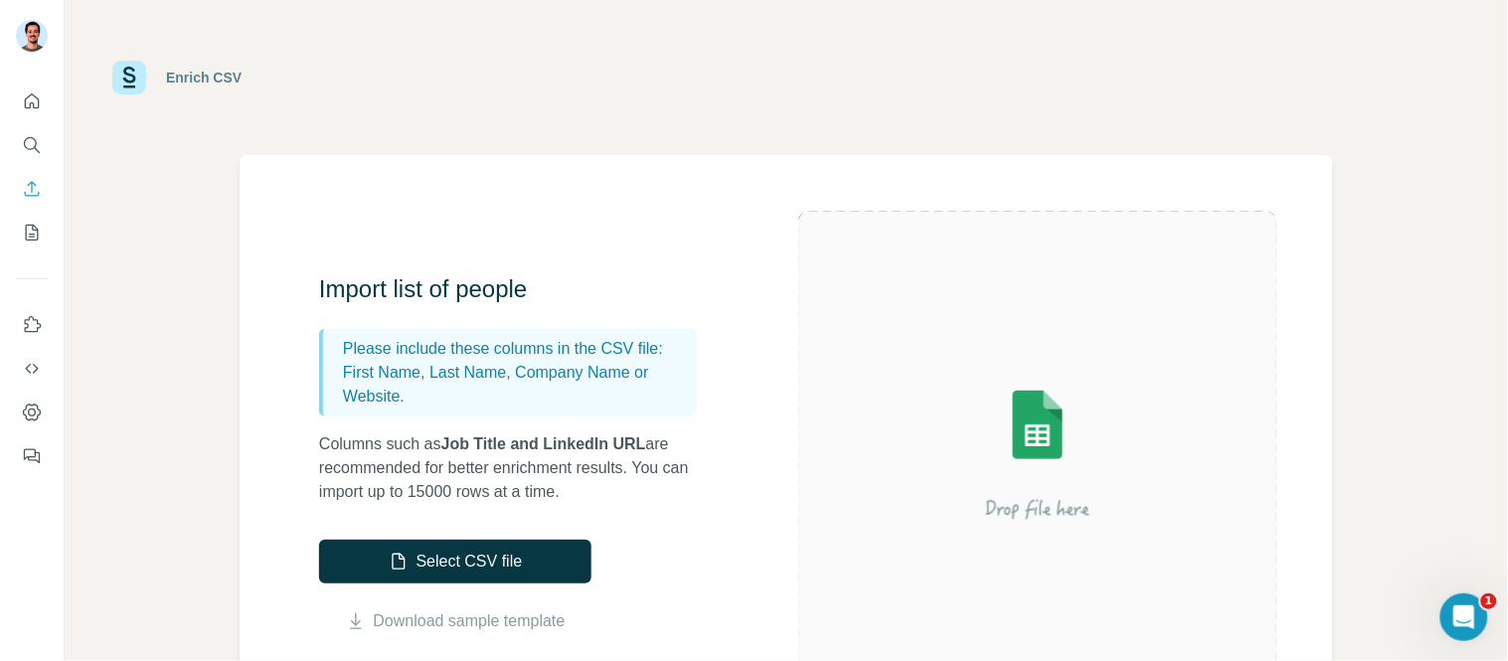
click at [592, 403] on p "First Name, Last Name, Company Name or Website." at bounding box center [516, 385] width 346 height 48
drag, startPoint x: 678, startPoint y: 385, endPoint x: 433, endPoint y: 364, distance: 245.4
click at [433, 364] on p "First Name, Last Name, Company Name or Website." at bounding box center [516, 385] width 346 height 48
click at [504, 415] on div "Please include these columns in the CSV file: First Name, Last Name, Company Na…" at bounding box center [508, 372] width 378 height 87
drag, startPoint x: 649, startPoint y: 372, endPoint x: 346, endPoint y: 378, distance: 303.2
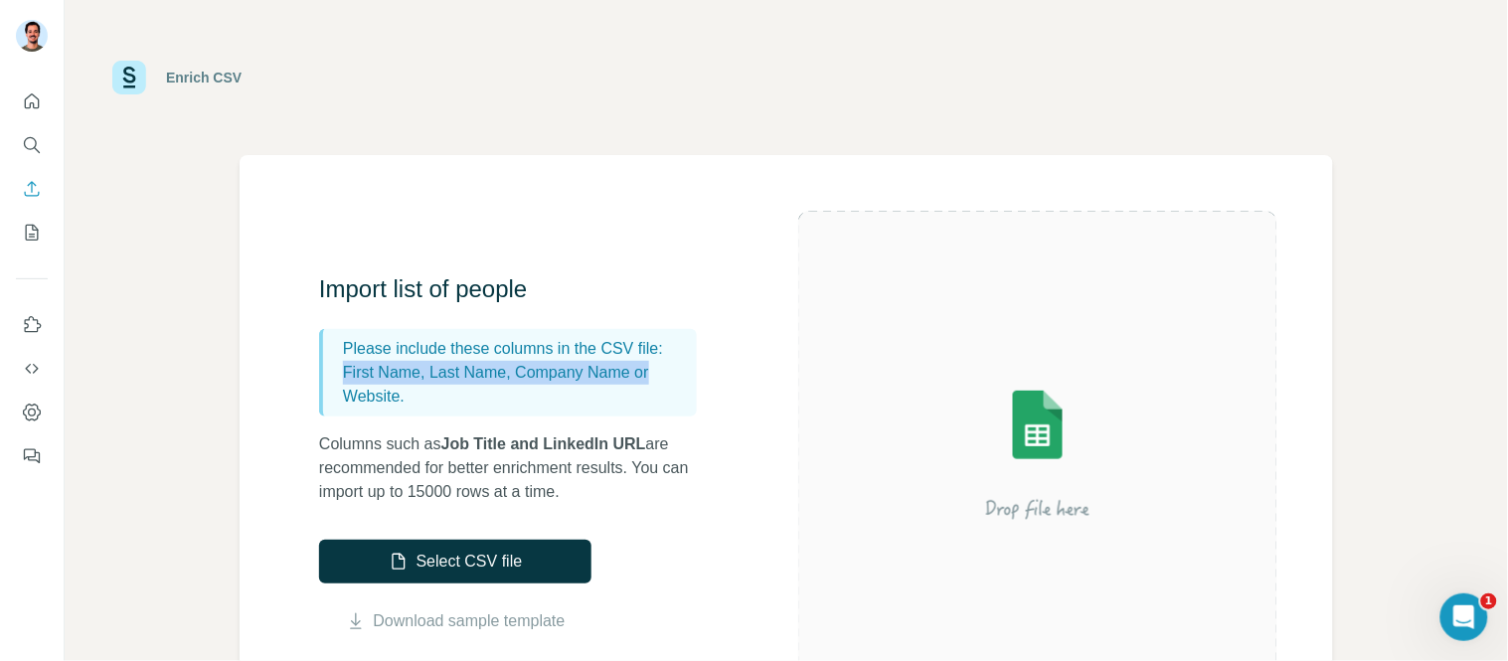
click at [346, 378] on p "First Name, Last Name, Company Name or Website." at bounding box center [516, 385] width 346 height 48
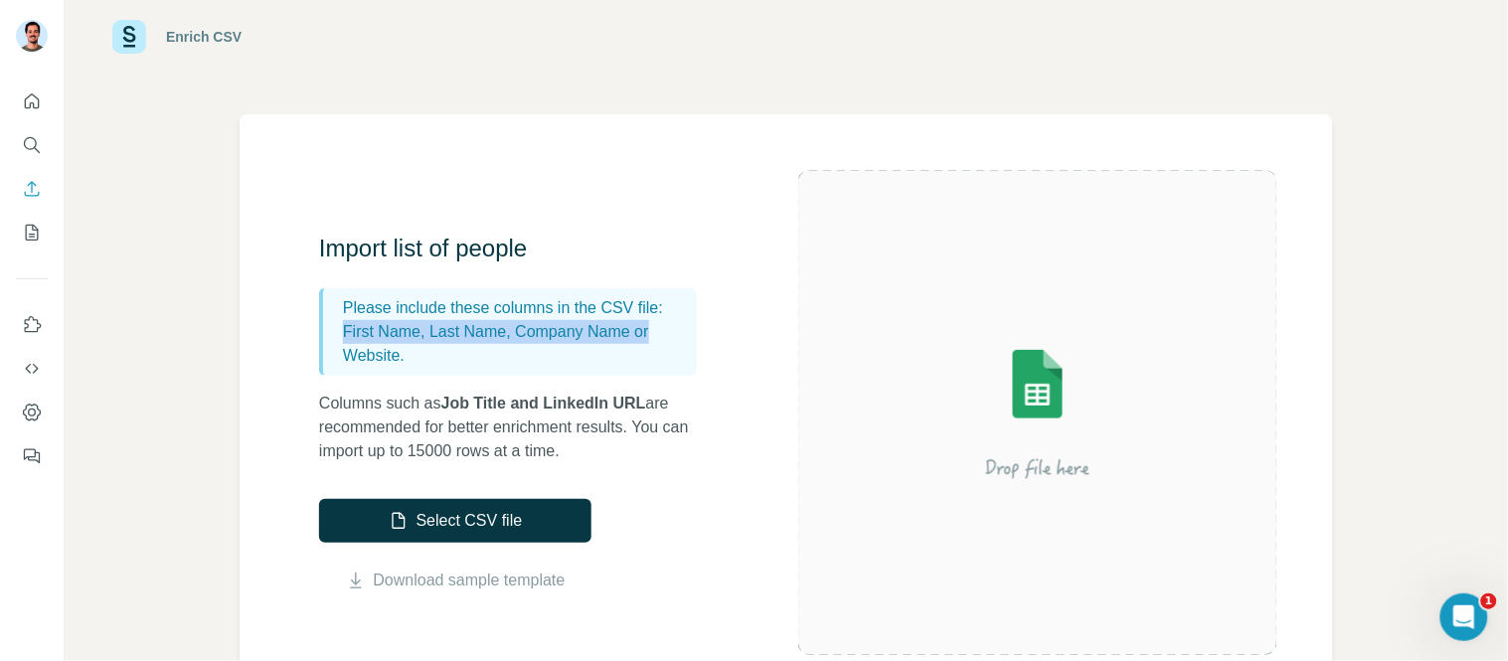
scroll to position [110, 0]
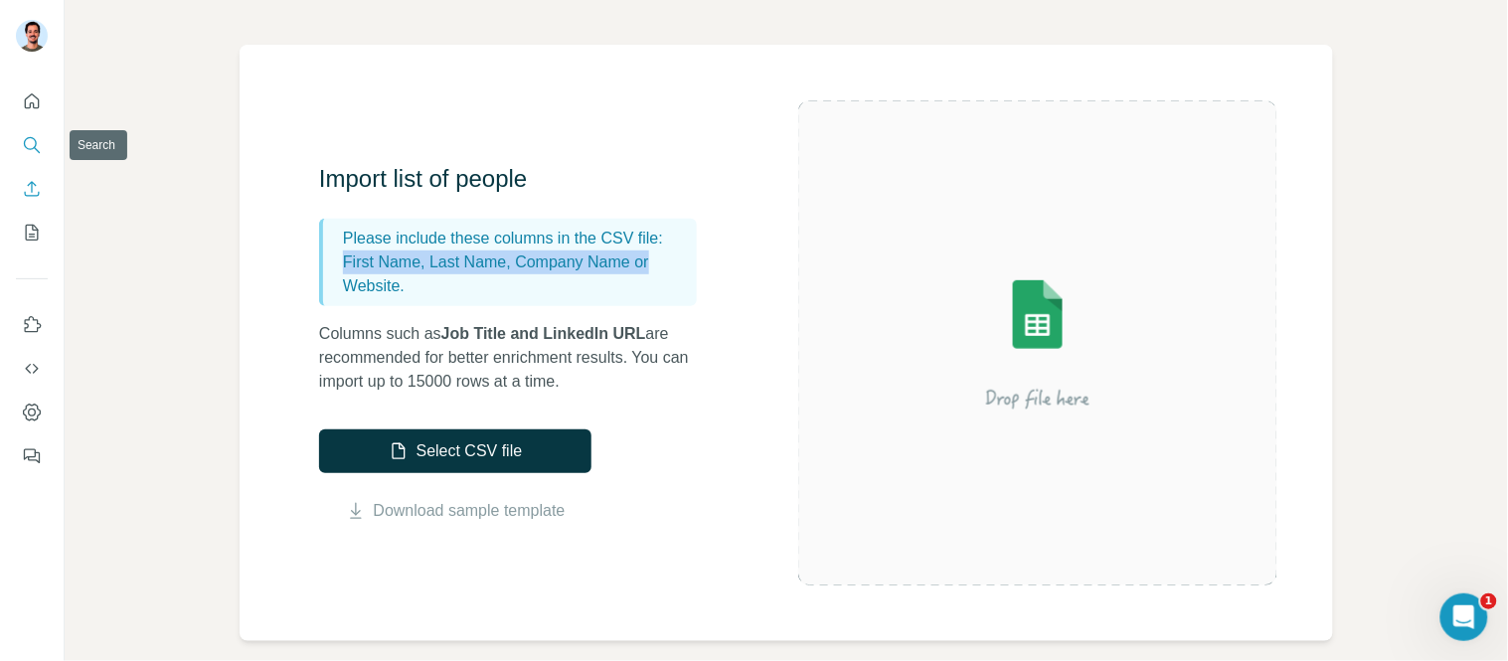
click at [24, 157] on button "Search" at bounding box center [32, 145] width 32 height 36
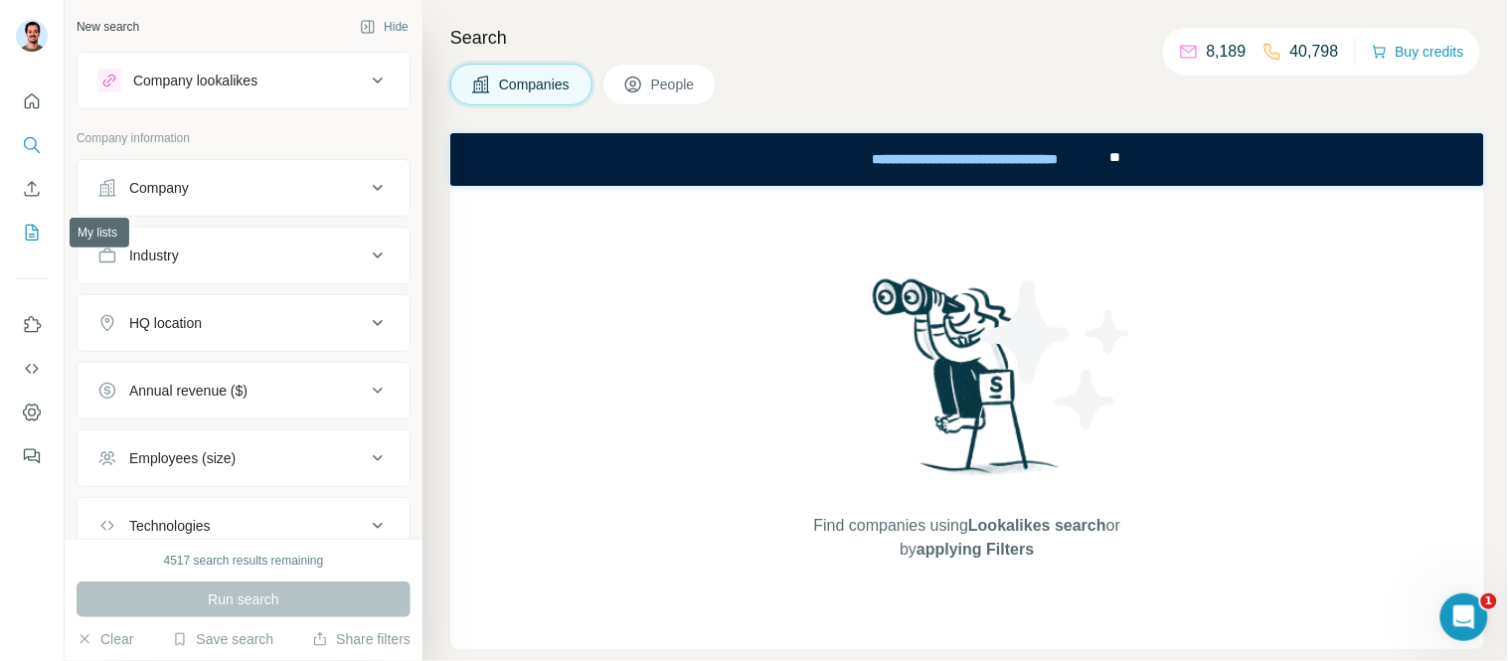
click at [40, 237] on icon "My lists" at bounding box center [32, 233] width 20 height 20
drag, startPoint x: 40, startPoint y: 237, endPoint x: 40, endPoint y: 201, distance: 35.8
click at [40, 234] on icon "My lists" at bounding box center [32, 233] width 20 height 20
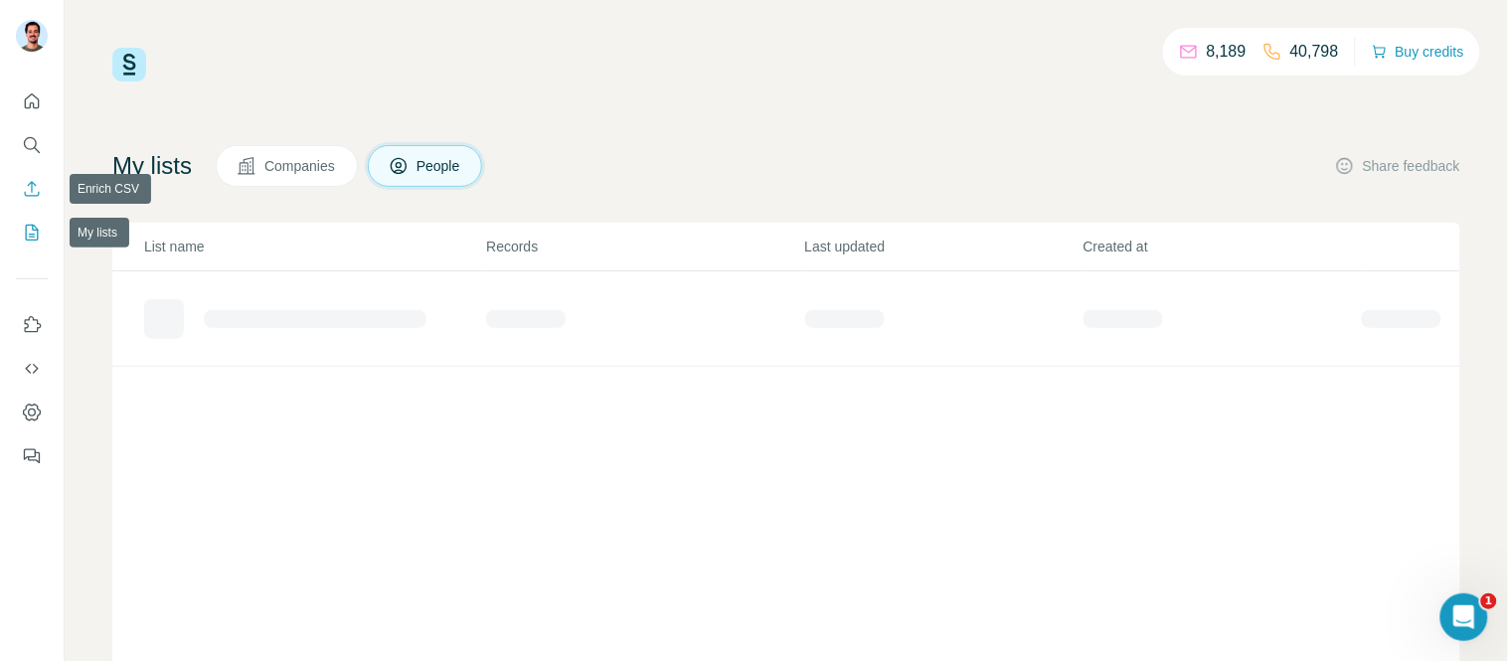
click at [40, 201] on button "Enrich CSV" at bounding box center [32, 189] width 32 height 36
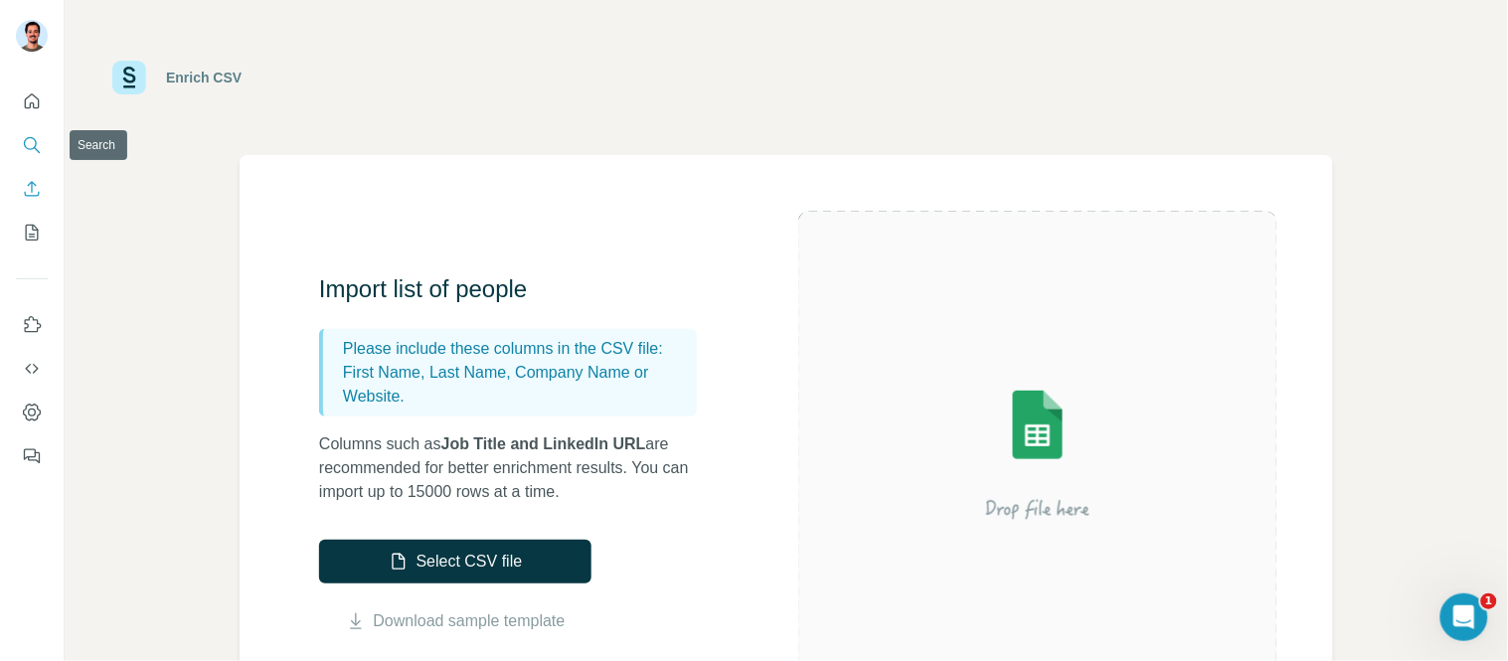
click at [25, 142] on icon "Search" at bounding box center [32, 145] width 20 height 20
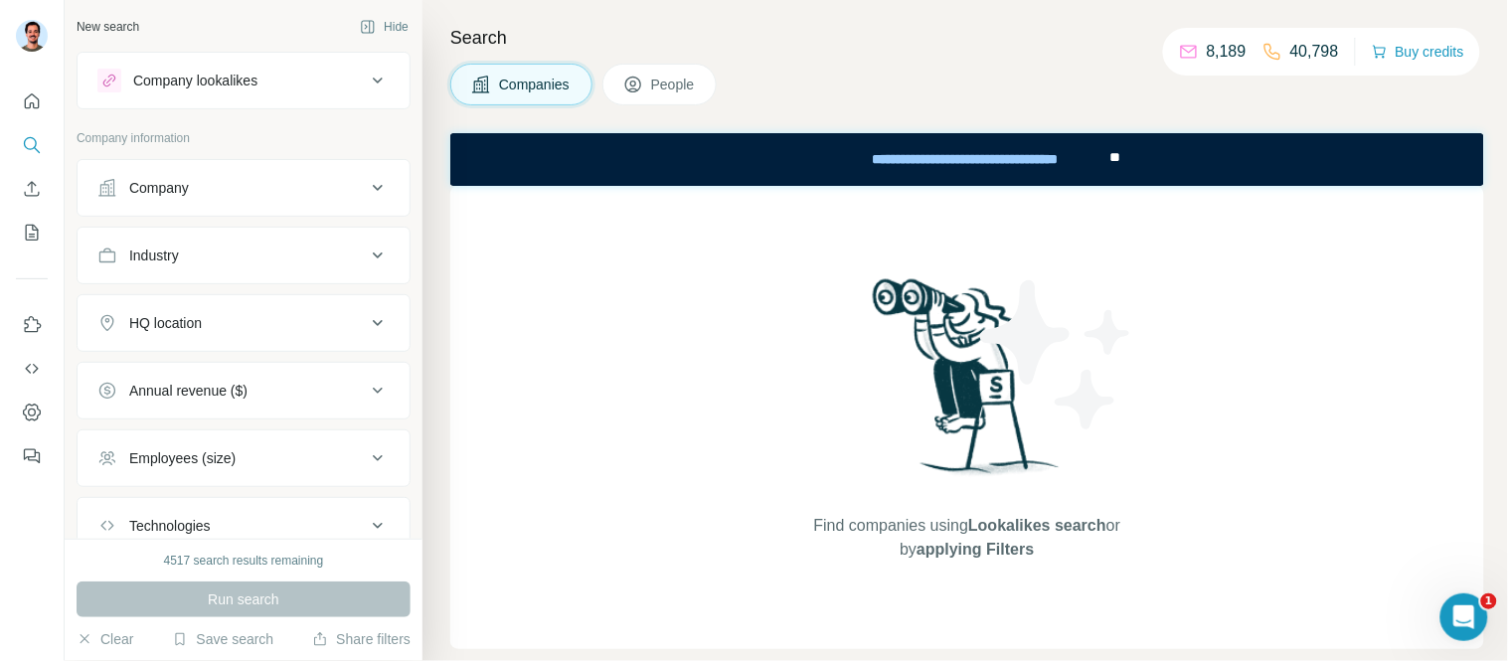
click at [155, 187] on div "Company" at bounding box center [159, 188] width 60 height 20
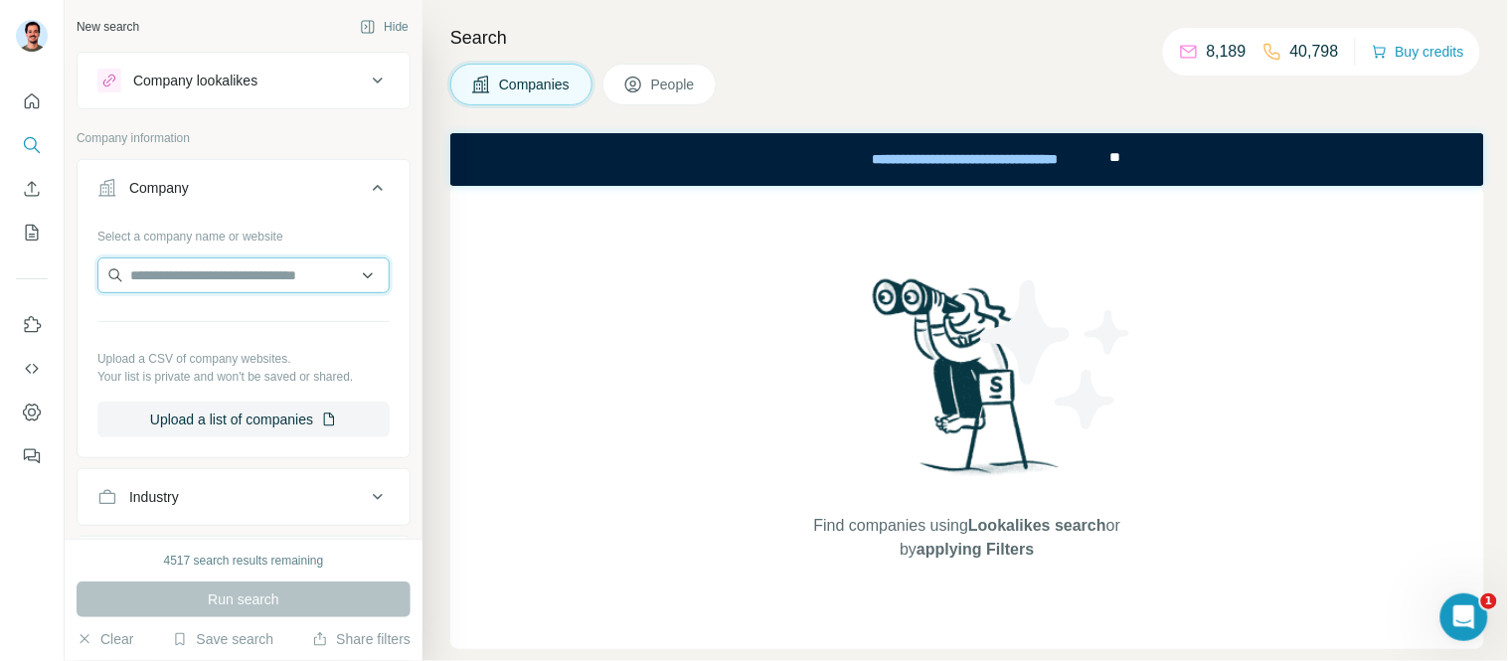
click at [244, 279] on input "text" at bounding box center [243, 275] width 292 height 36
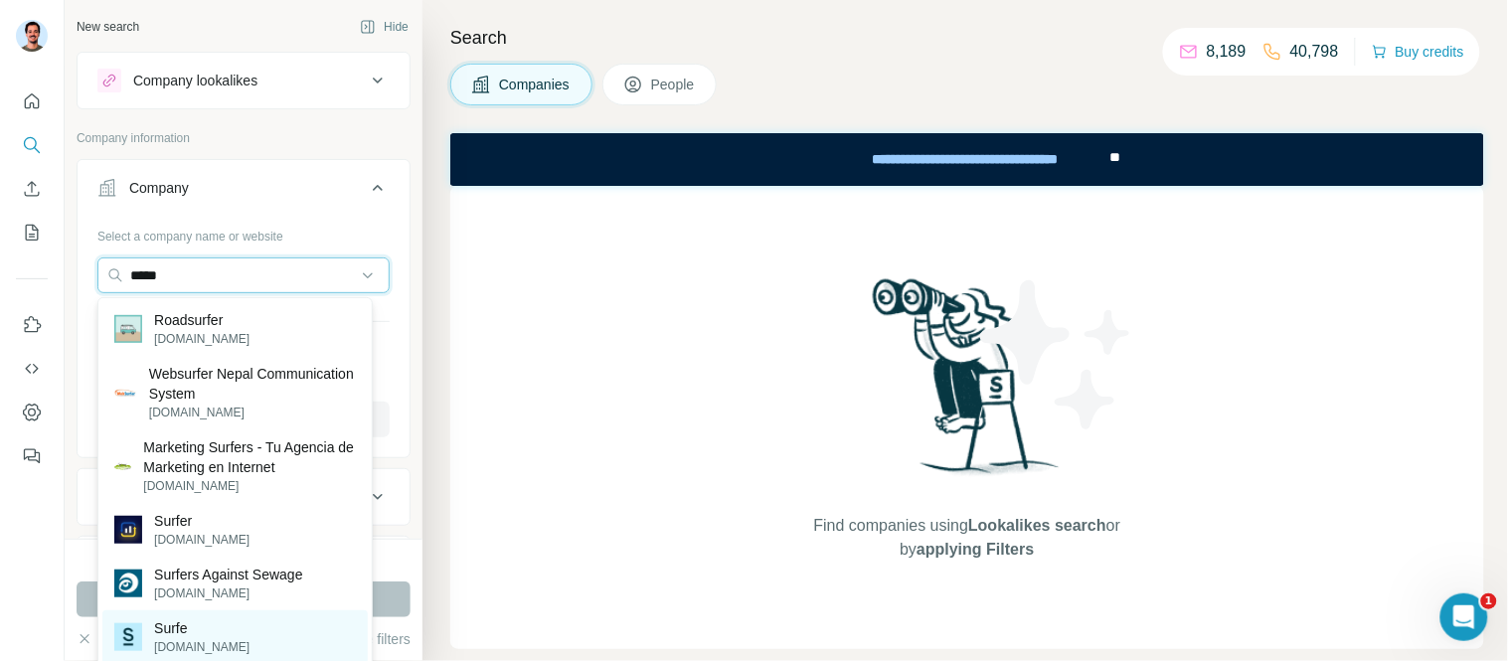
type input "*****"
click at [167, 636] on p "Surfe" at bounding box center [201, 628] width 95 height 20
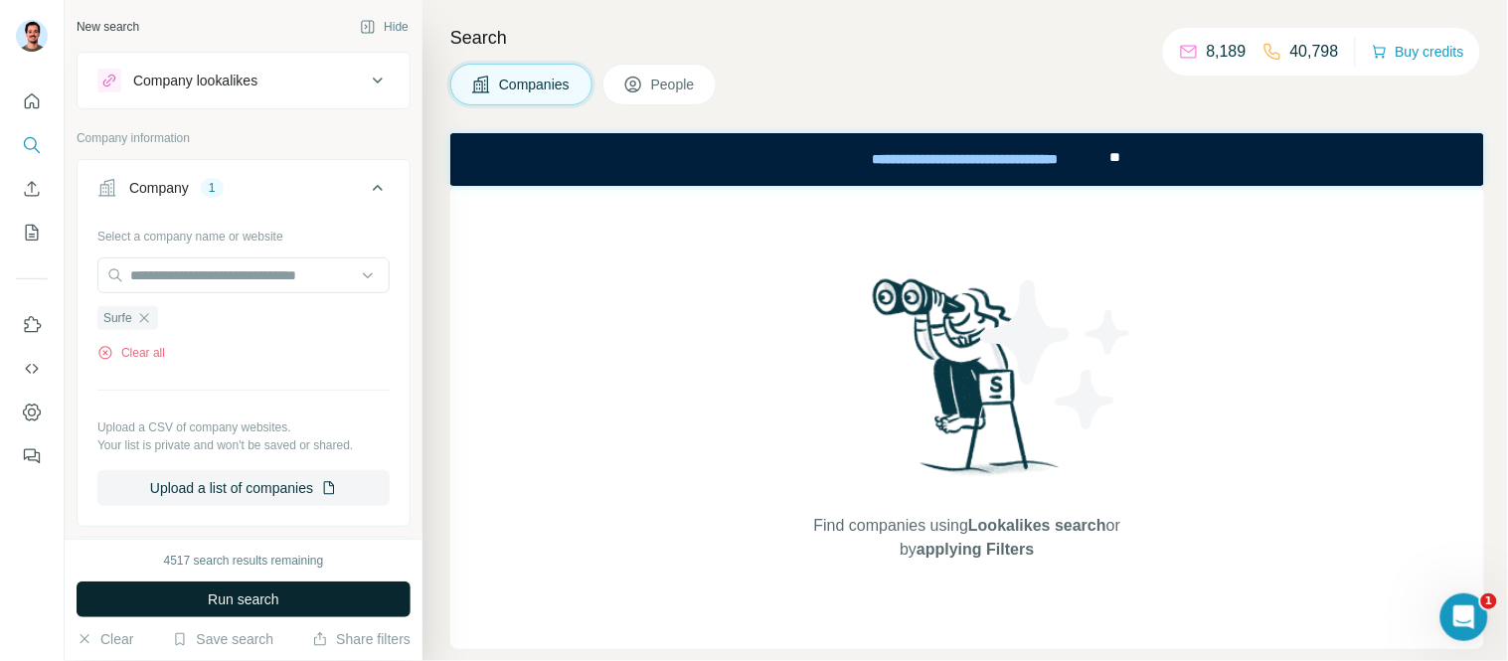
click at [278, 597] on span "Run search" at bounding box center [244, 599] width 72 height 20
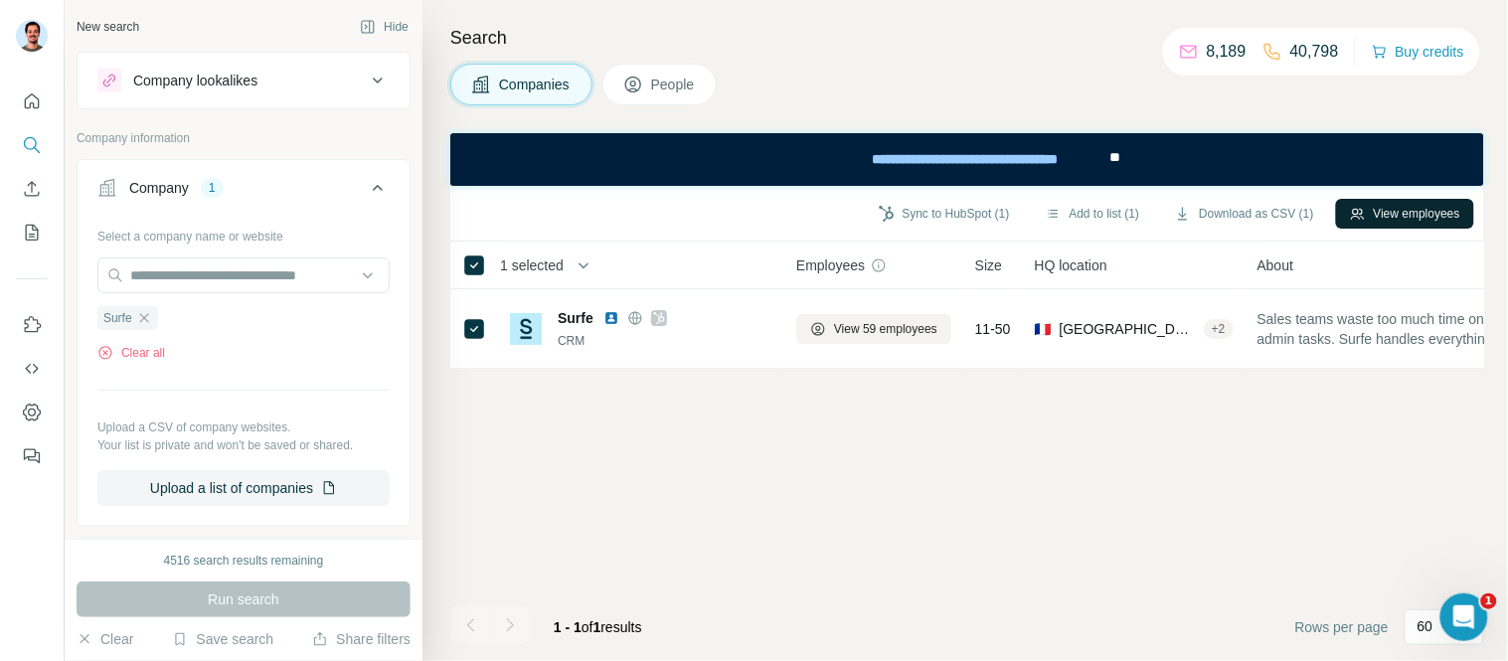
click at [1395, 224] on button "View employees" at bounding box center [1405, 214] width 138 height 30
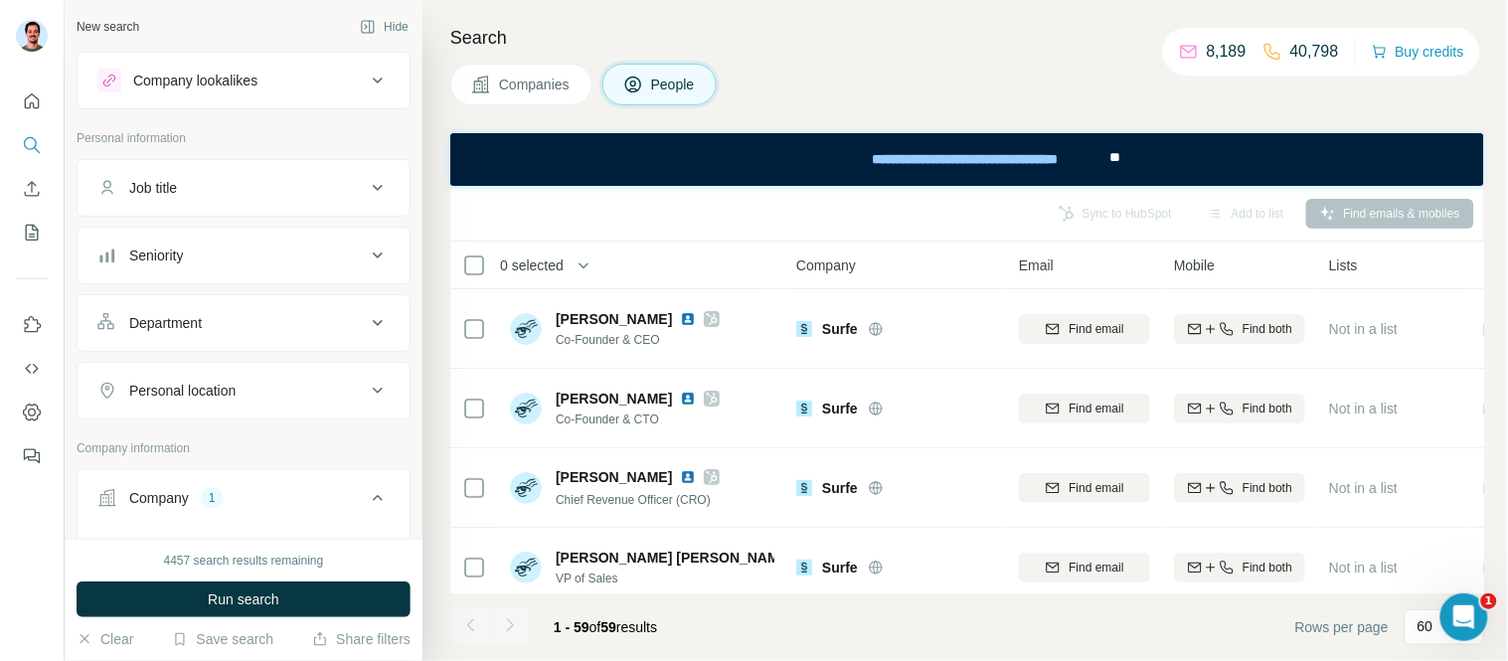
click at [534, 75] on span "Companies" at bounding box center [535, 85] width 73 height 20
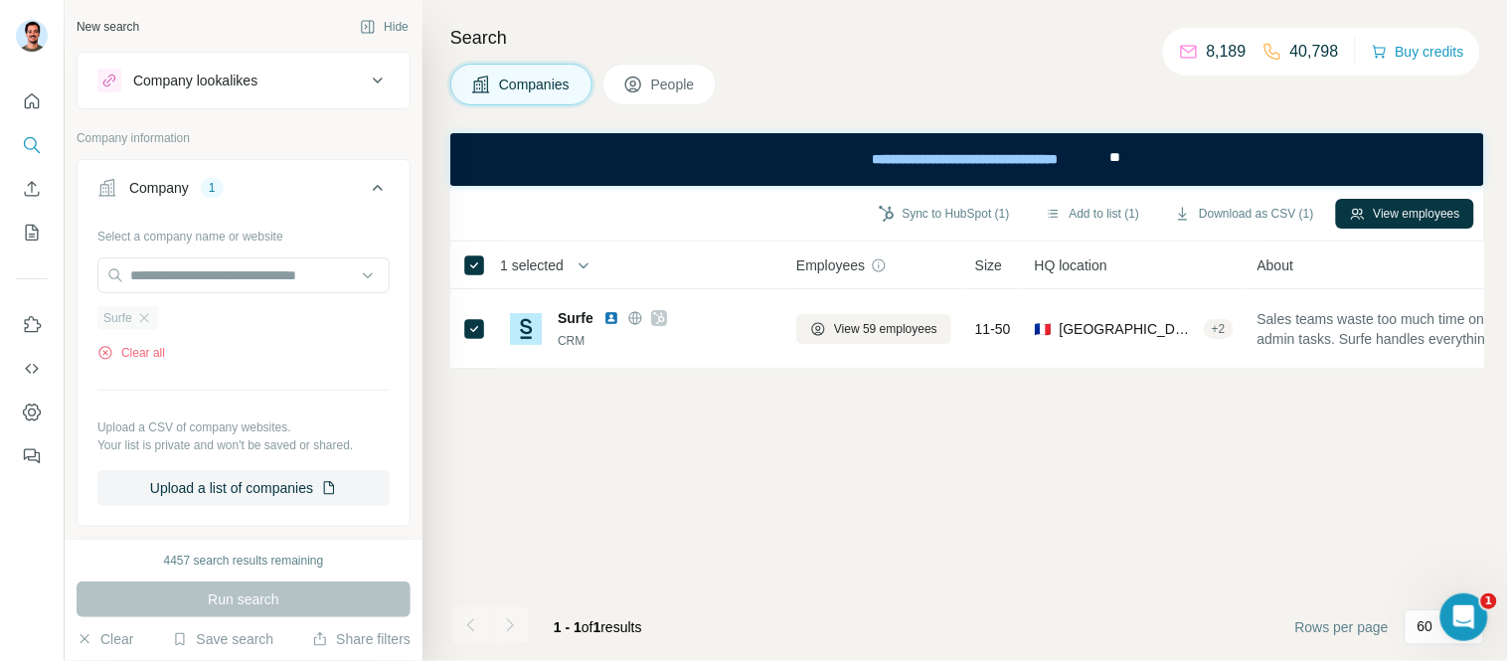
click at [145, 309] on div "Surfe" at bounding box center [127, 318] width 61 height 24
click at [140, 315] on icon "button" at bounding box center [144, 318] width 16 height 16
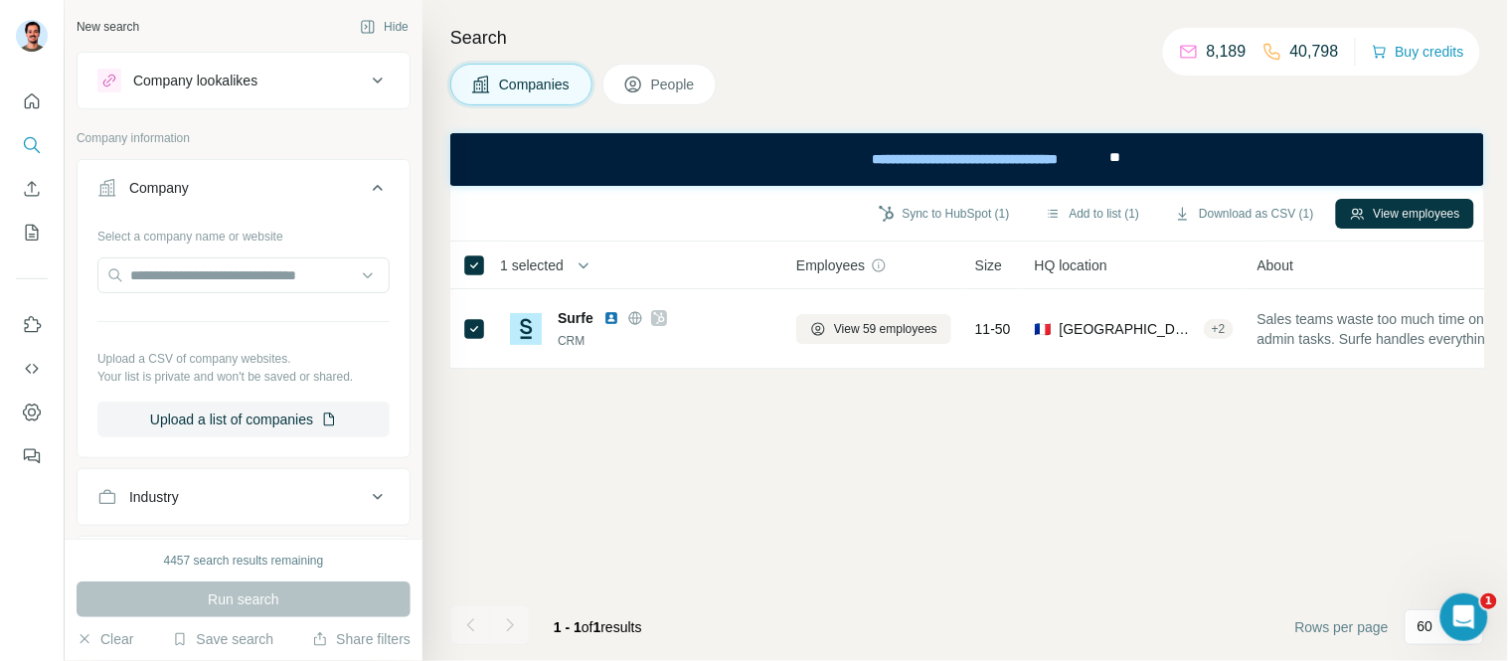
click at [173, 181] on div "Company" at bounding box center [159, 188] width 60 height 20
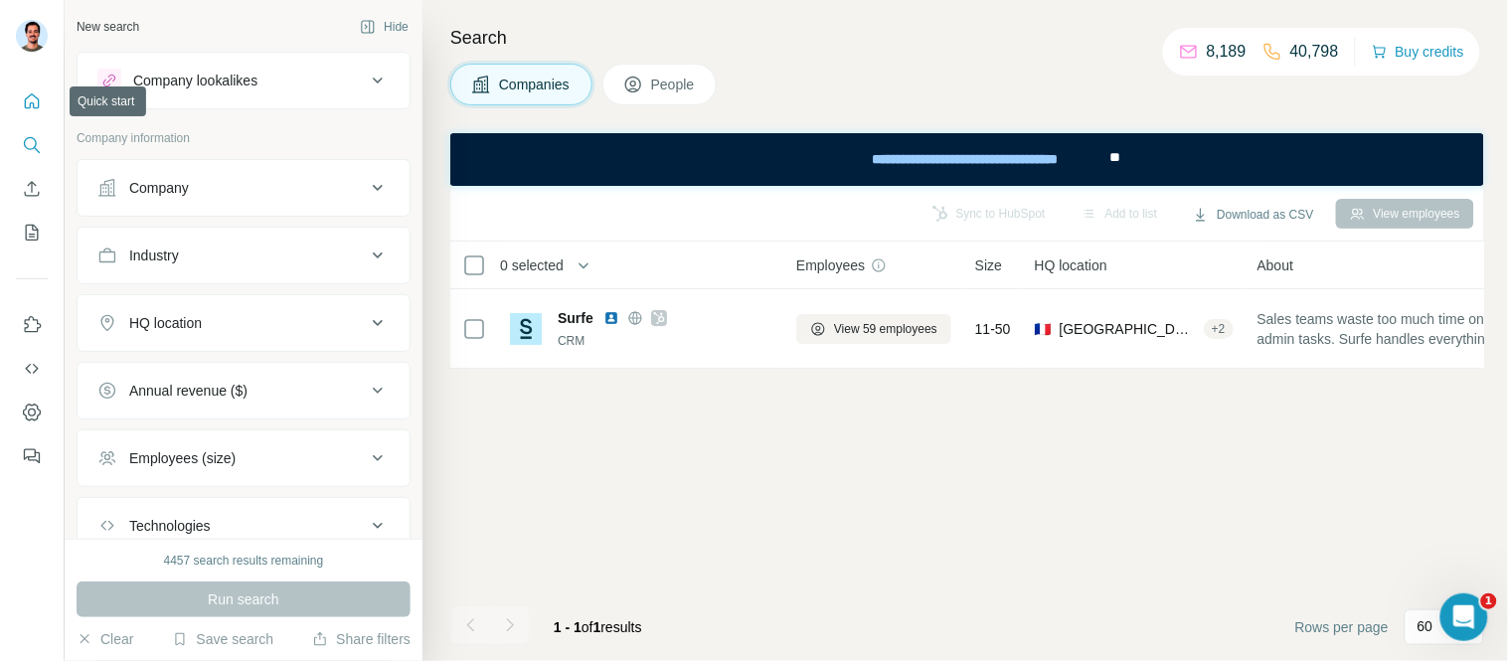
click at [26, 94] on icon "Quick start" at bounding box center [32, 101] width 20 height 20
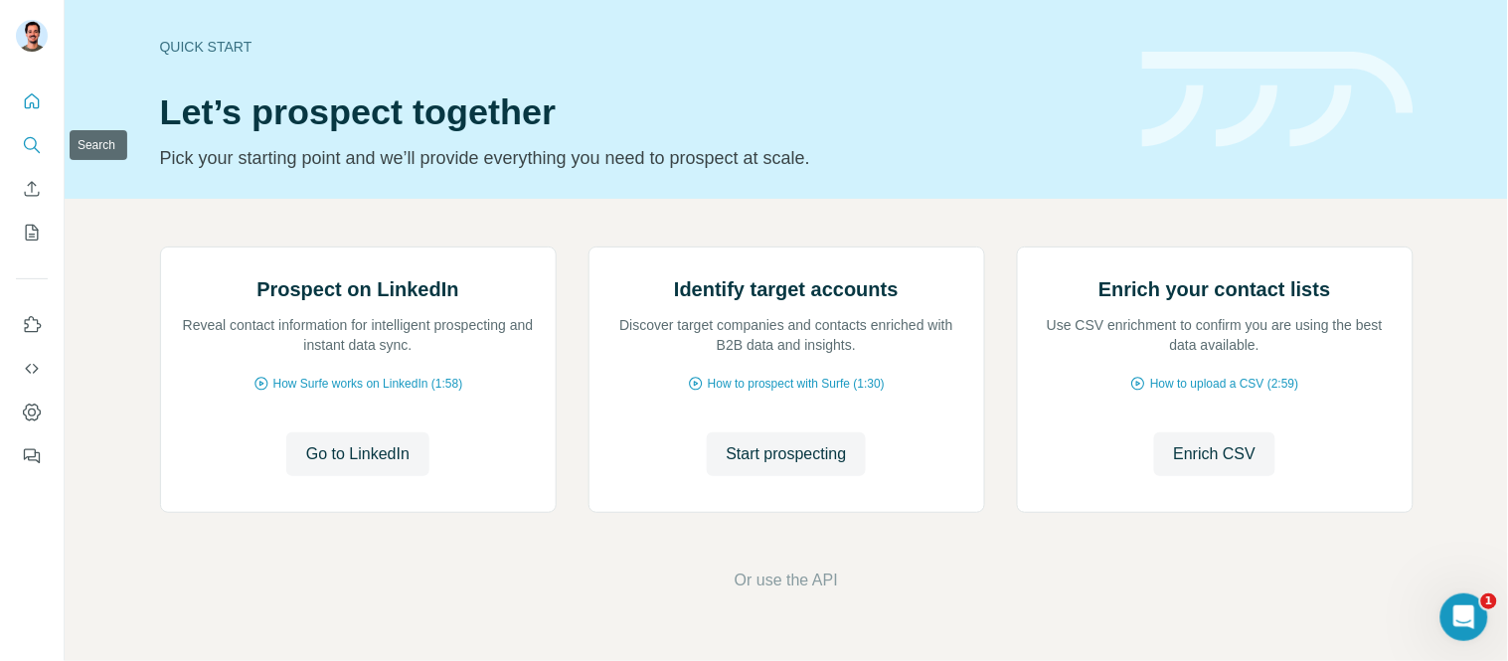
click at [32, 131] on button "Search" at bounding box center [32, 145] width 32 height 36
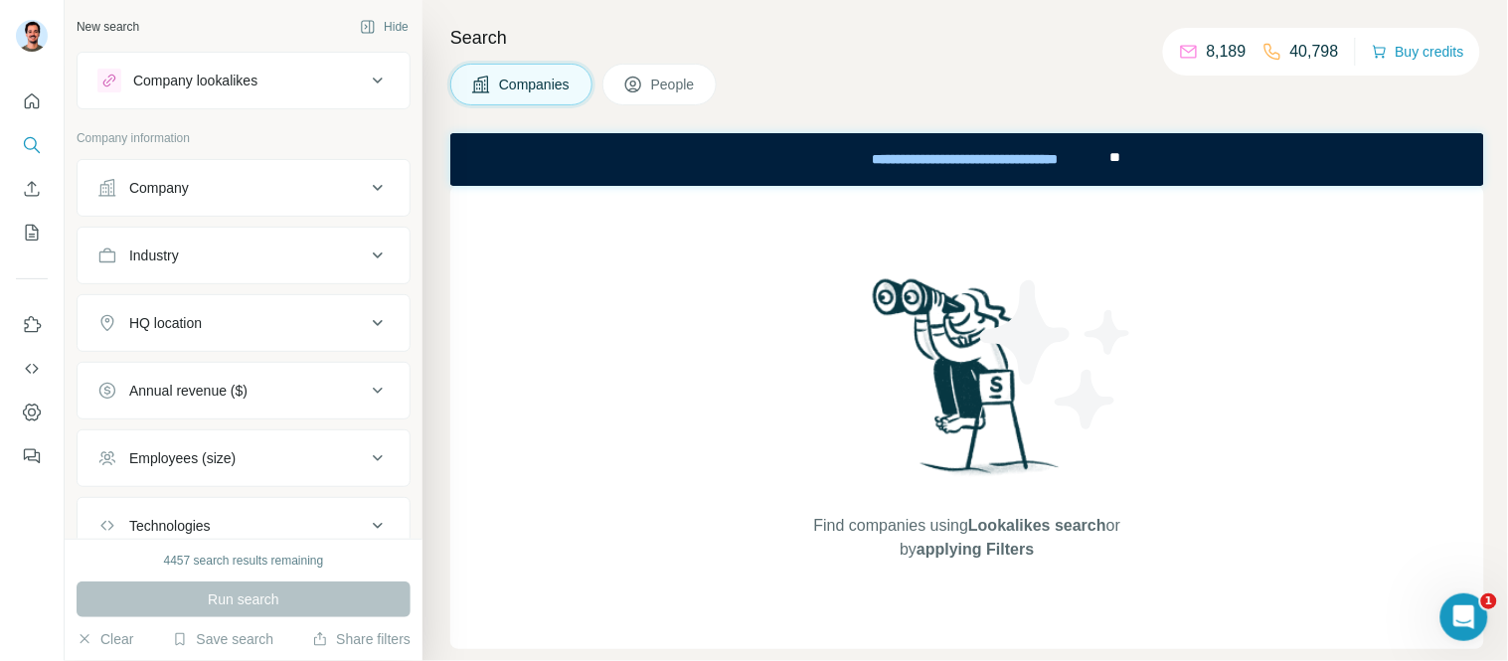
click at [192, 75] on div "Company lookalikes" at bounding box center [195, 81] width 124 height 20
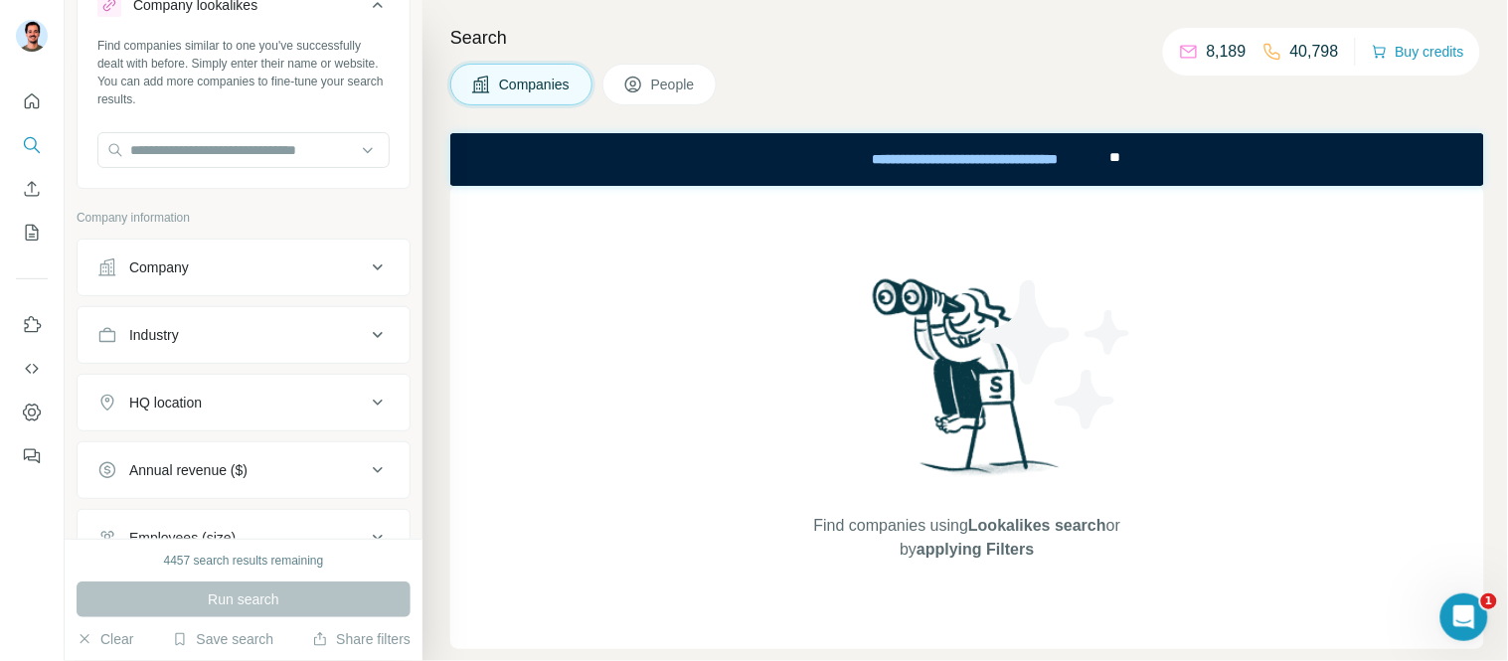
scroll to position [110, 0]
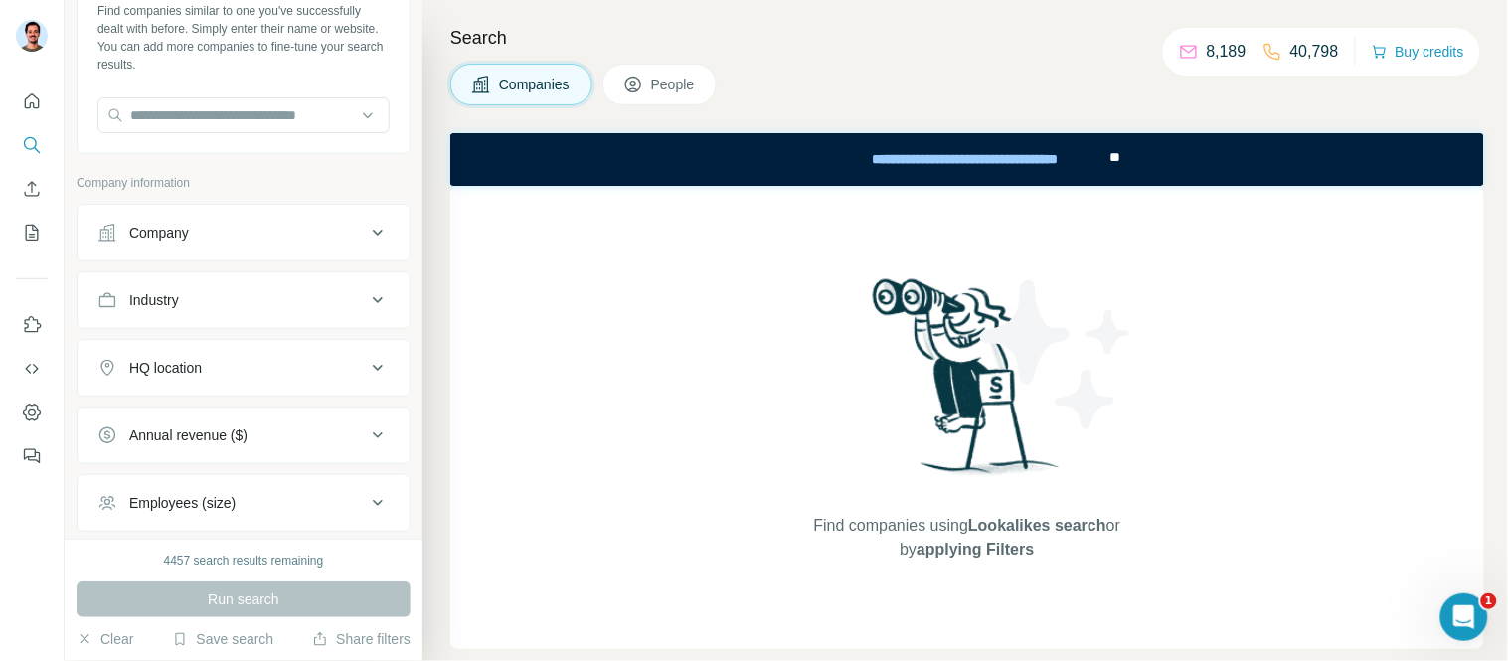
click at [213, 298] on div "Industry" at bounding box center [231, 300] width 268 height 20
click at [227, 342] on input at bounding box center [232, 350] width 245 height 22
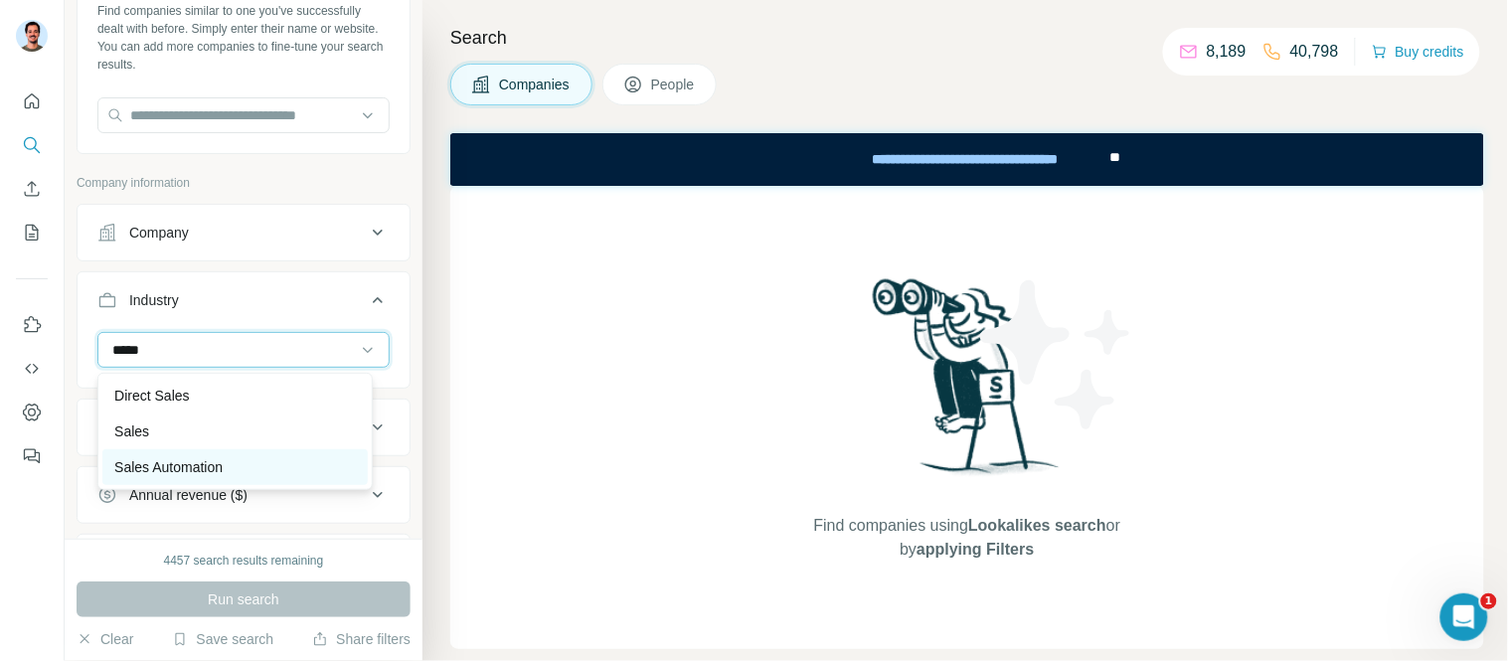
type input "*****"
click at [144, 467] on p "Sales Automation" at bounding box center [168, 467] width 108 height 20
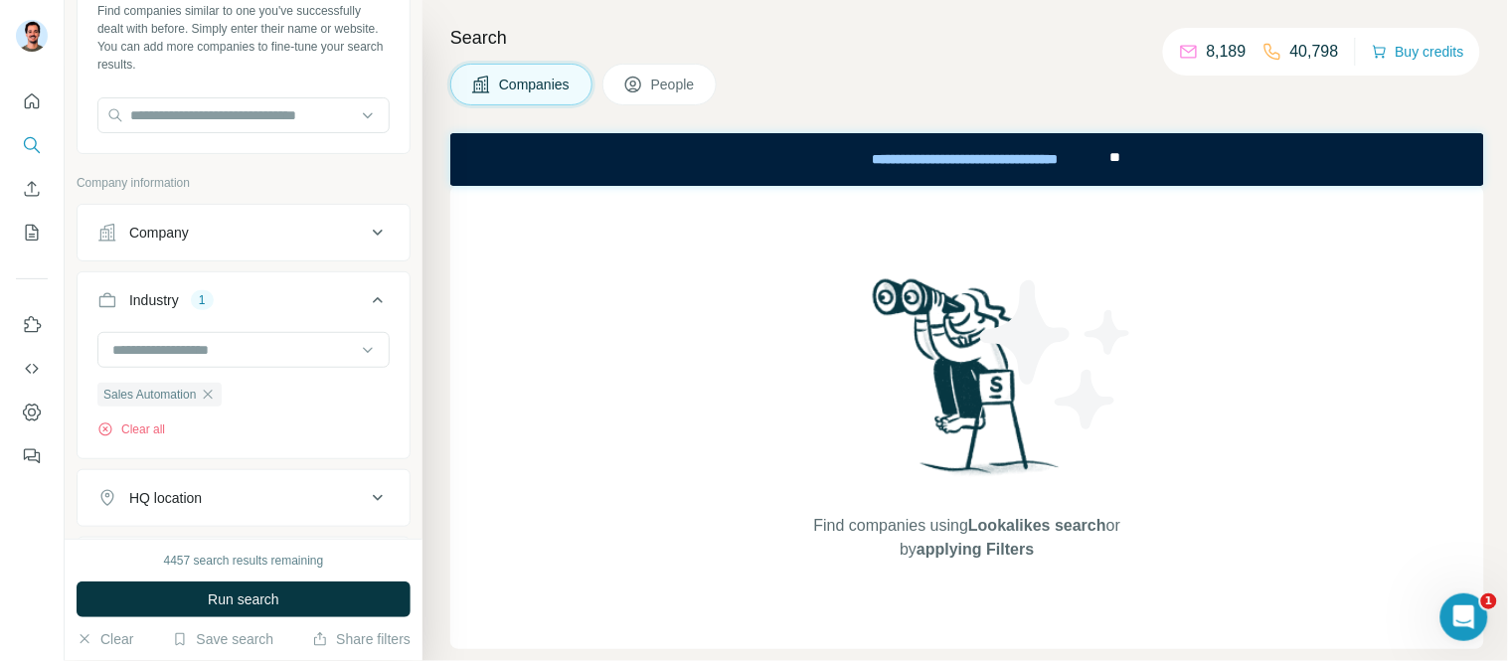
click at [135, 294] on div "Industry" at bounding box center [154, 300] width 50 height 20
click at [222, 349] on button "HQ location" at bounding box center [244, 368] width 332 height 48
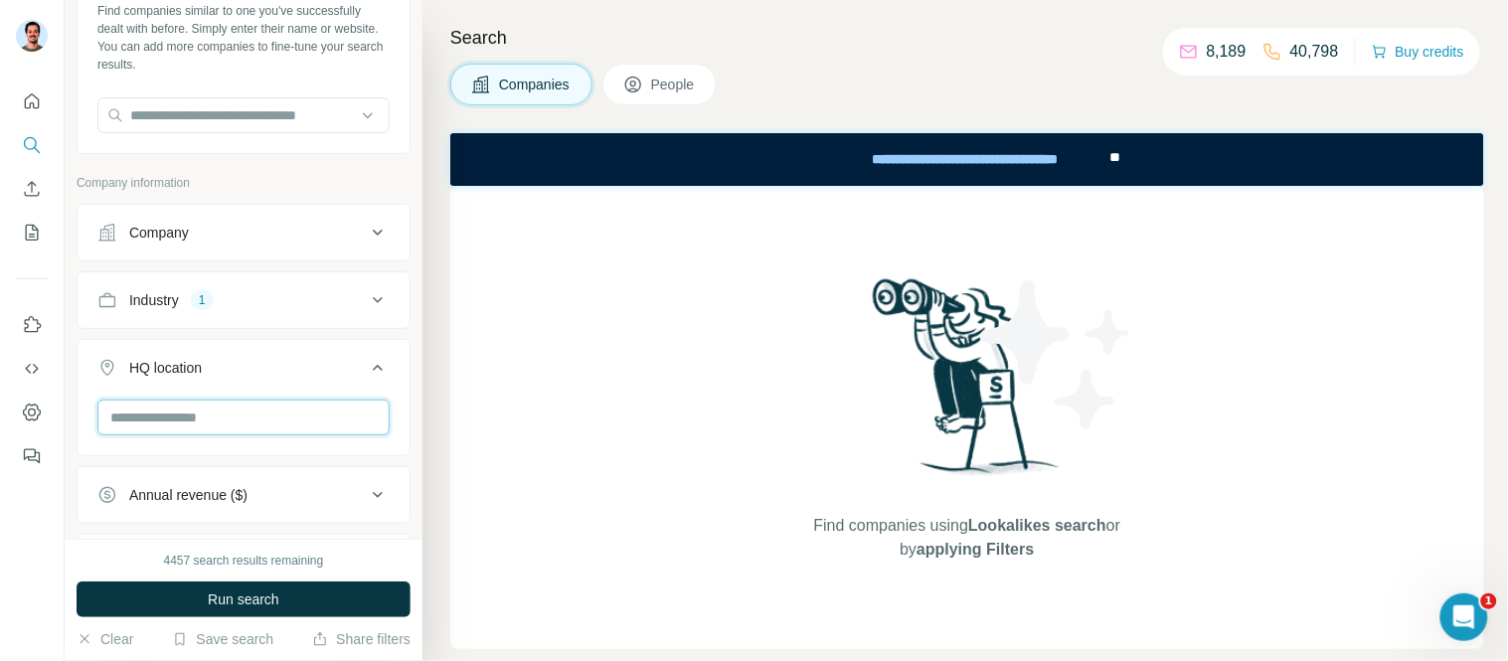
click at [205, 422] on input "text" at bounding box center [243, 417] width 292 height 36
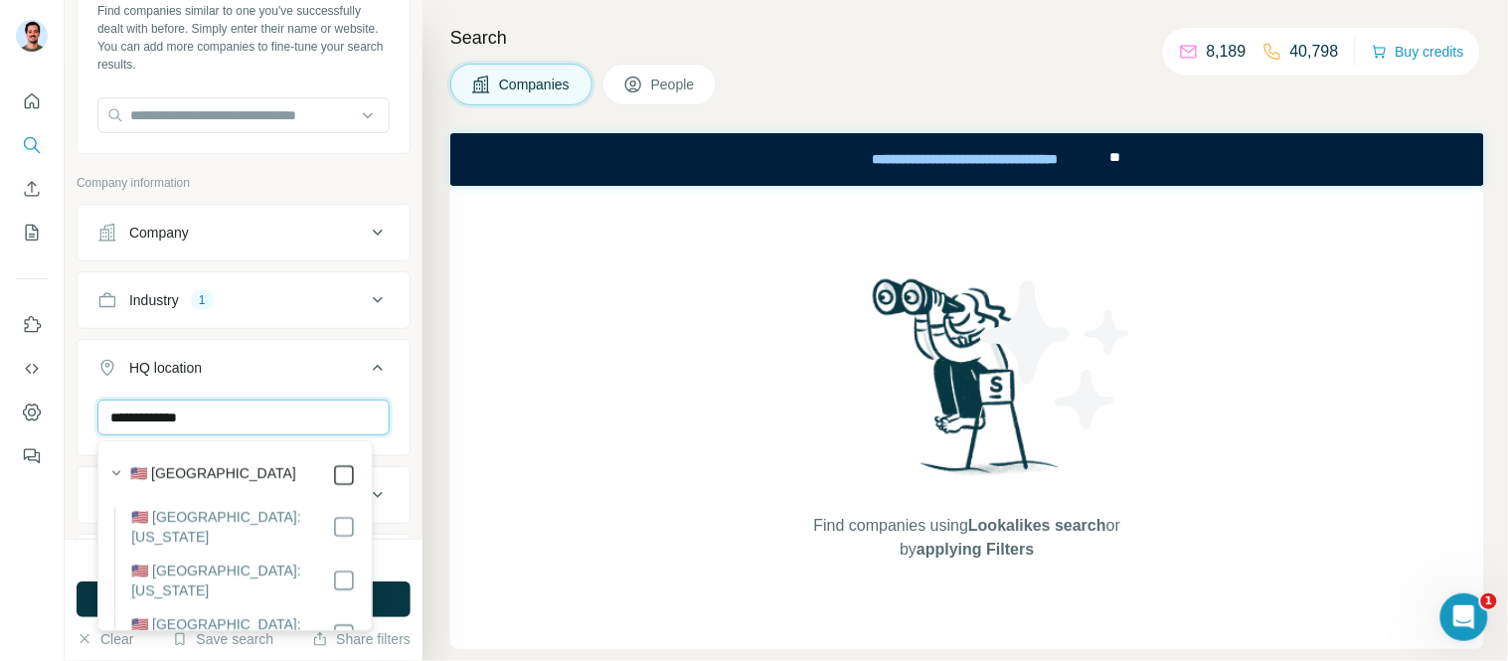
type input "**********"
click at [116, 469] on icon "button" at bounding box center [116, 473] width 20 height 20
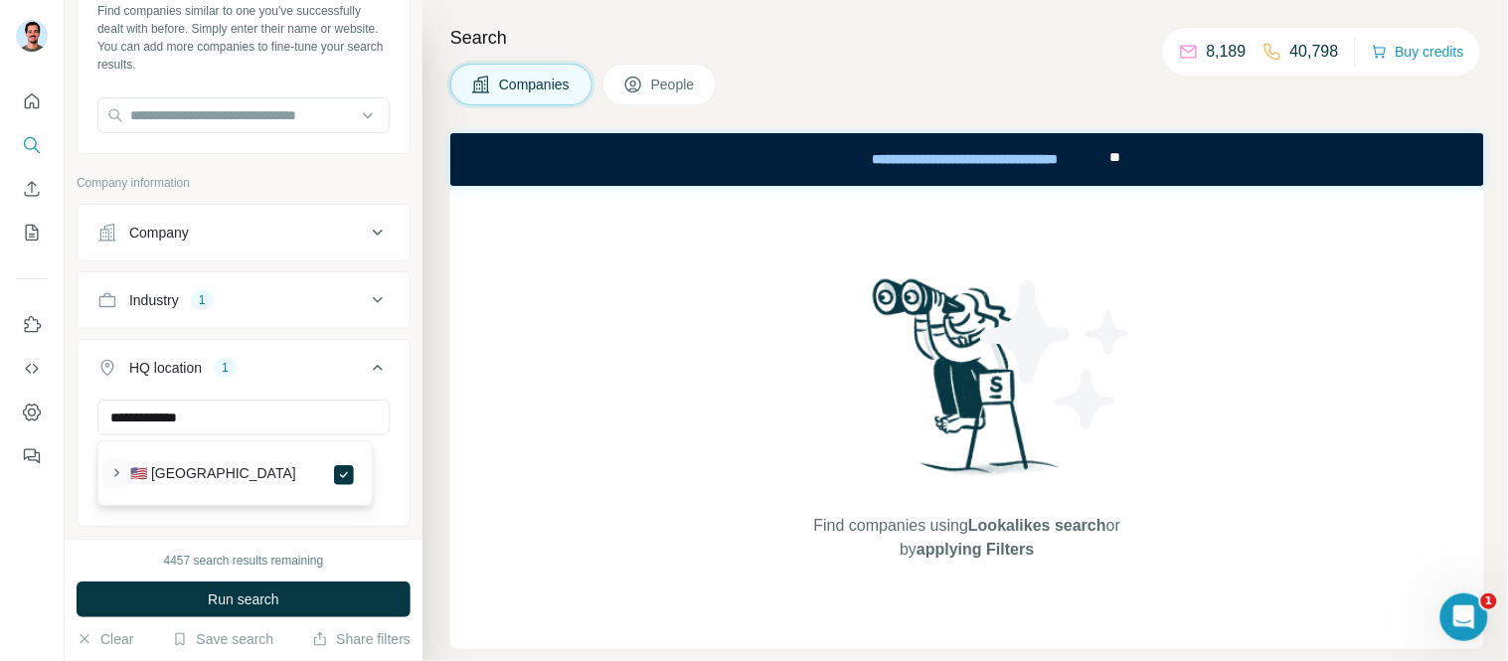
click at [106, 468] on button "button" at bounding box center [116, 473] width 28 height 28
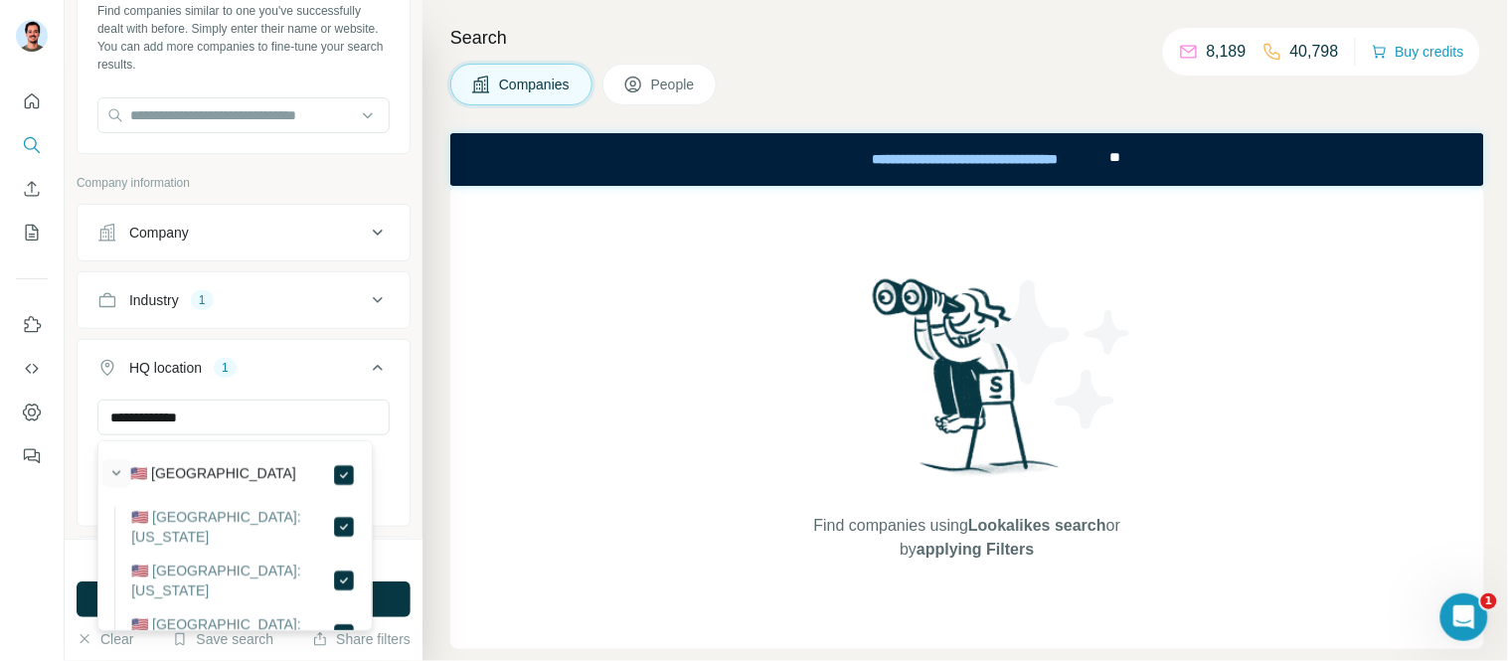
click at [116, 470] on icon "button" at bounding box center [116, 473] width 20 height 20
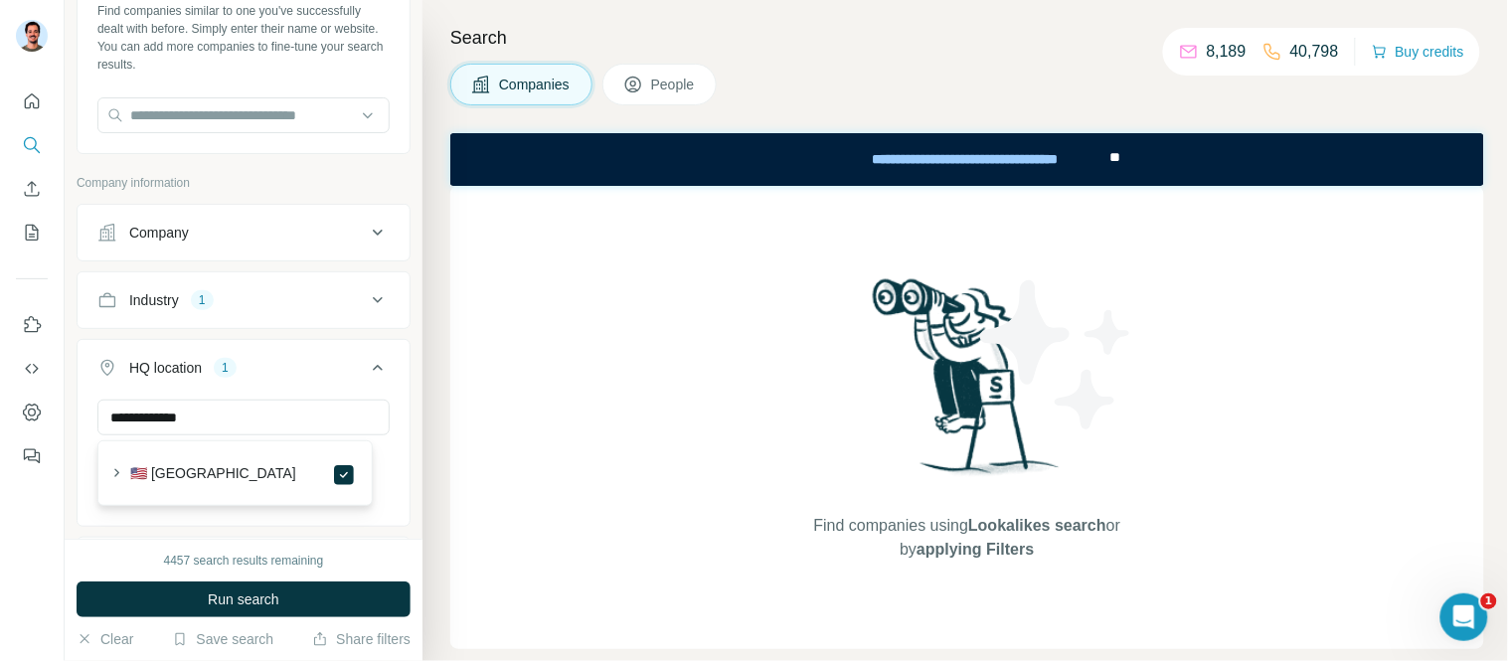
click at [310, 223] on div "Company" at bounding box center [231, 233] width 268 height 20
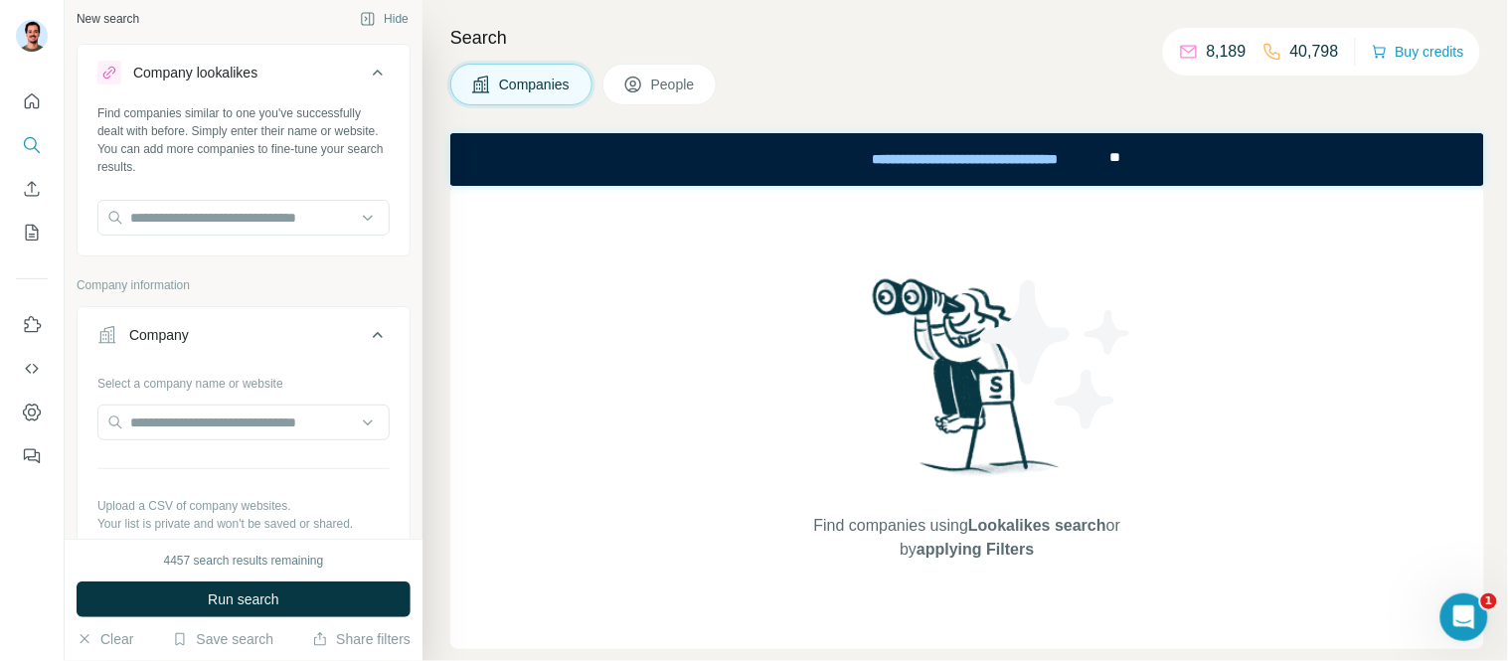
scroll to position [6, 0]
click at [147, 285] on p "Company information" at bounding box center [244, 287] width 334 height 18
click at [124, 341] on div "Company" at bounding box center [231, 337] width 268 height 20
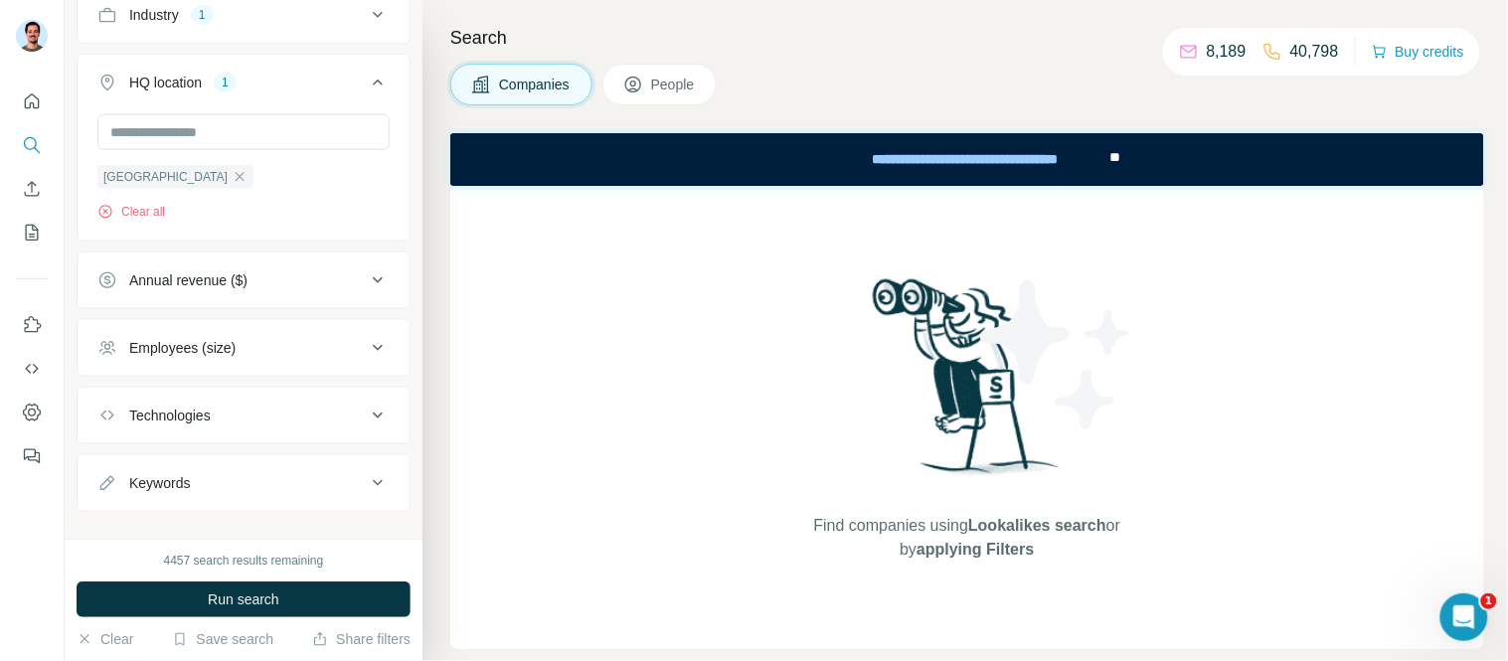
scroll to position [427, 0]
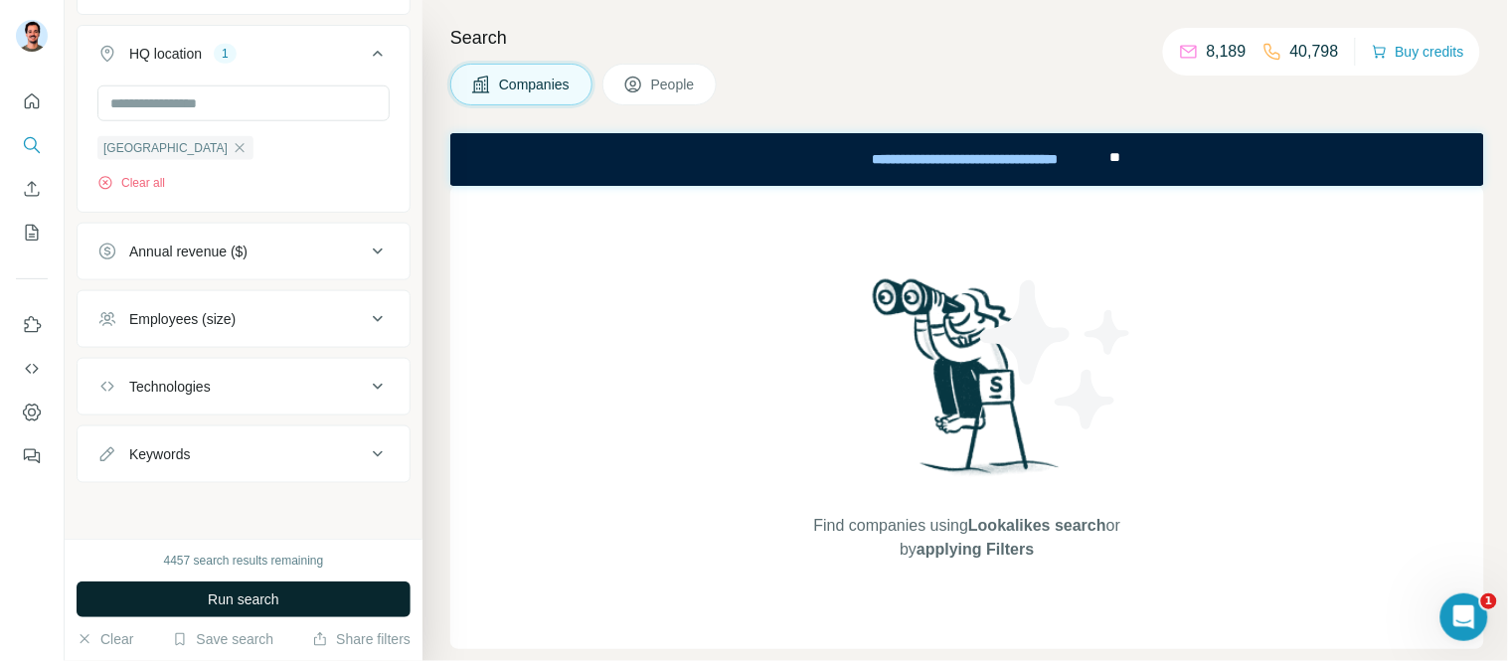
click at [279, 607] on span "Run search" at bounding box center [244, 599] width 72 height 20
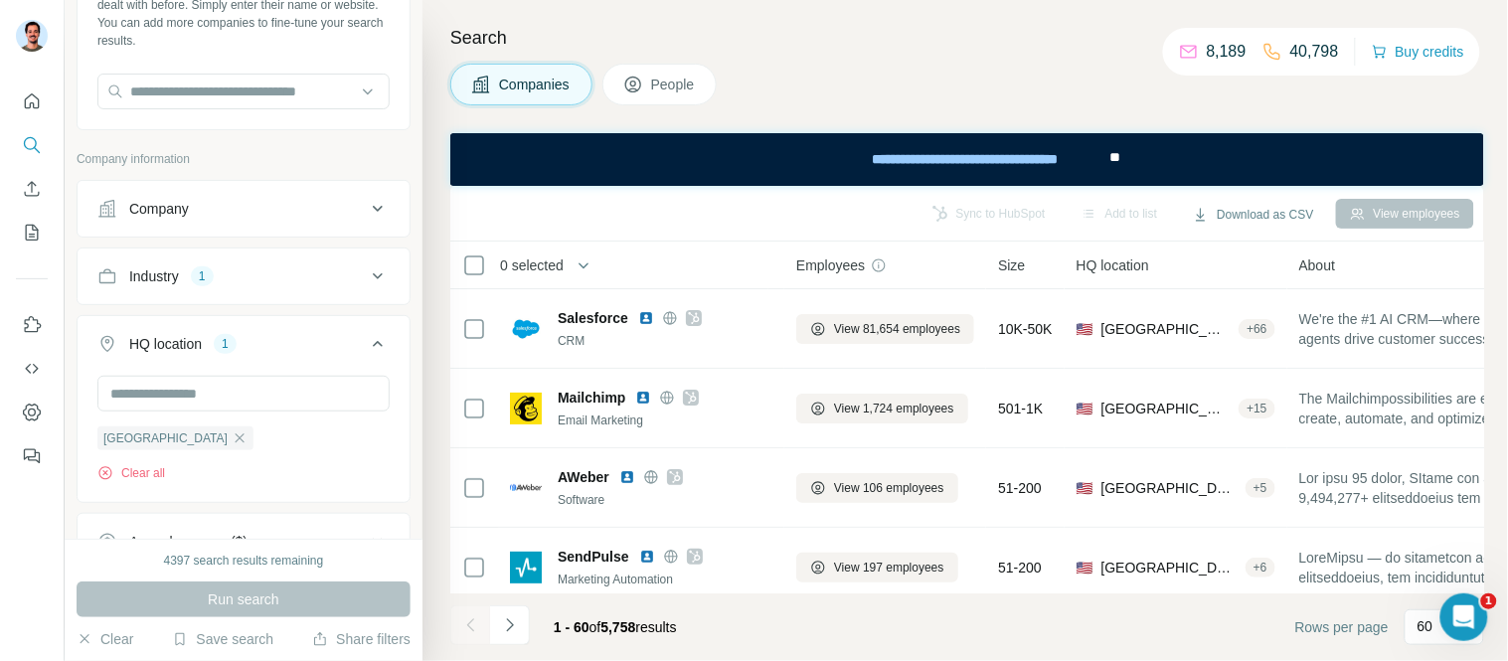
scroll to position [95, 0]
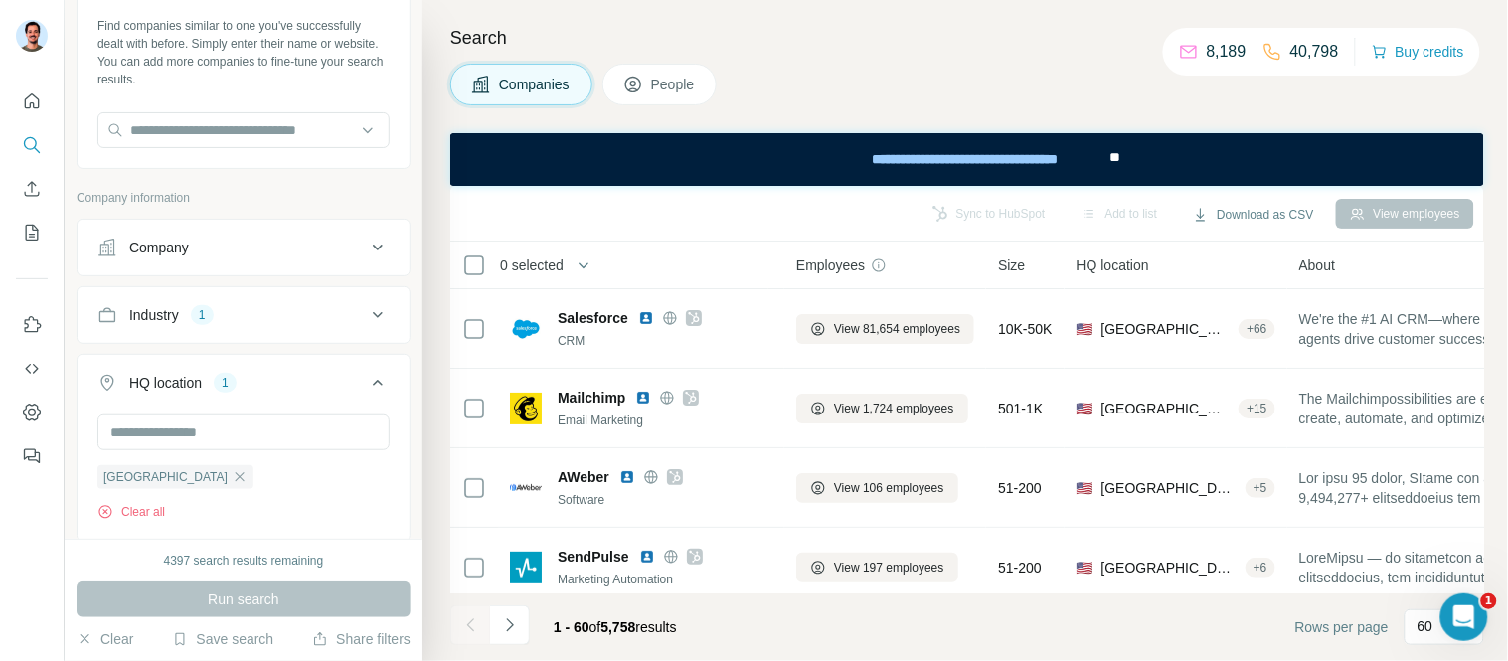
click at [186, 238] on div "Company" at bounding box center [159, 248] width 60 height 20
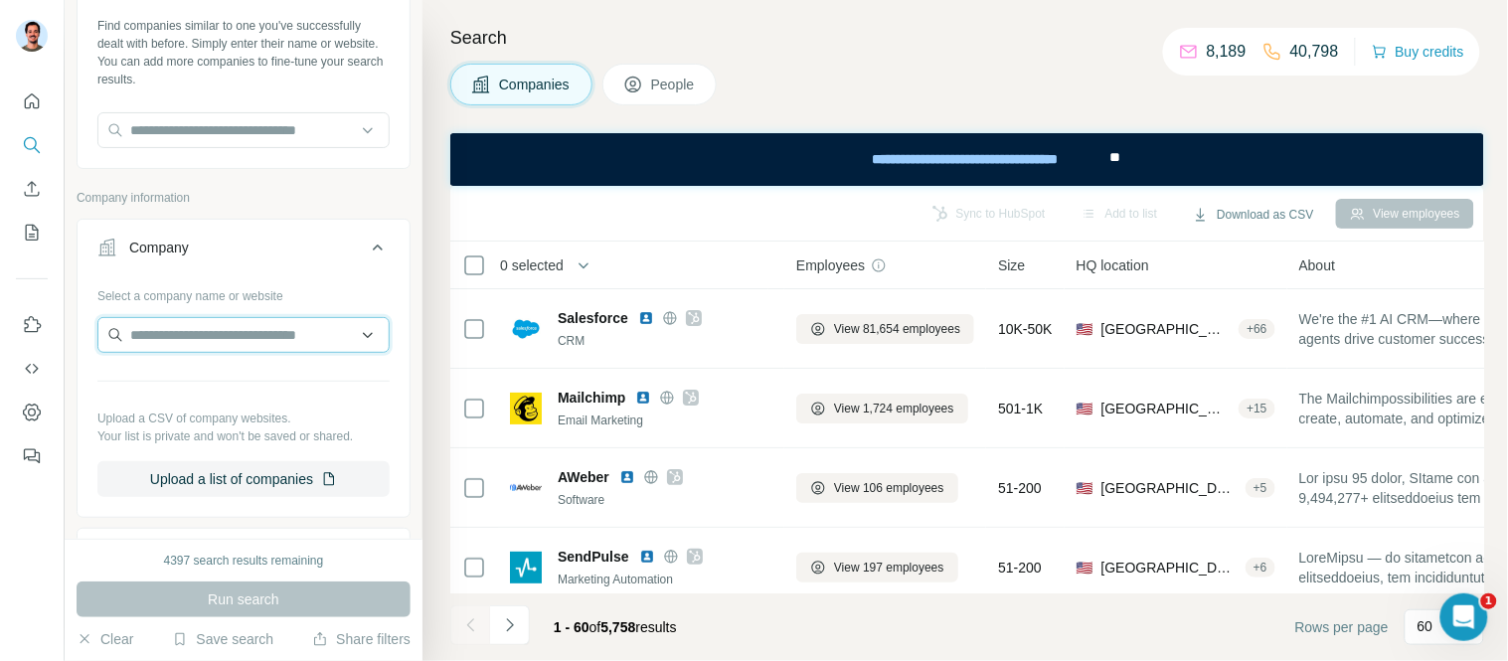
click at [261, 345] on input "text" at bounding box center [243, 335] width 292 height 36
click at [252, 293] on div "Select a company name or website" at bounding box center [243, 292] width 292 height 26
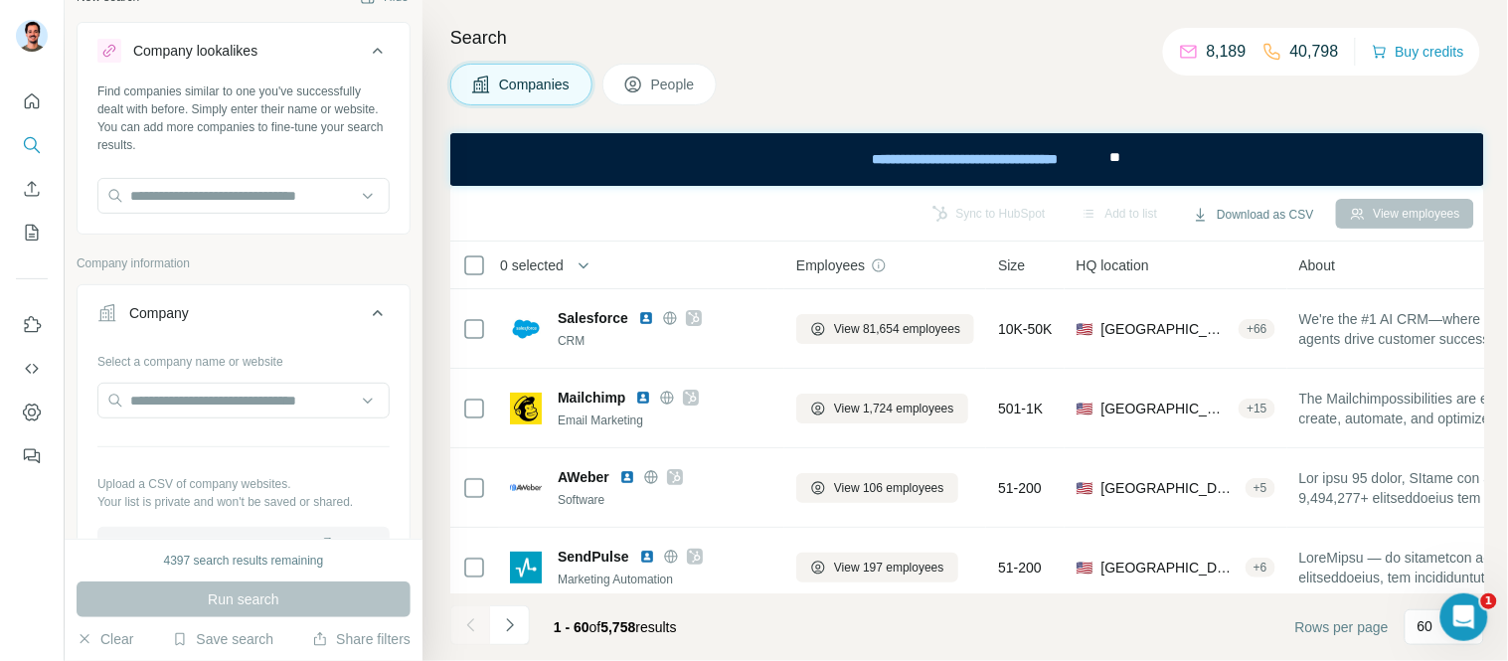
scroll to position [0, 0]
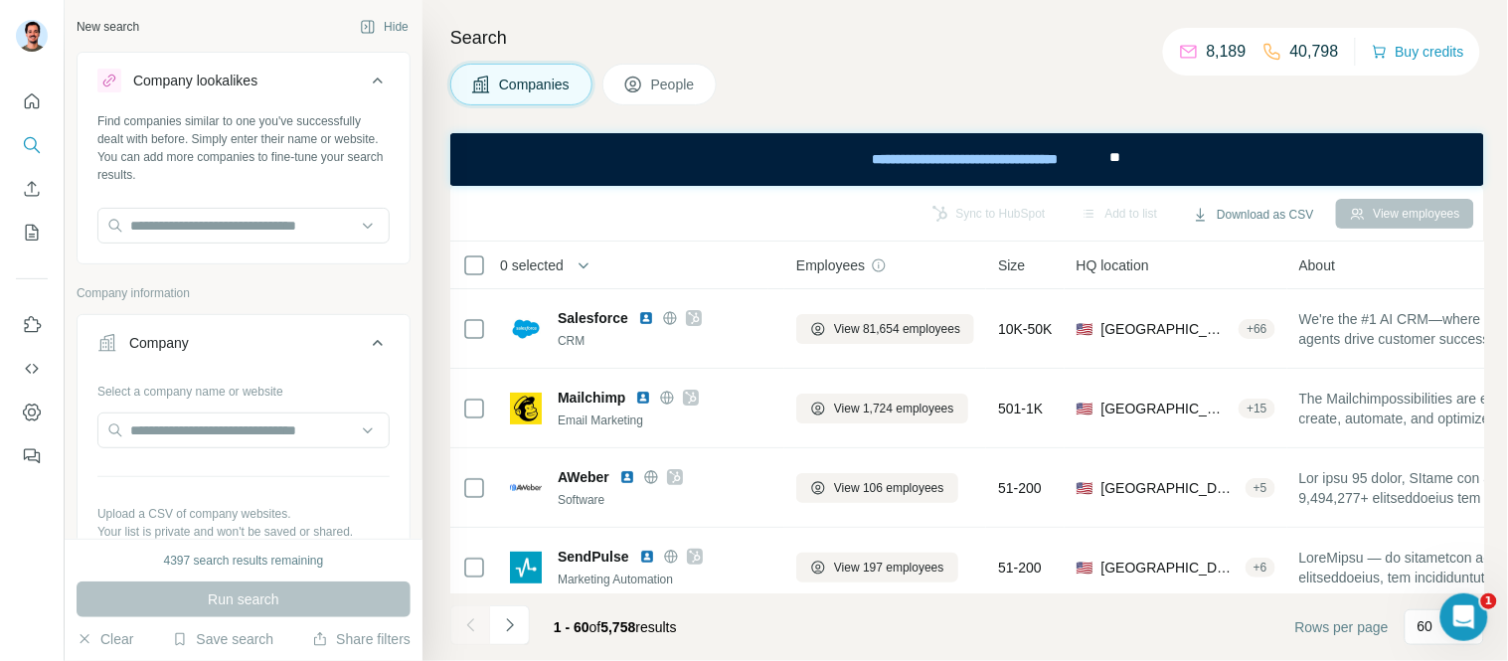
drag, startPoint x: 686, startPoint y: 71, endPoint x: 689, endPoint y: 96, distance: 26.0
click at [684, 71] on button "People" at bounding box center [659, 85] width 115 height 42
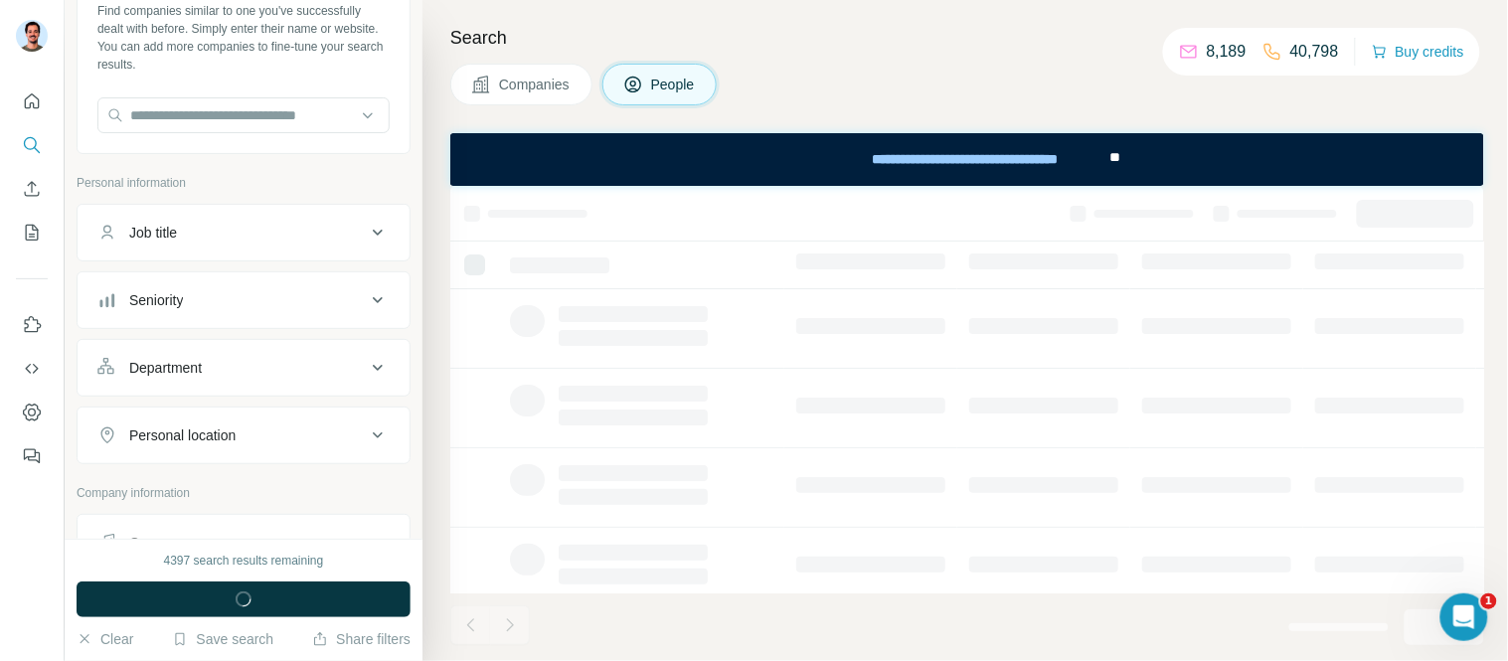
scroll to position [331, 0]
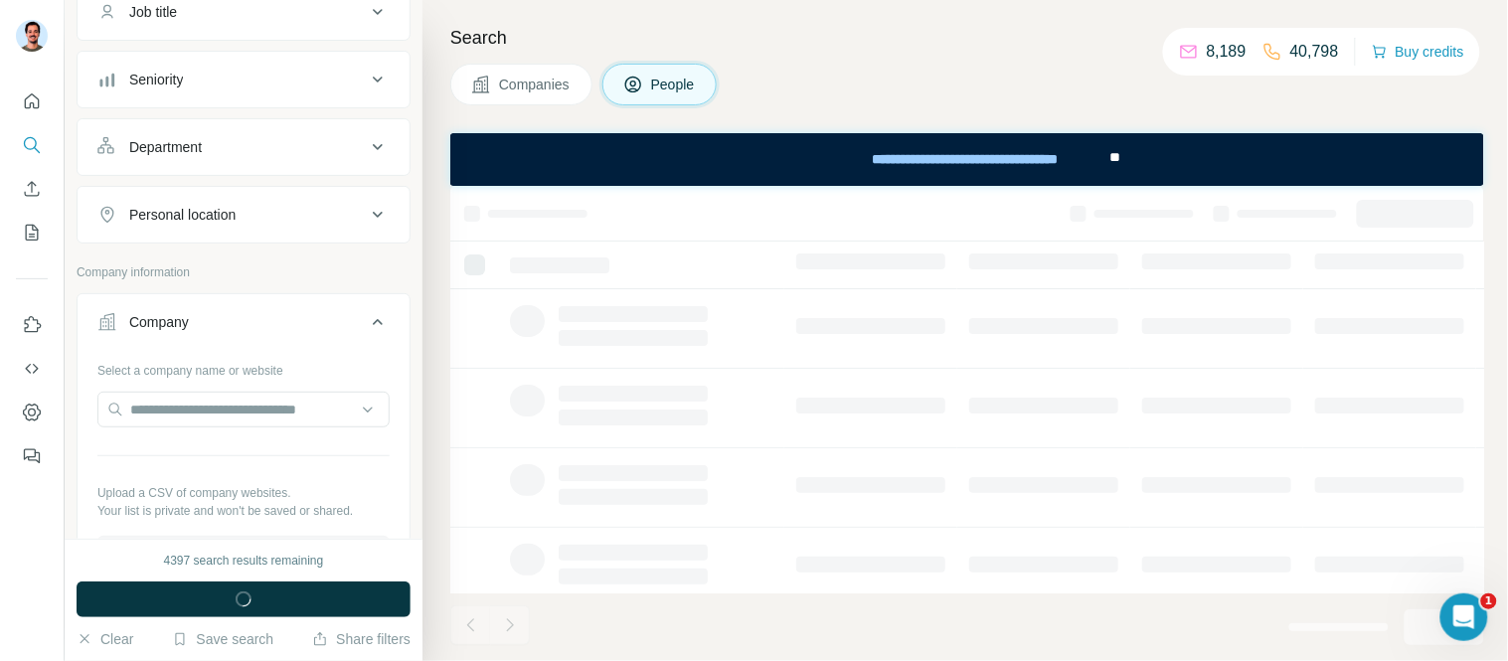
click at [226, 315] on div "Company" at bounding box center [231, 322] width 268 height 20
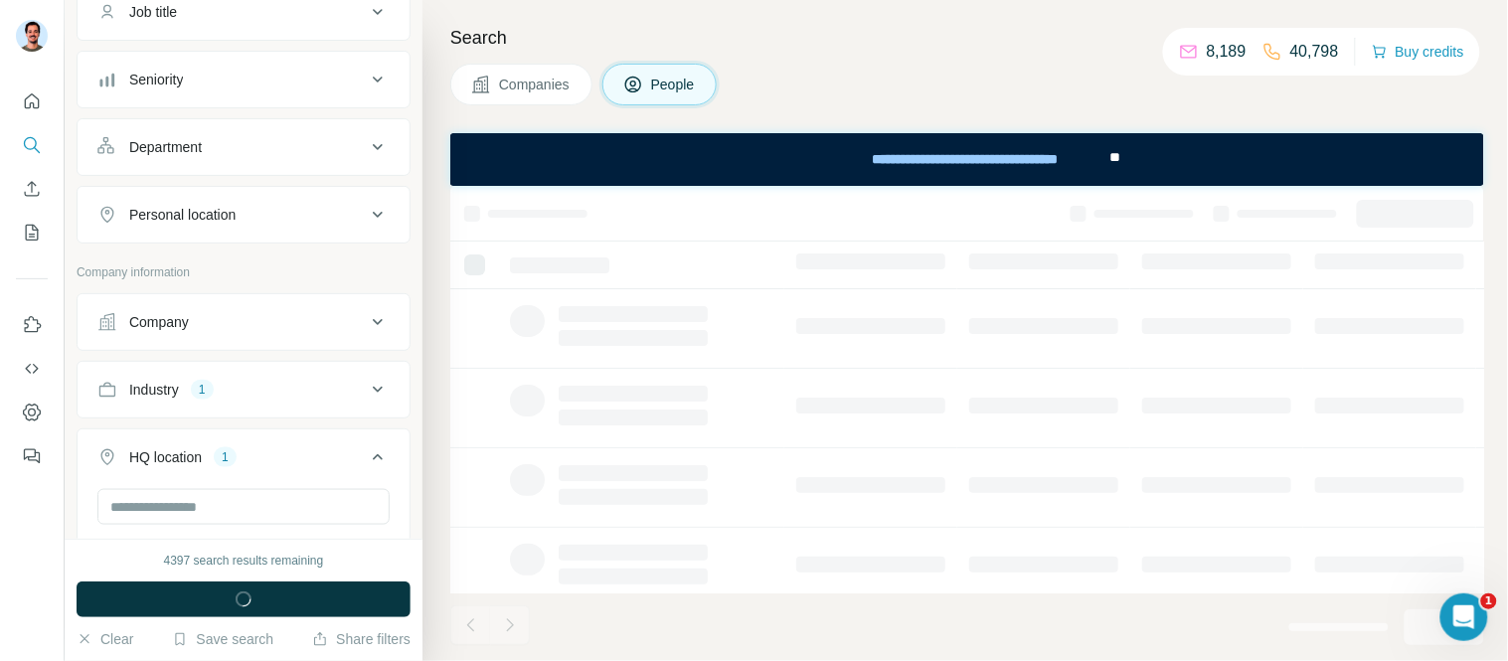
click at [227, 316] on div "Company" at bounding box center [231, 322] width 268 height 20
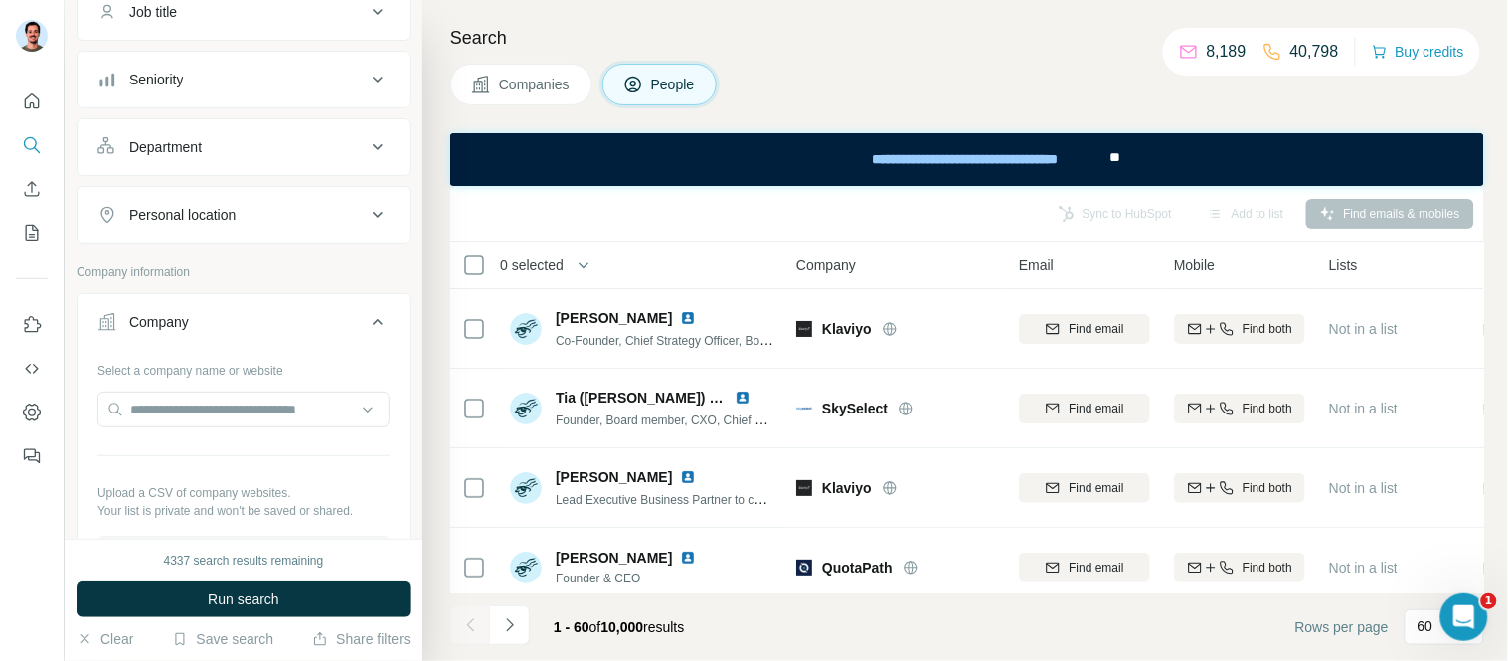
scroll to position [552, 0]
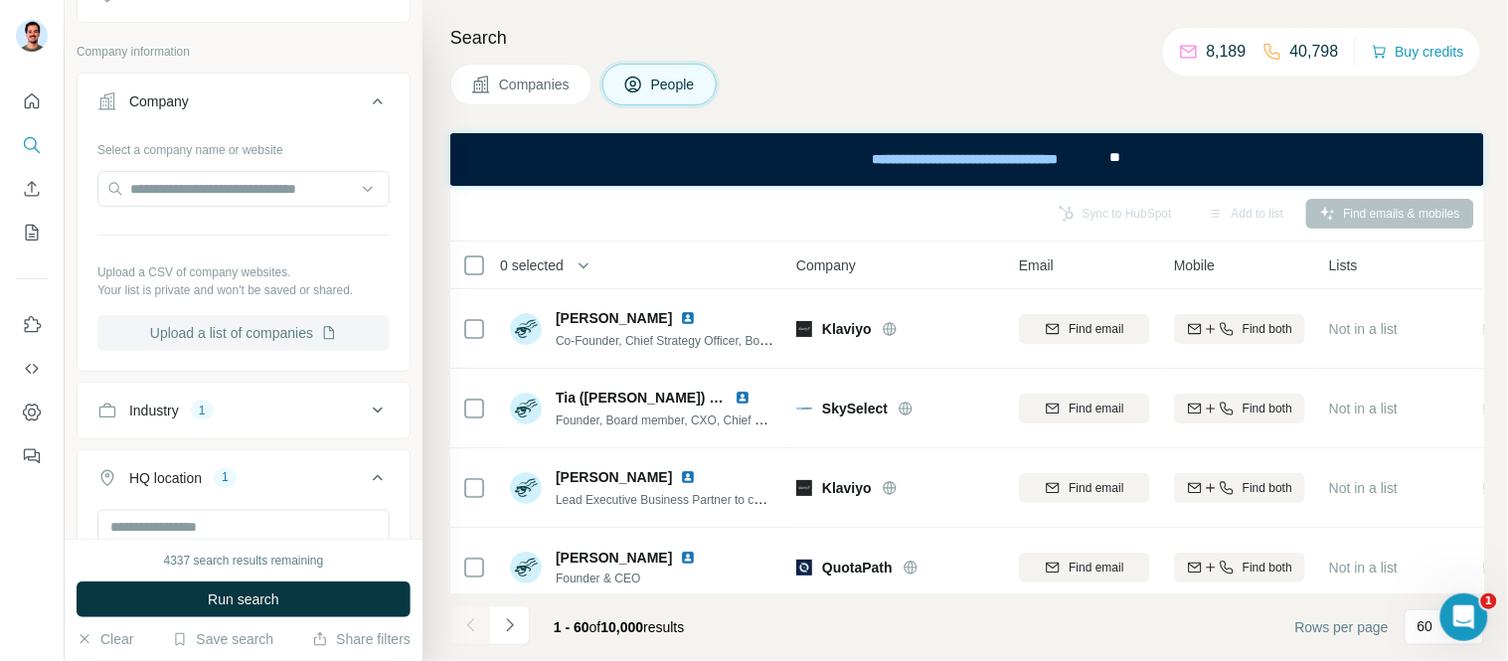
click at [291, 339] on button "Upload a list of companies" at bounding box center [243, 333] width 292 height 36
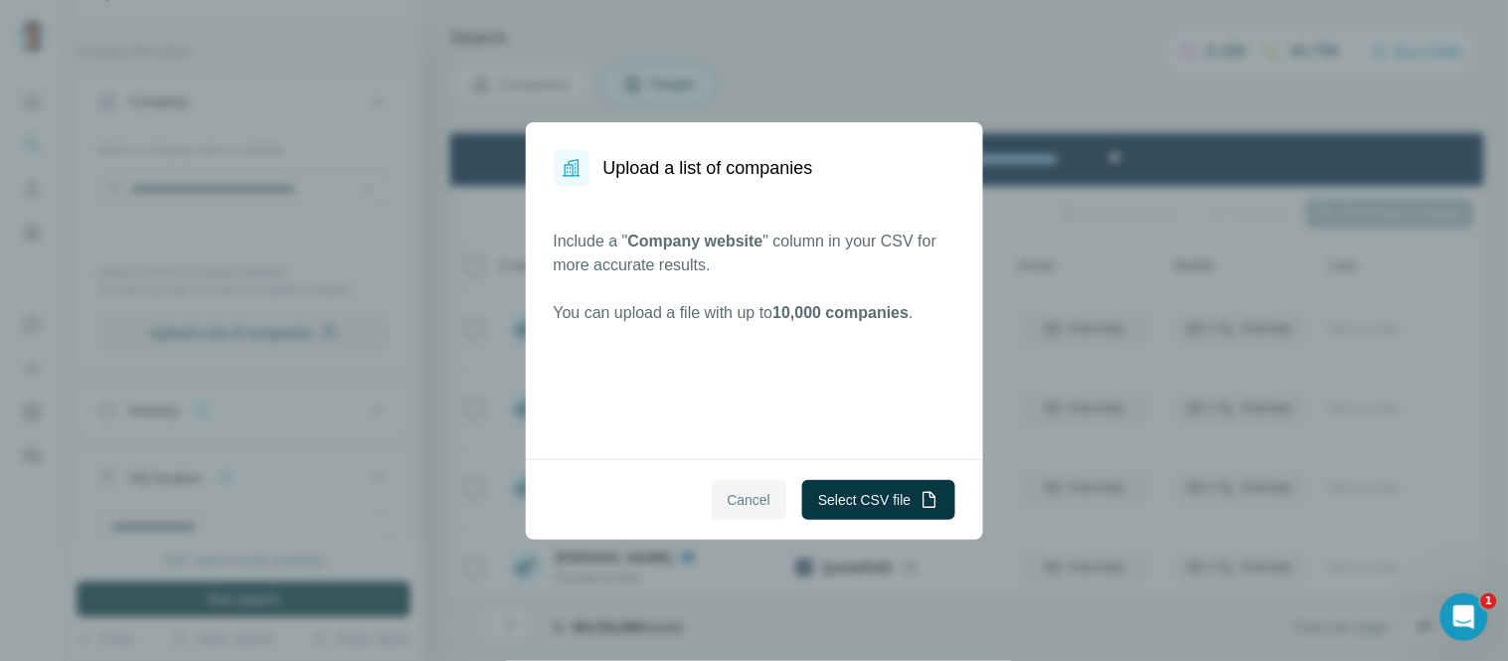
click at [727, 498] on span "Cancel" at bounding box center [749, 500] width 44 height 20
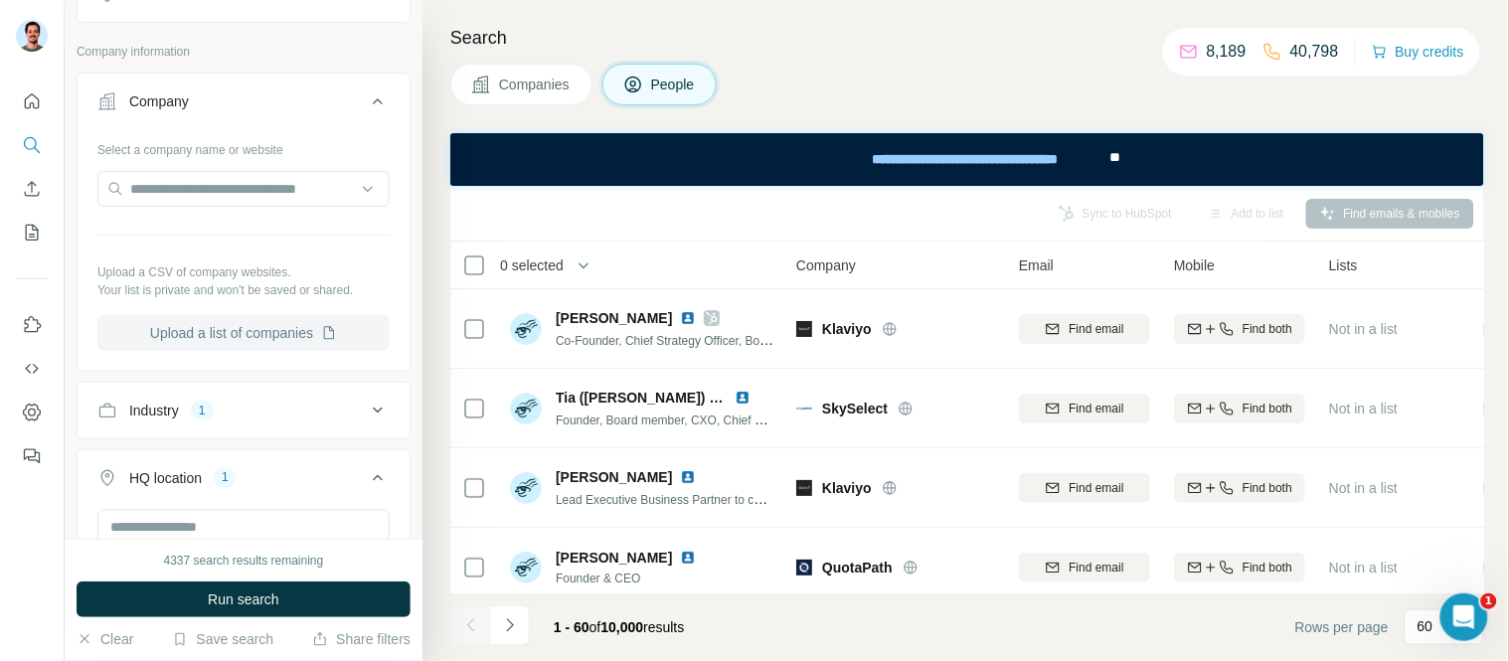
click at [240, 343] on button "Upload a list of companies" at bounding box center [243, 333] width 292 height 36
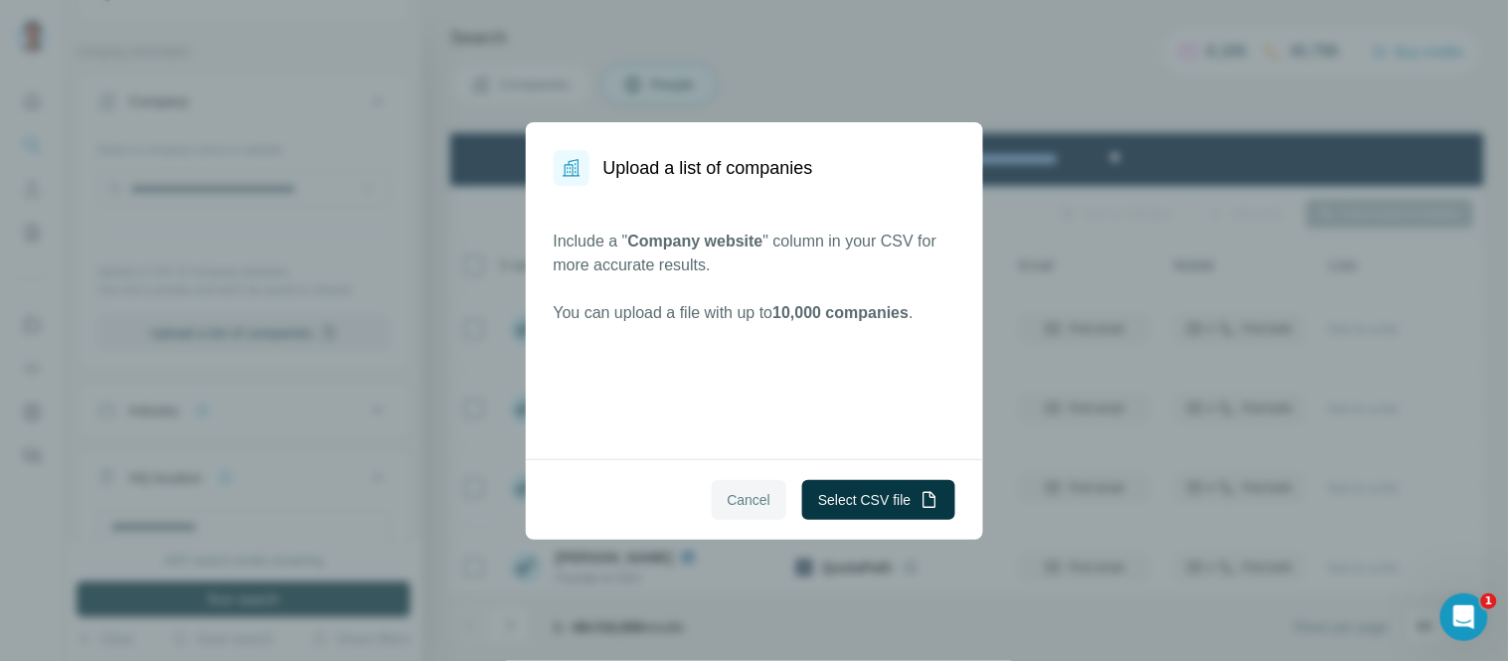
click at [748, 501] on span "Cancel" at bounding box center [749, 500] width 44 height 20
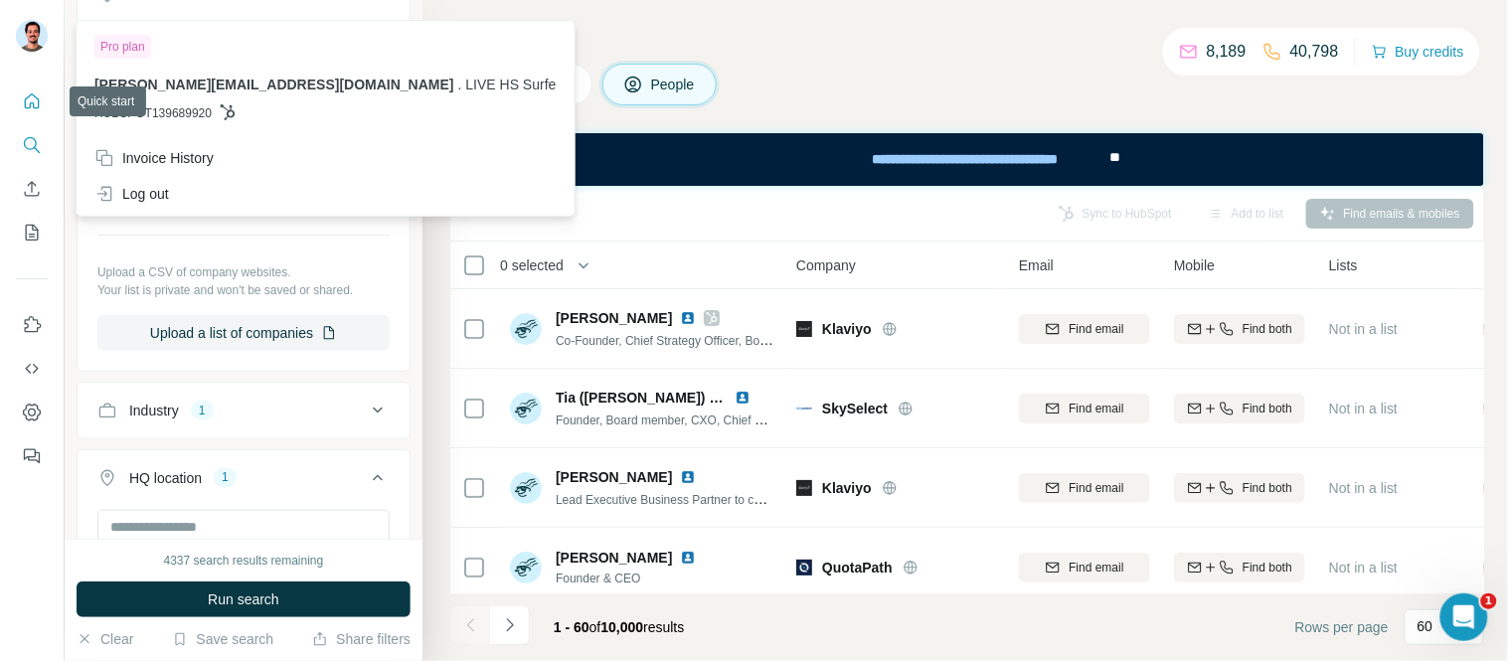
click at [46, 107] on button "Quick start" at bounding box center [32, 101] width 32 height 36
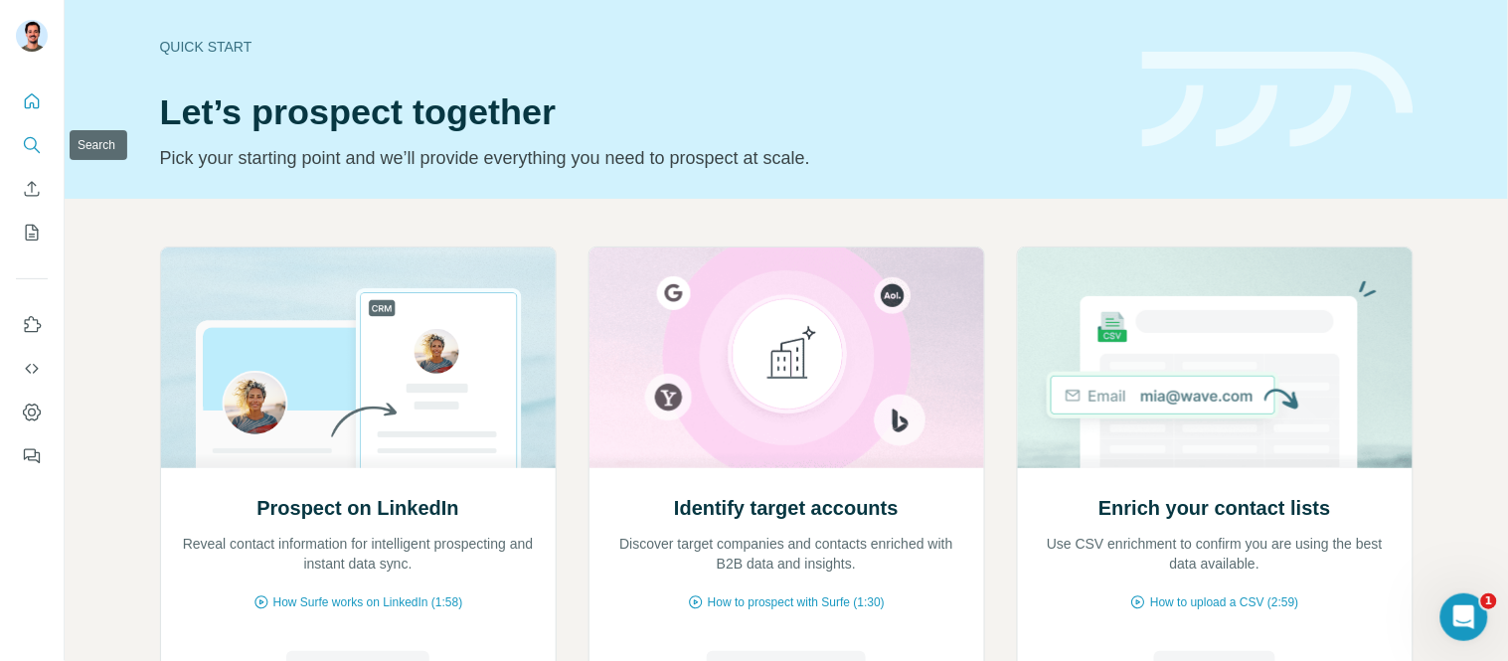
click at [25, 139] on icon "Search" at bounding box center [30, 143] width 13 height 13
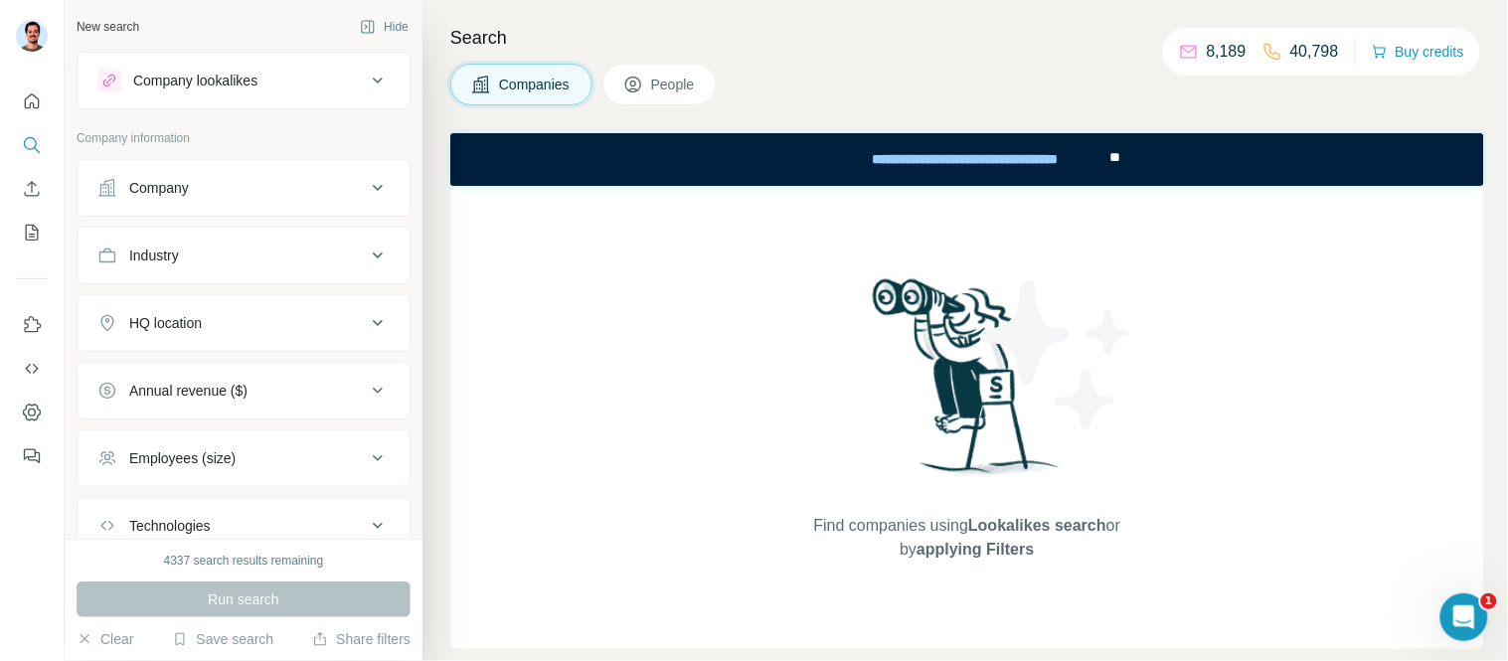
click at [181, 164] on button "Company" at bounding box center [244, 188] width 332 height 48
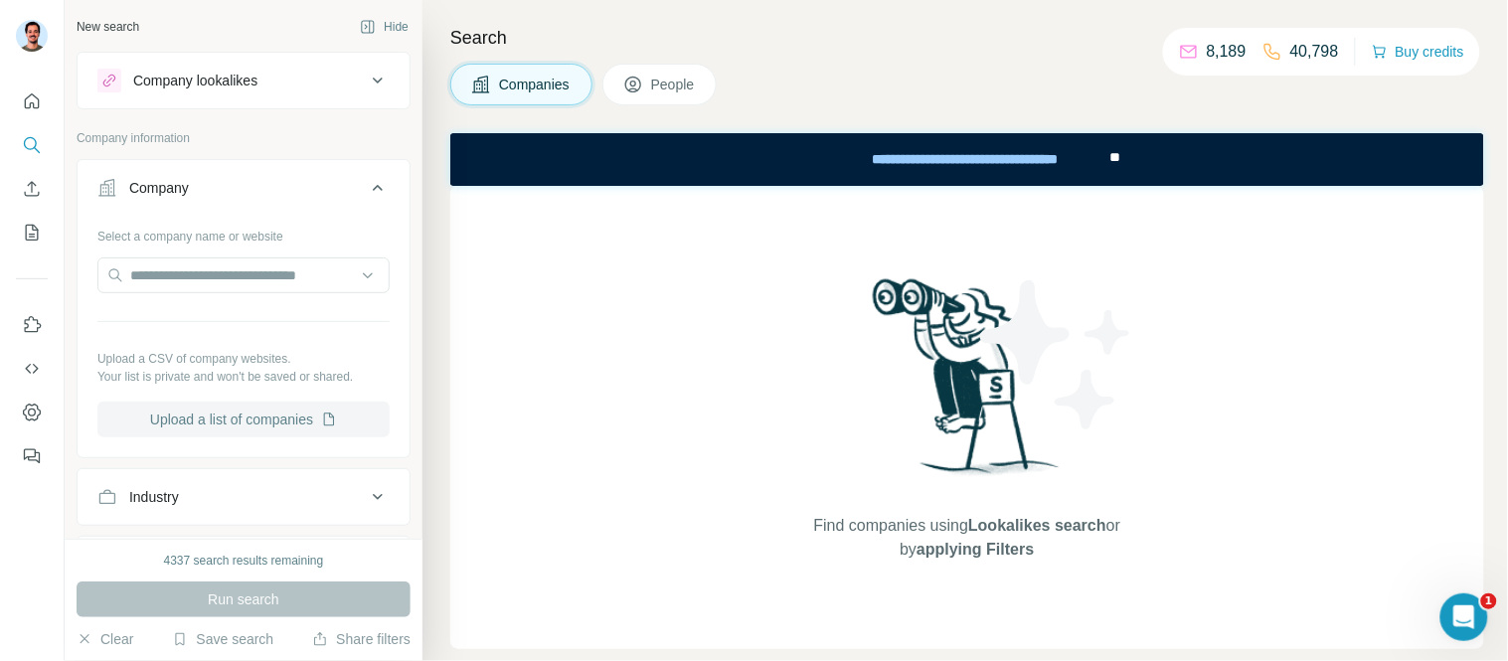
click at [253, 433] on button "Upload a list of companies" at bounding box center [243, 419] width 292 height 36
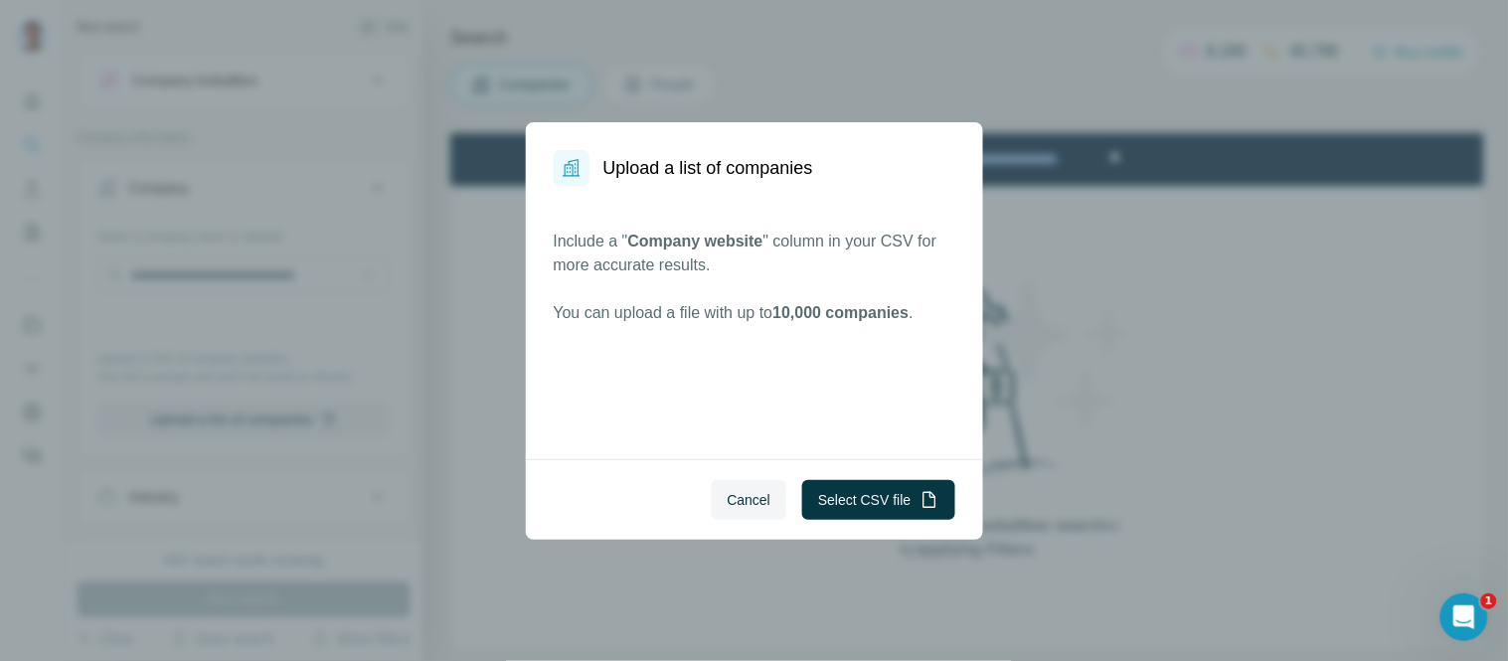
click at [763, 501] on span "Cancel" at bounding box center [749, 500] width 44 height 20
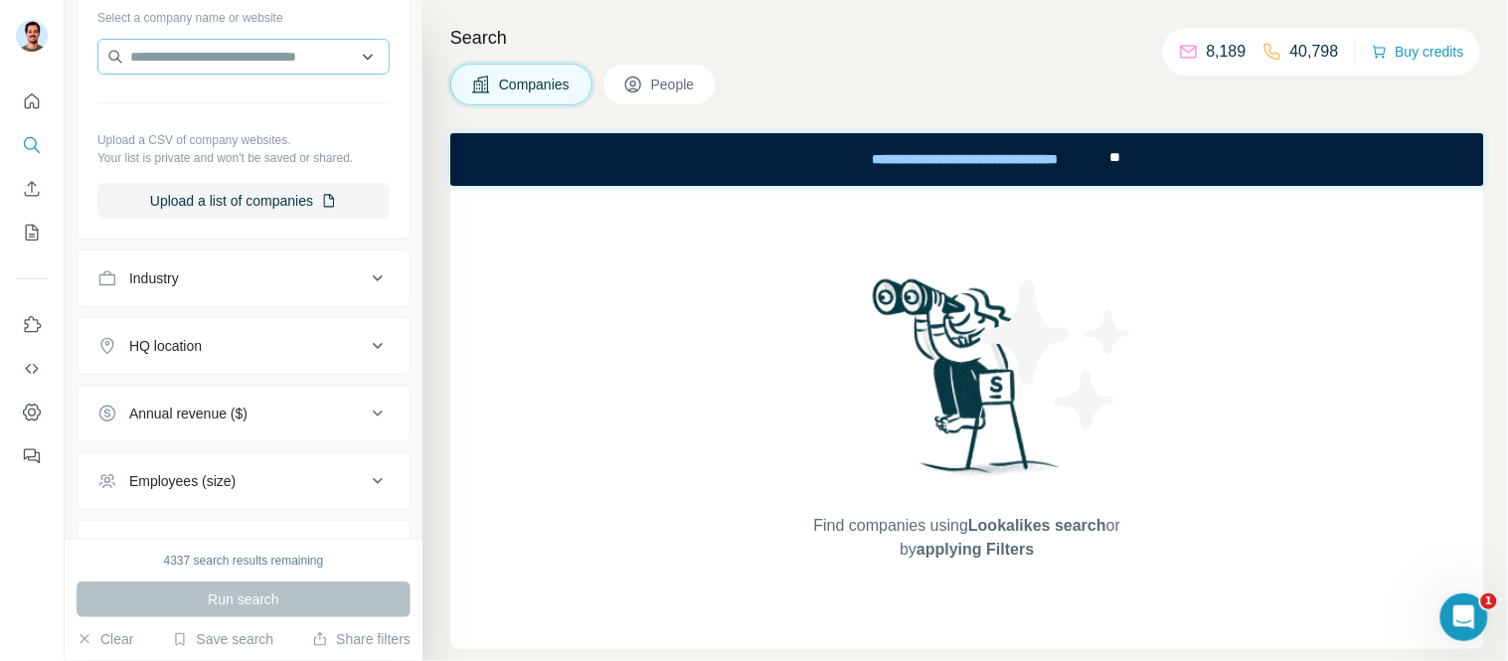
scroll to position [221, 0]
click at [246, 290] on button "Industry" at bounding box center [244, 276] width 332 height 48
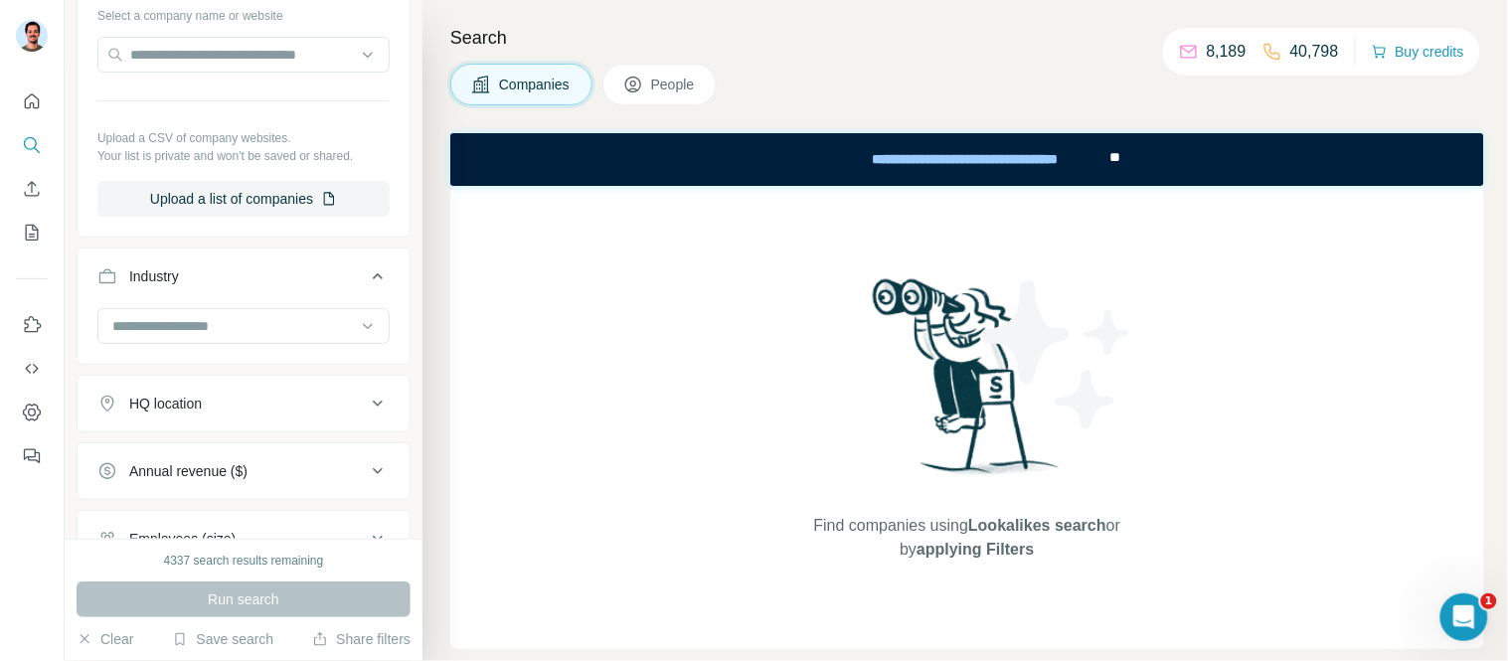
click at [246, 288] on button "Industry" at bounding box center [244, 280] width 332 height 56
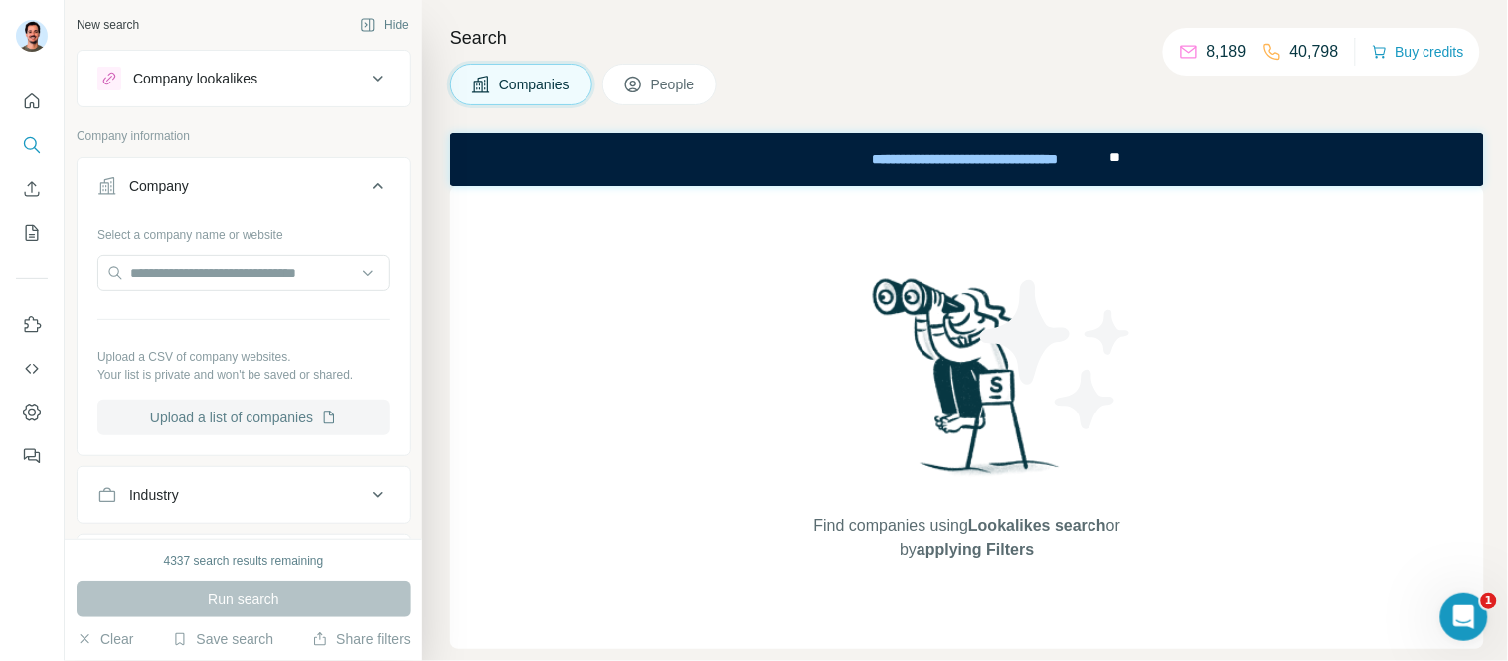
scroll to position [0, 0]
drag, startPoint x: 221, startPoint y: 364, endPoint x: 214, endPoint y: 356, distance: 10.6
click at [222, 364] on p "Upload a CSV of company websites." at bounding box center [243, 359] width 292 height 18
click at [289, 275] on input "text" at bounding box center [243, 275] width 292 height 36
click at [134, 442] on div "Select a company name or website Upload a CSV of company websites. Your list is…" at bounding box center [244, 337] width 332 height 234
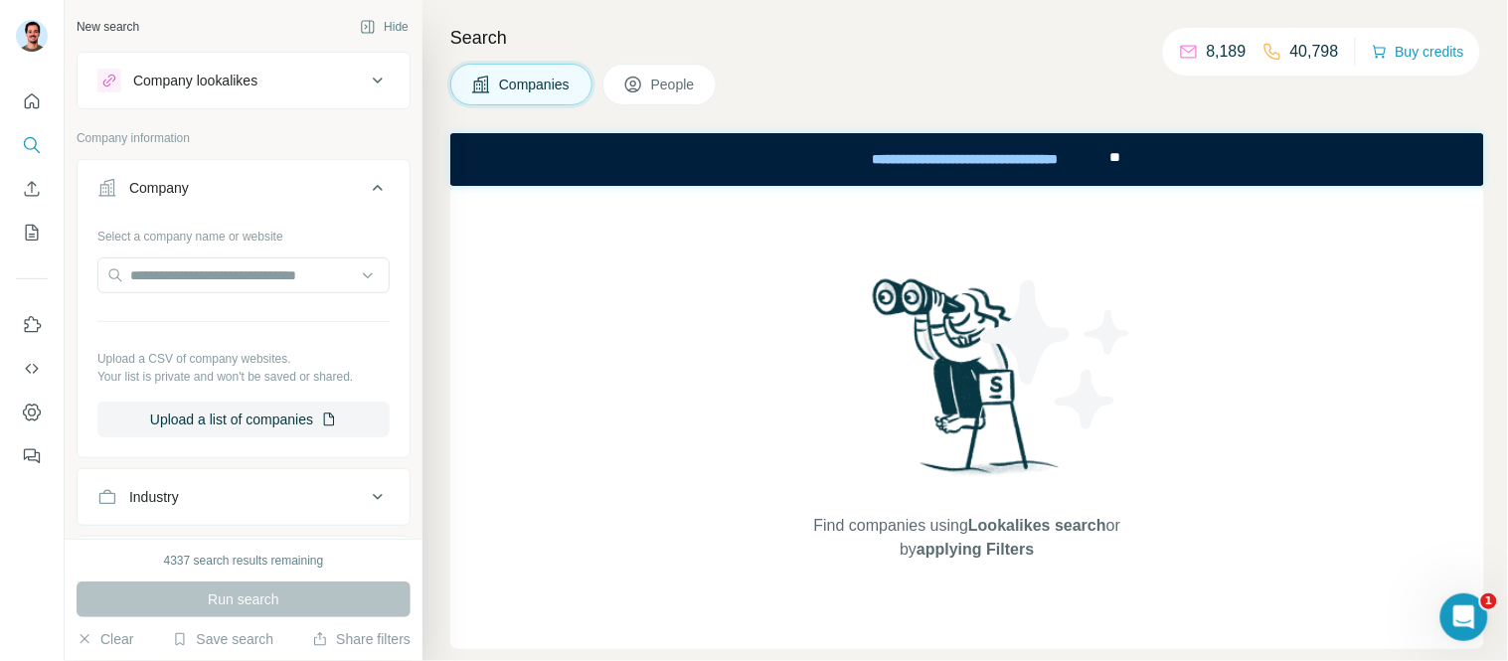
click at [132, 187] on div "Company" at bounding box center [159, 188] width 60 height 20
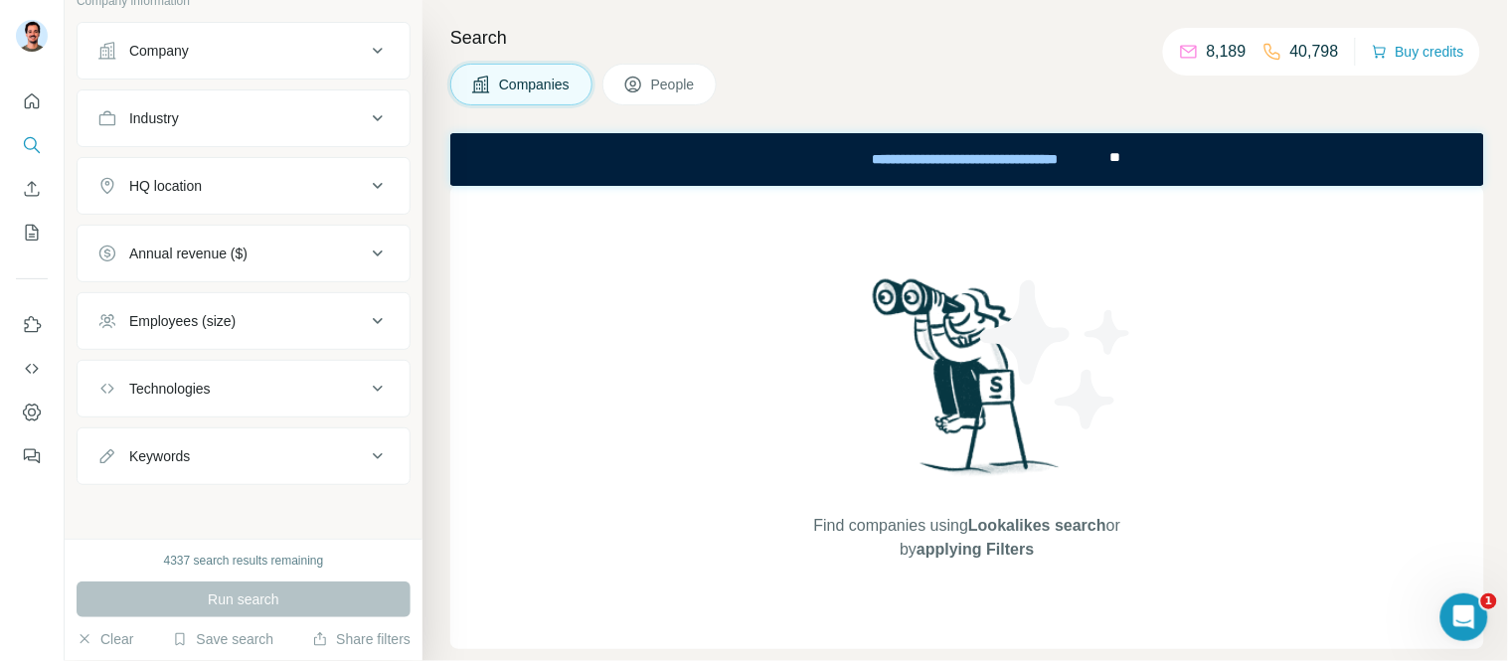
scroll to position [140, 0]
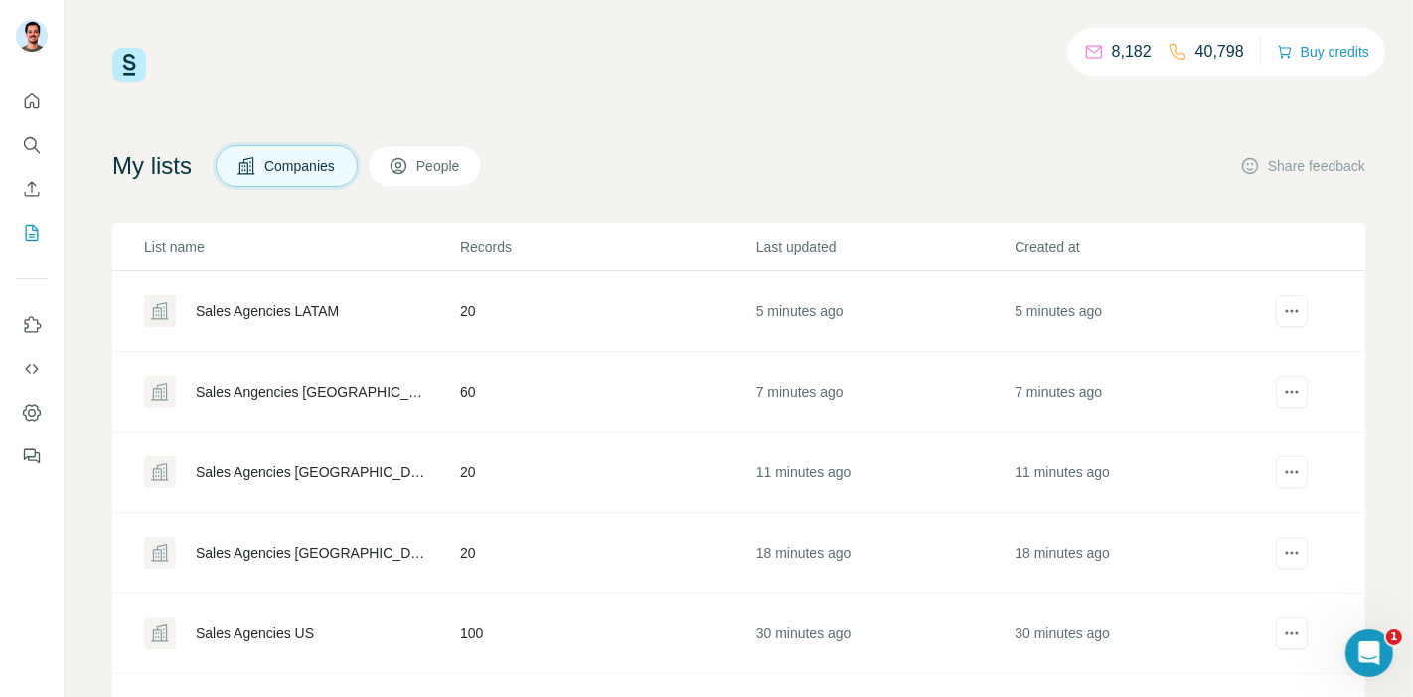
scroll to position [108, 0]
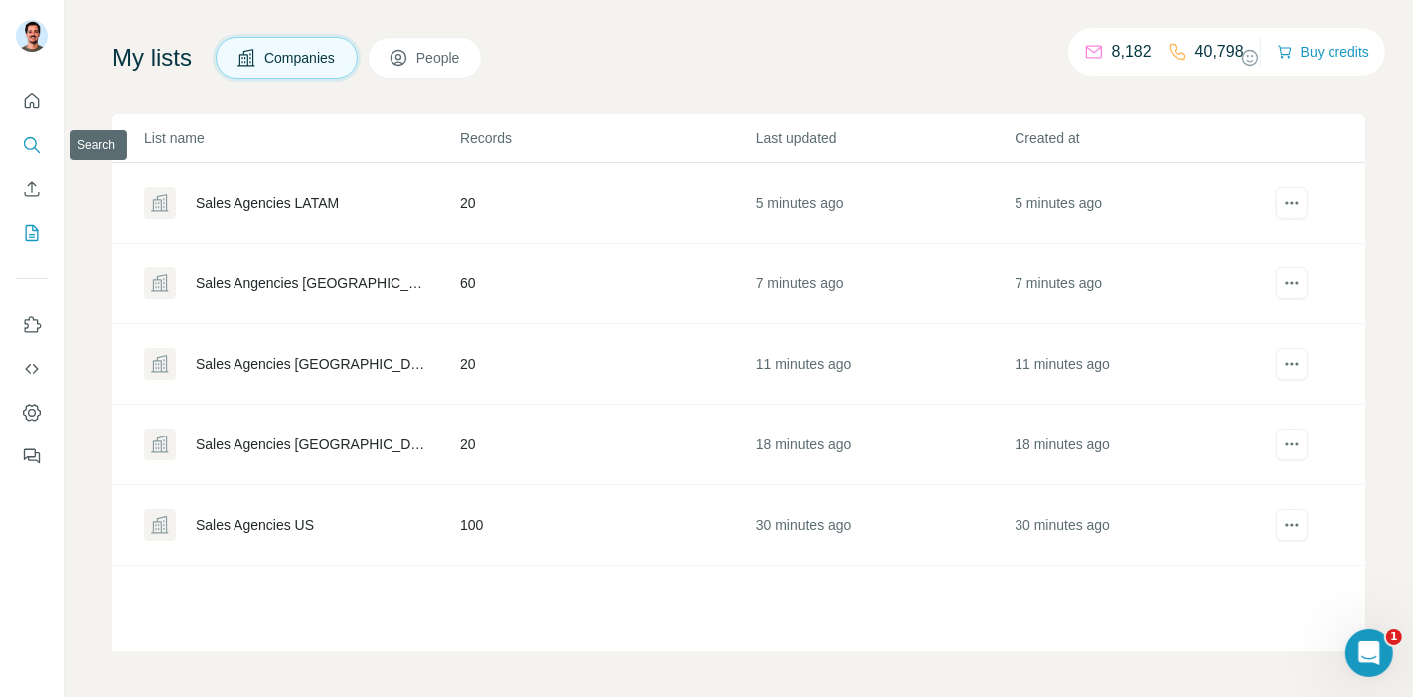
click at [28, 131] on button "Search" at bounding box center [32, 145] width 32 height 36
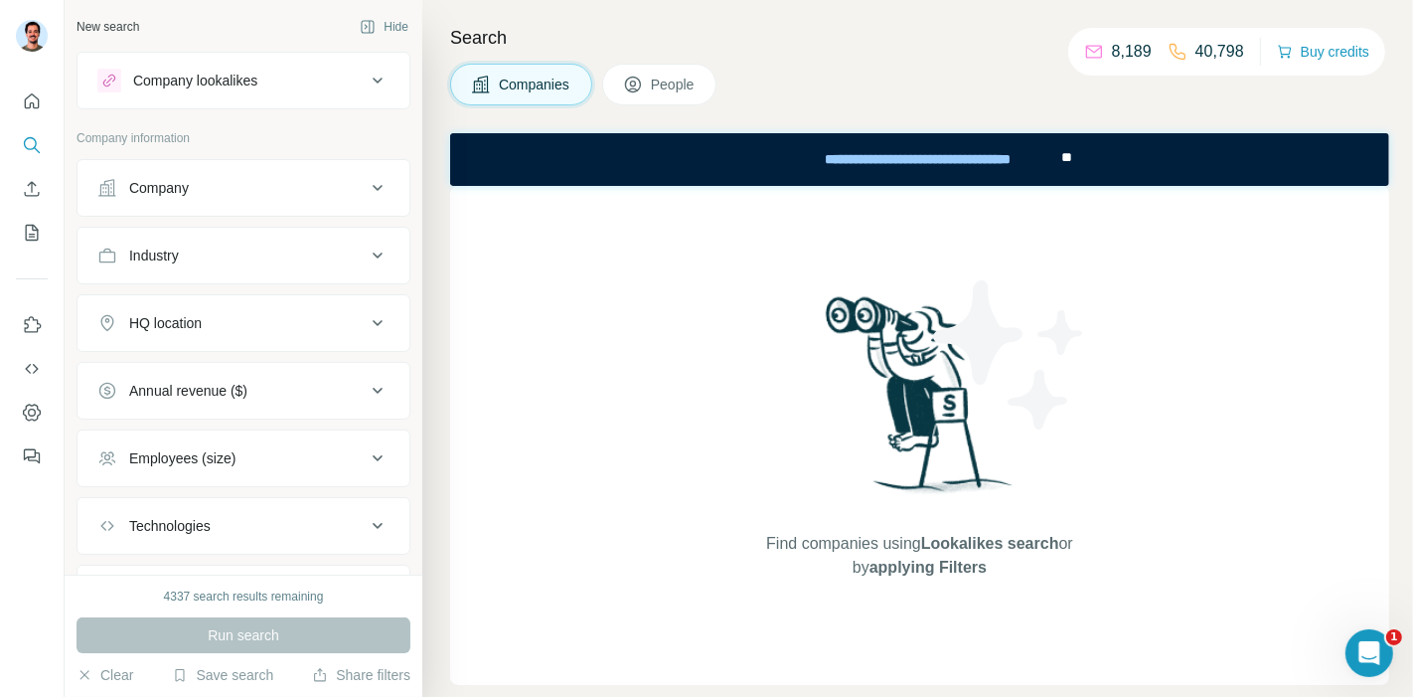
drag, startPoint x: 178, startPoint y: 200, endPoint x: 197, endPoint y: 194, distance: 19.8
click at [178, 199] on button "Company" at bounding box center [244, 188] width 332 height 48
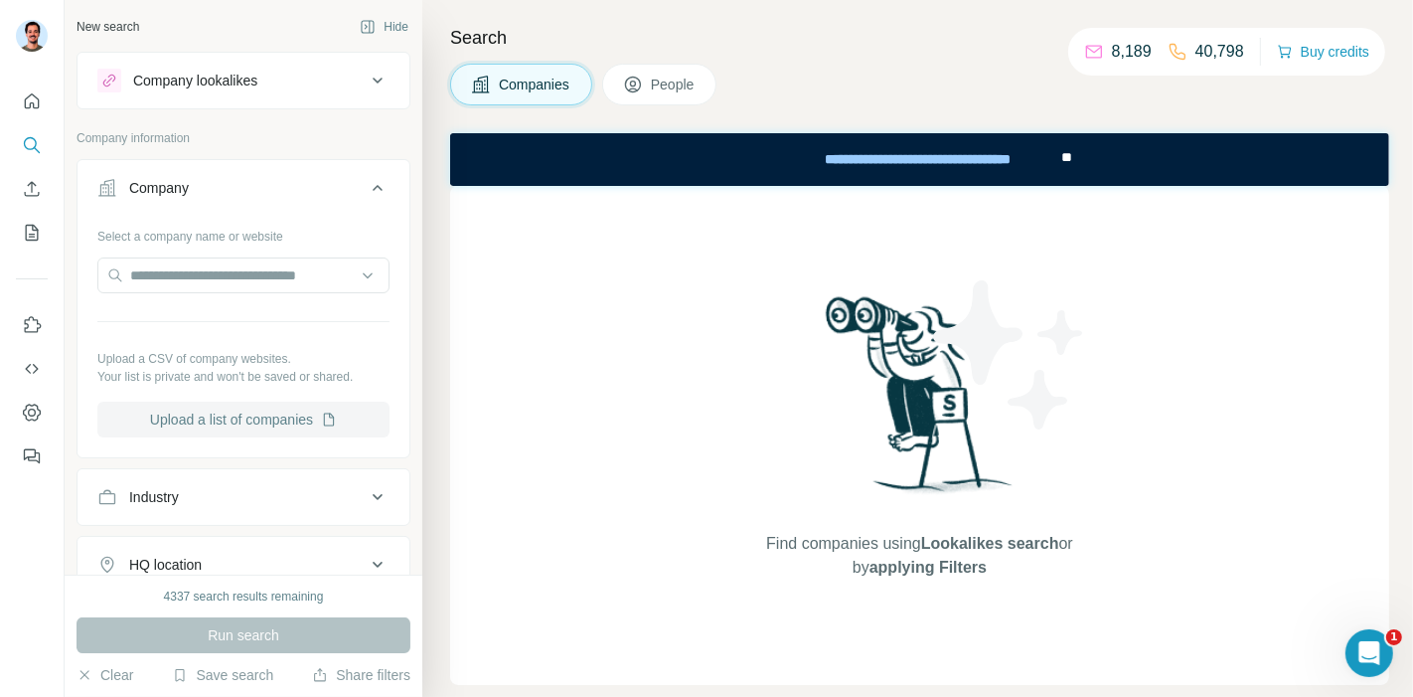
click at [239, 418] on button "Upload a list of companies" at bounding box center [243, 419] width 292 height 36
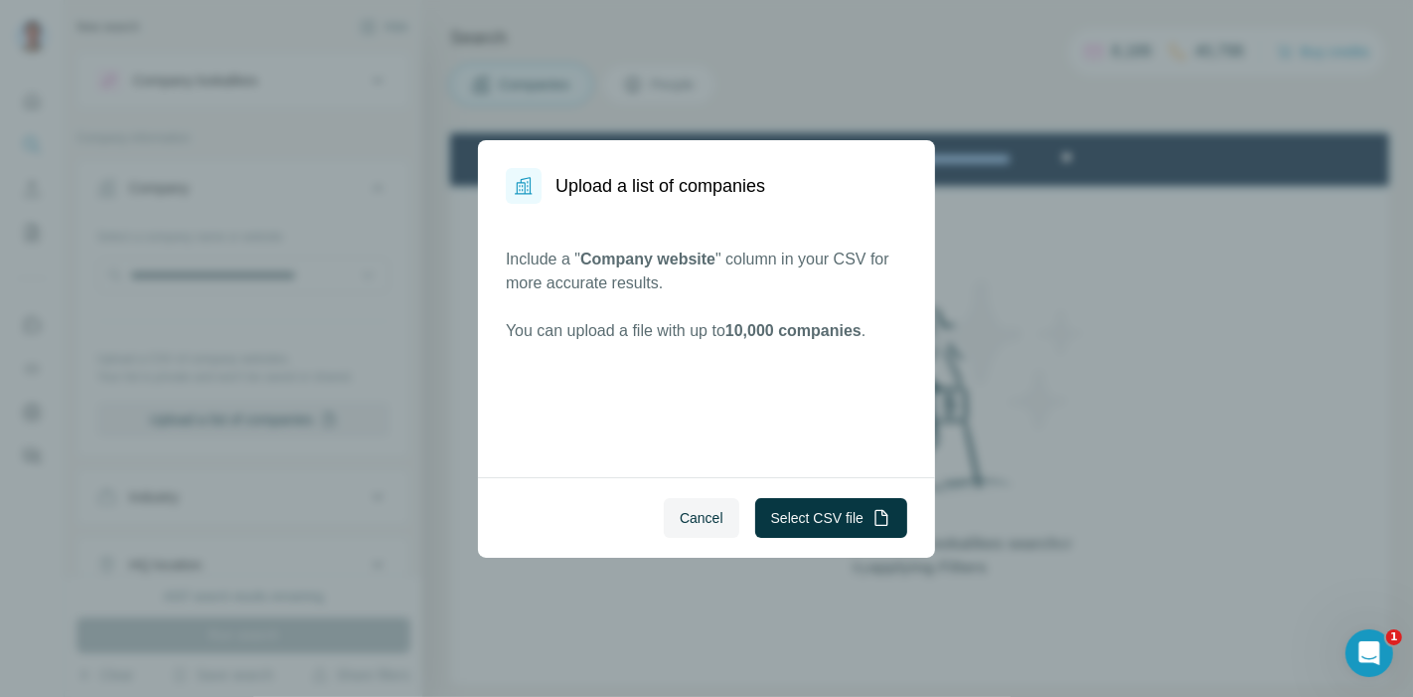
click at [678, 530] on button "Cancel" at bounding box center [702, 518] width 76 height 40
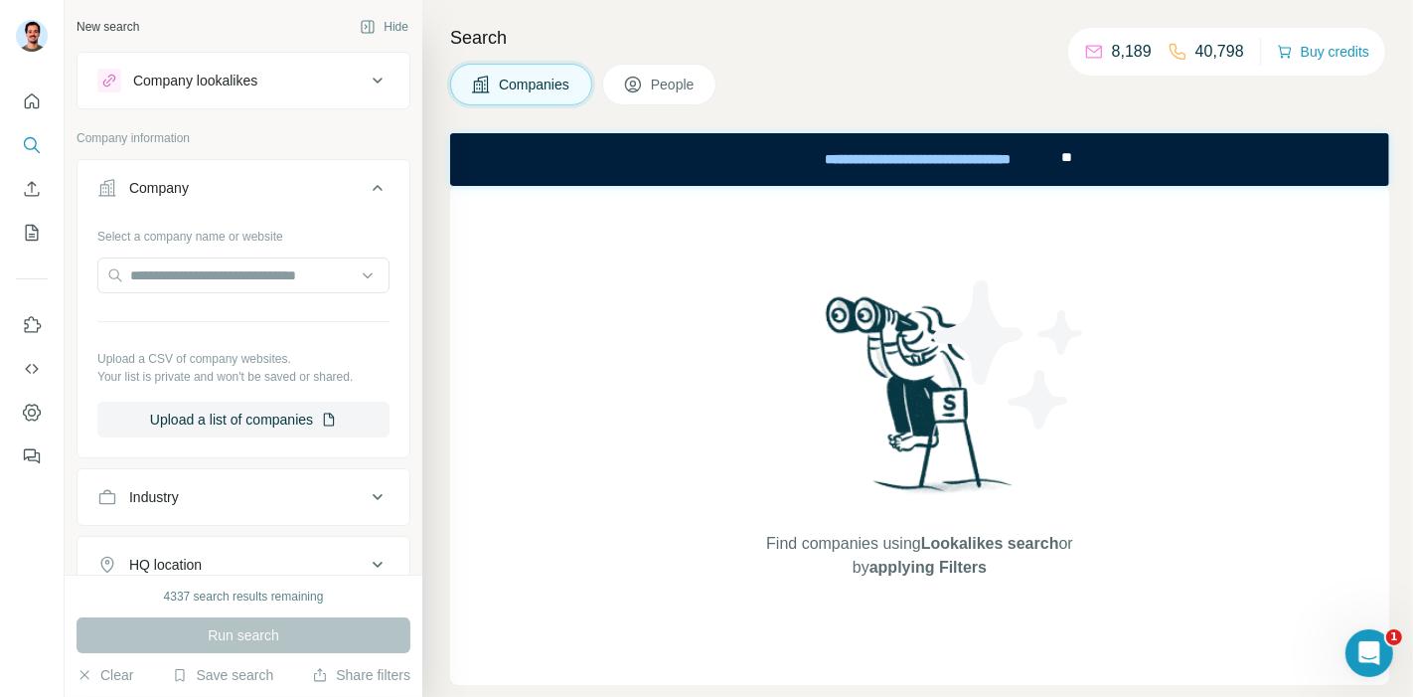
click at [22, 123] on nav at bounding box center [32, 166] width 32 height 167
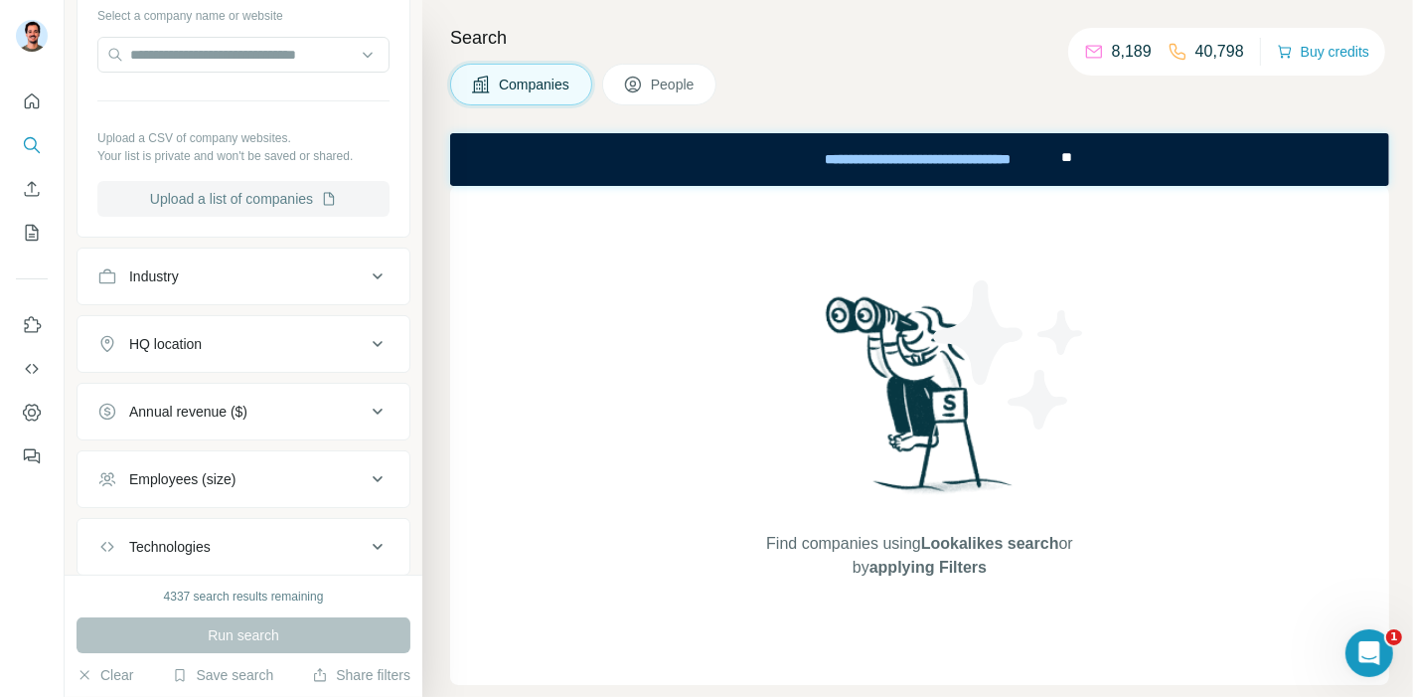
scroll to position [339, 0]
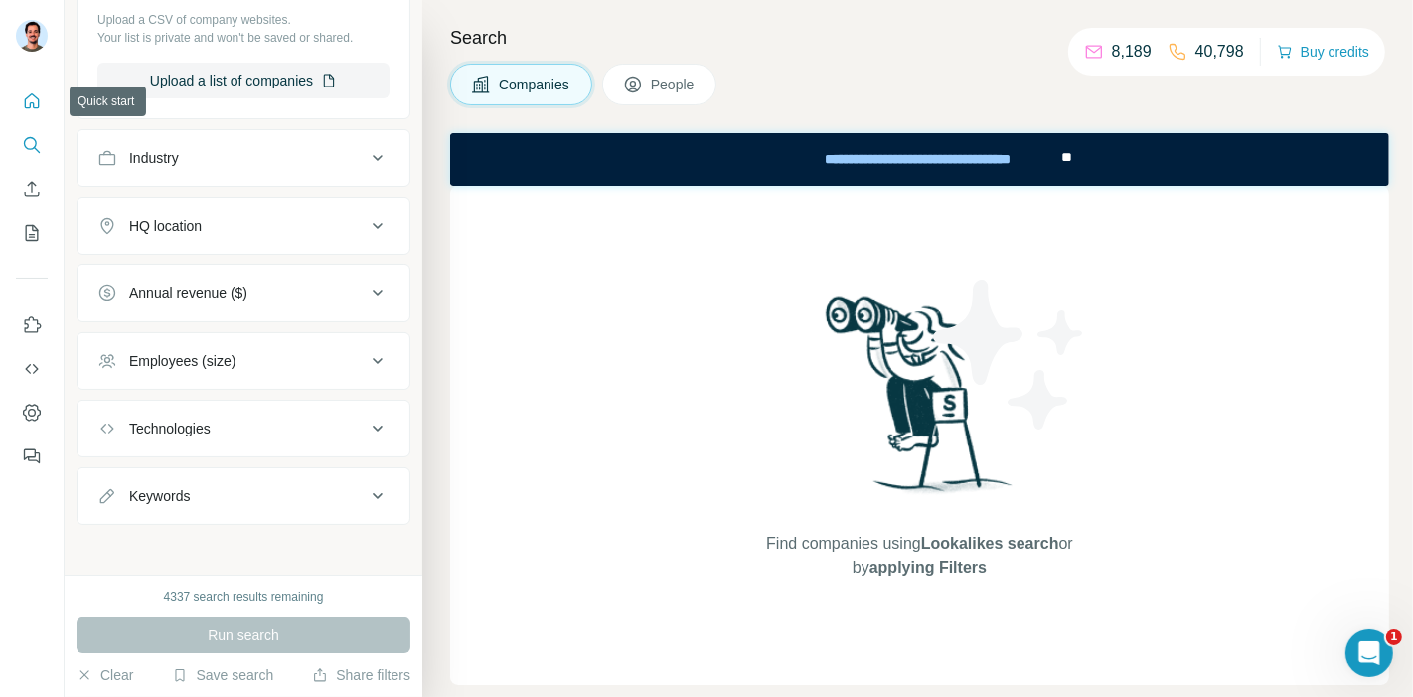
click at [23, 96] on icon "Quick start" at bounding box center [32, 101] width 20 height 20
